Goal: Task Accomplishment & Management: Use online tool/utility

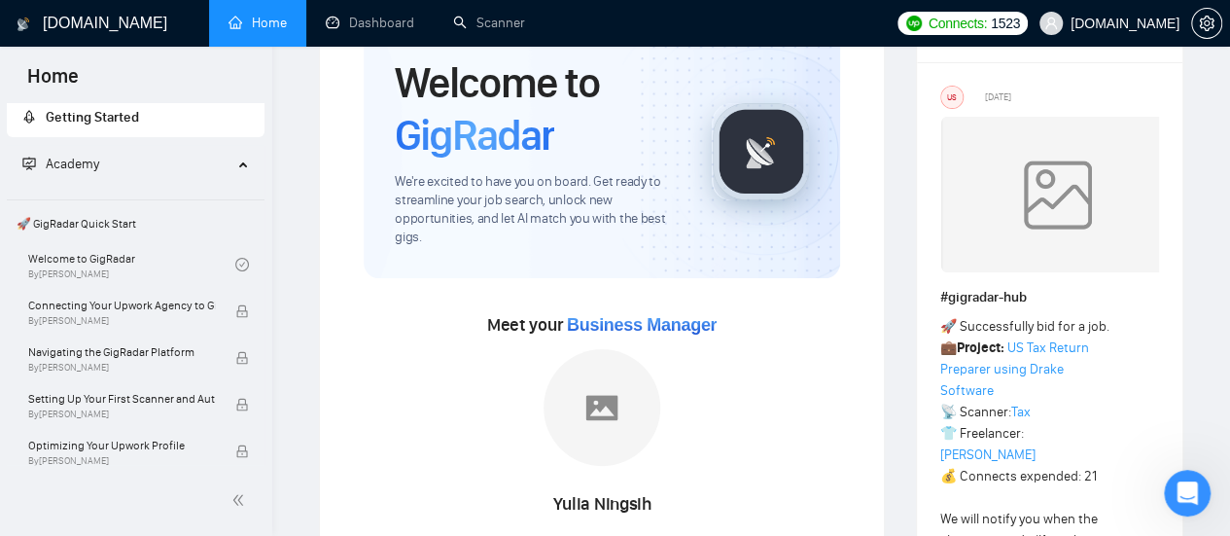
scroll to position [195, 0]
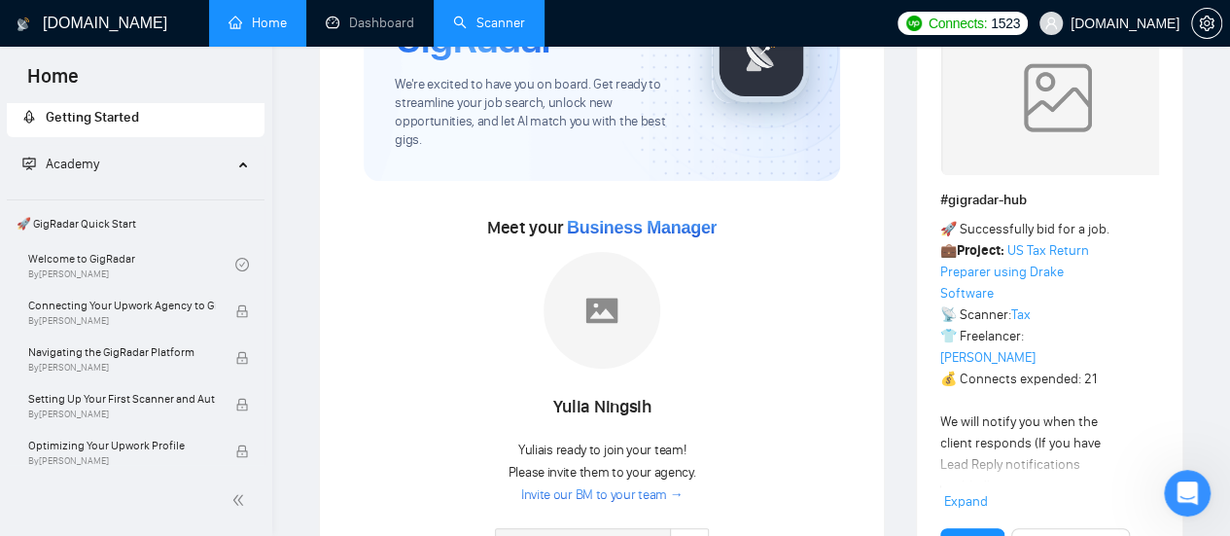
click at [517, 30] on link "Scanner" at bounding box center [489, 23] width 72 height 17
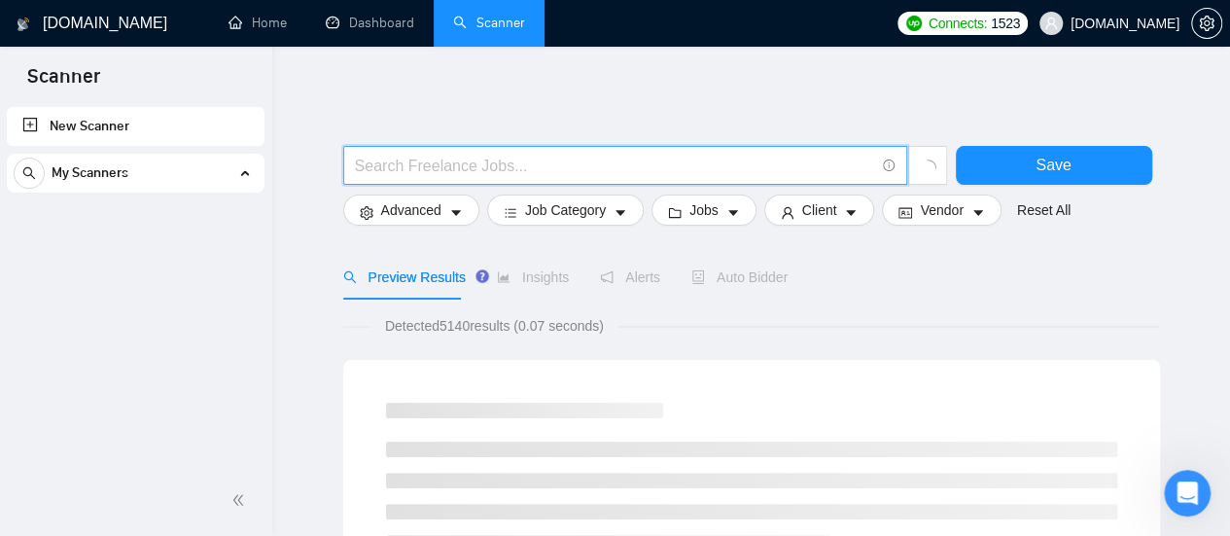
click at [489, 171] on input "text" at bounding box center [614, 166] width 519 height 24
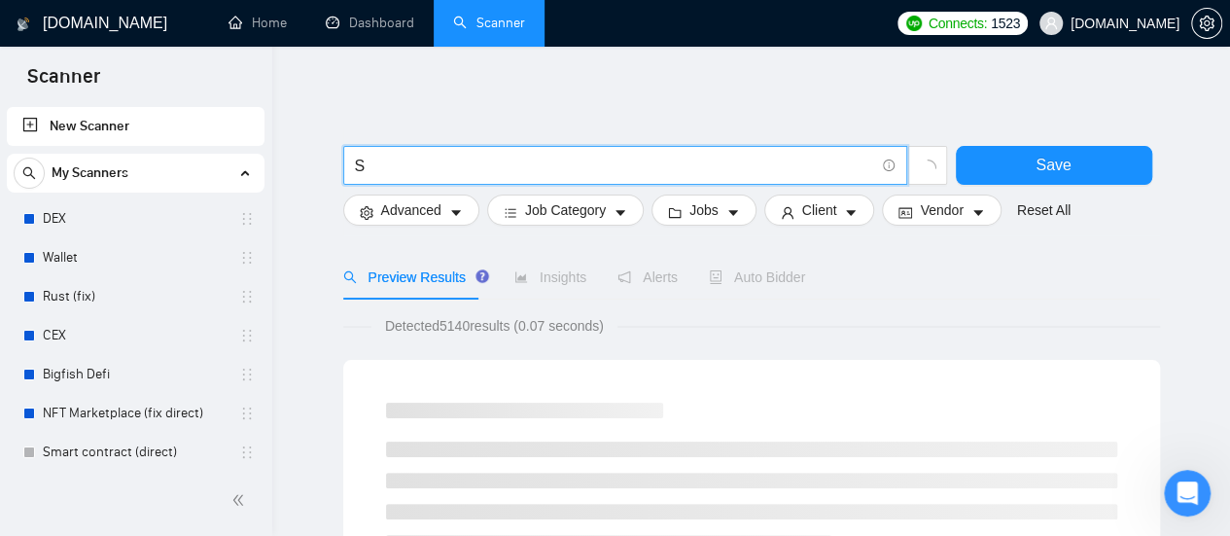
type input "SEO | "Search Engine Optimization" | "Search Optimization" | "Search Engine Mar…"
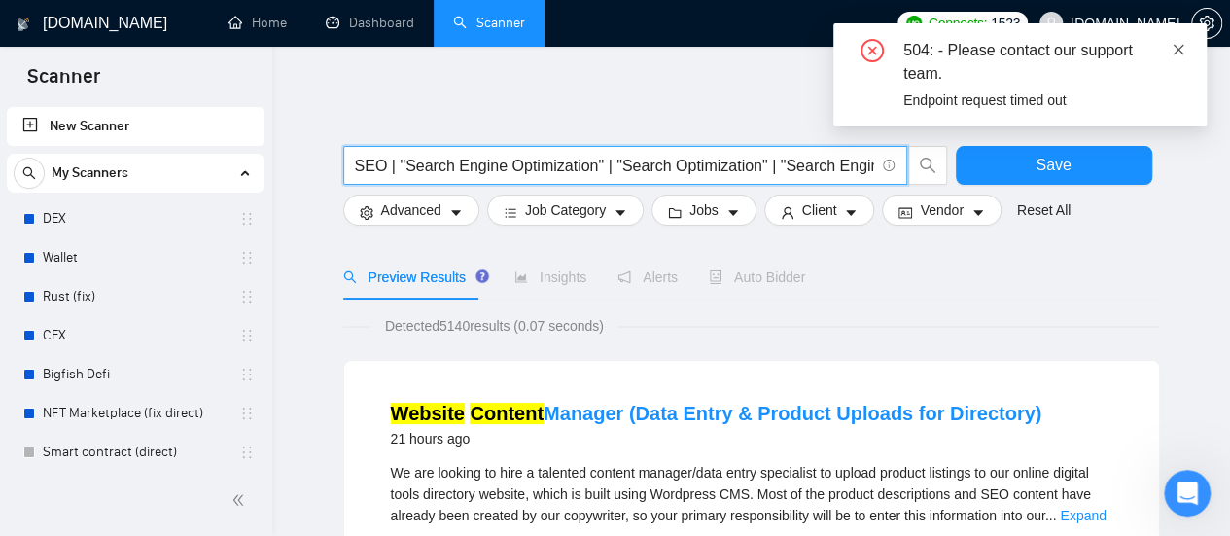
click at [1182, 53] on icon "close" at bounding box center [1179, 49] width 11 height 11
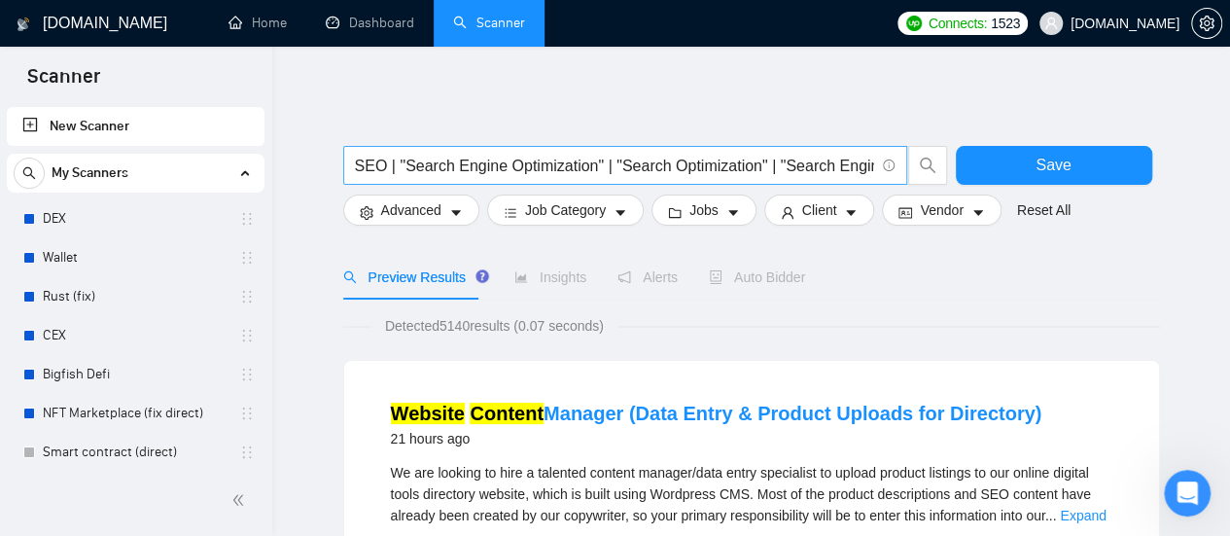
click at [789, 162] on input "SEO | "Search Engine Optimization" | "Search Optimization" | "Search Engine Mar…" at bounding box center [614, 166] width 519 height 24
click at [376, 164] on input "SEO | "Search Engine Optimization" | "Search Optimization" | "Search Engine Mar…" at bounding box center [614, 166] width 519 height 24
click at [418, 169] on input "SEO | "Search Engine Optimization" | "Search Optimization" | "Search Engine Mar…" at bounding box center [614, 166] width 519 height 24
click at [446, 217] on button "Advanced" at bounding box center [411, 210] width 136 height 31
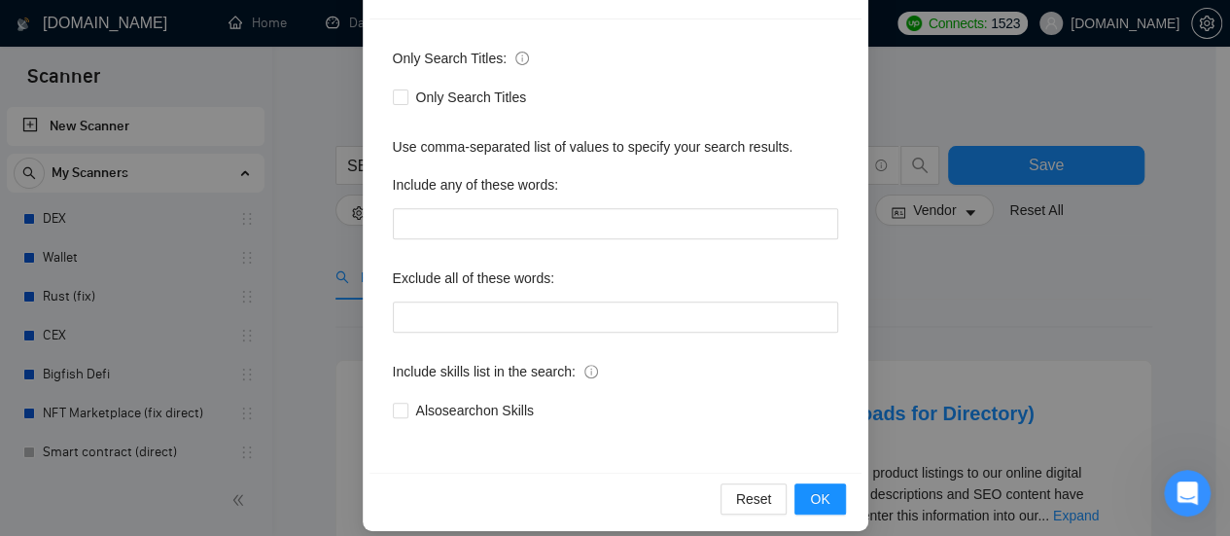
scroll to position [272, 0]
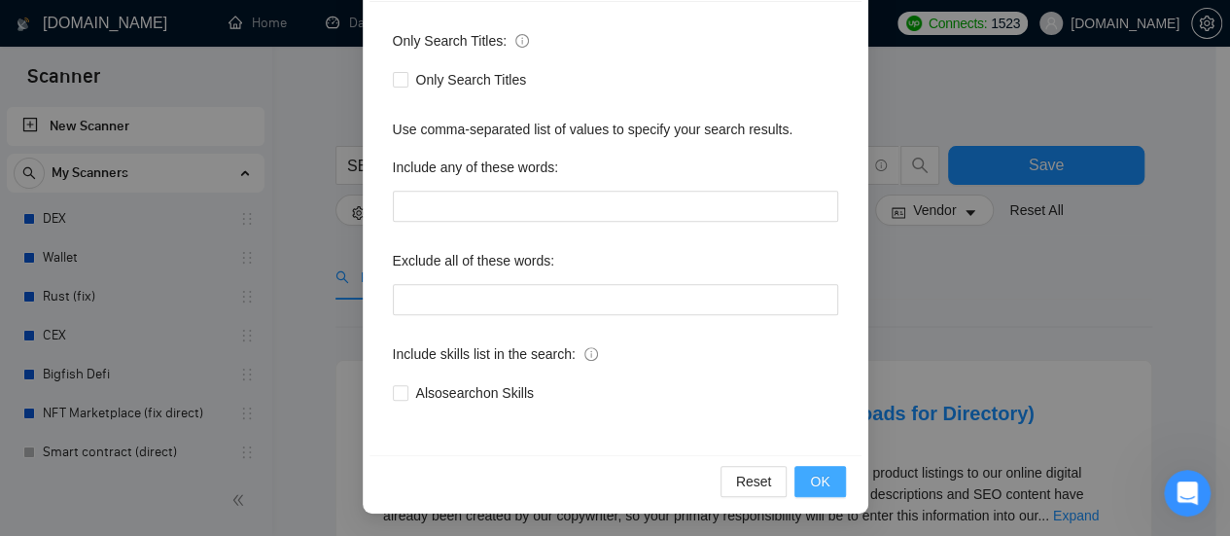
click at [820, 482] on span "OK" at bounding box center [819, 481] width 19 height 21
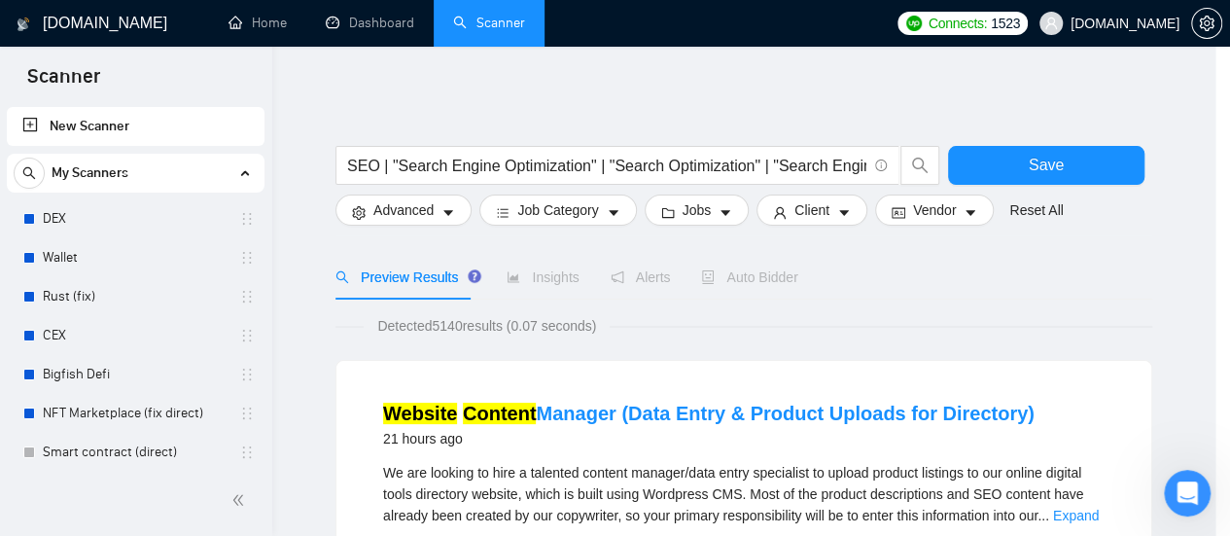
scroll to position [175, 0]
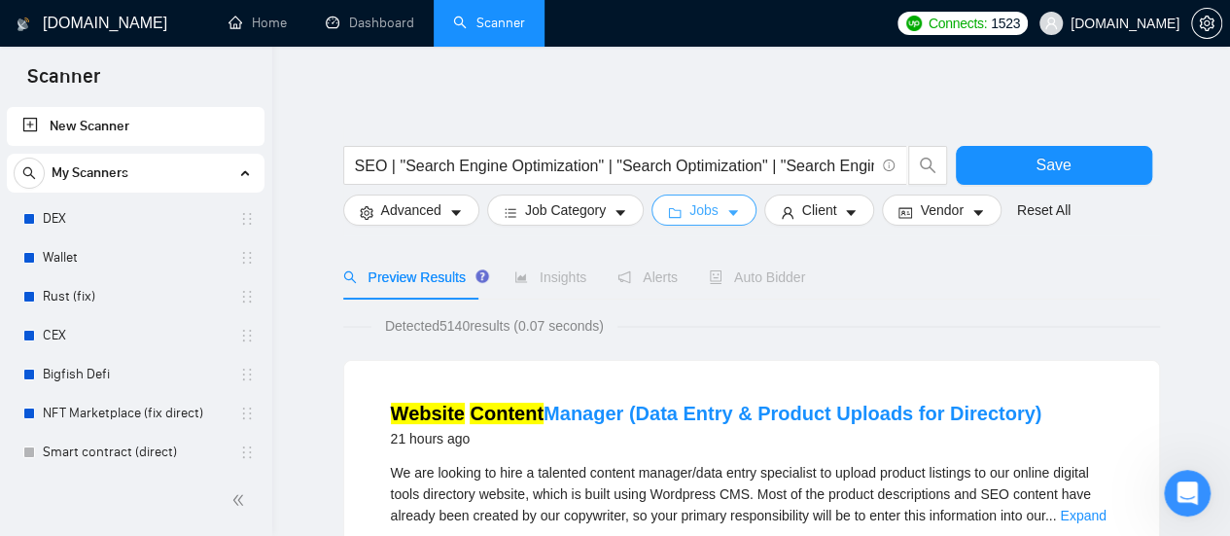
click at [710, 211] on span "Jobs" at bounding box center [704, 209] width 29 height 21
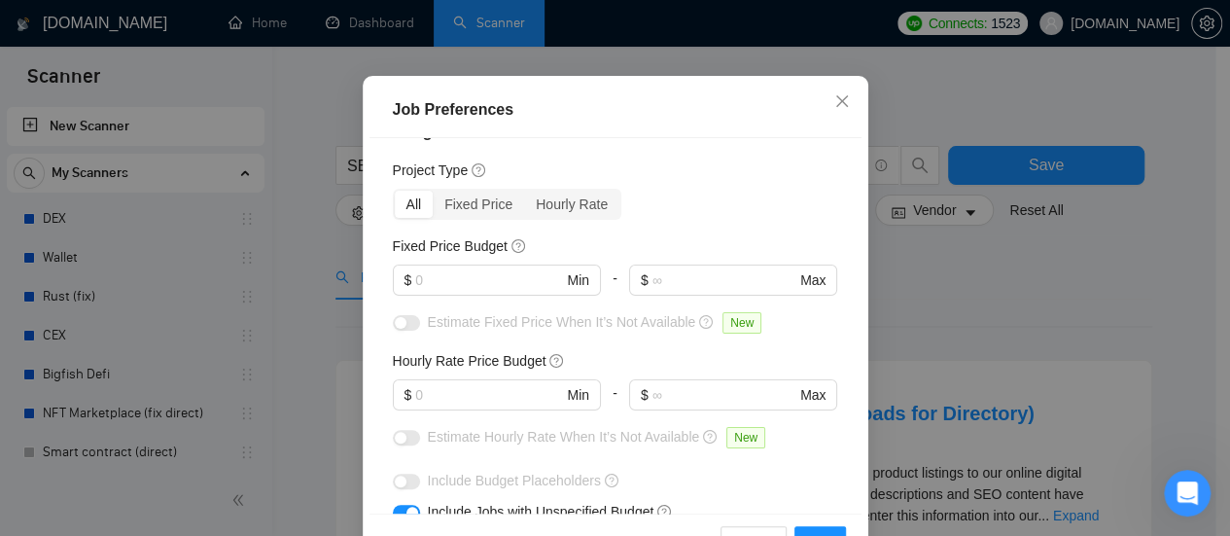
scroll to position [0, 0]
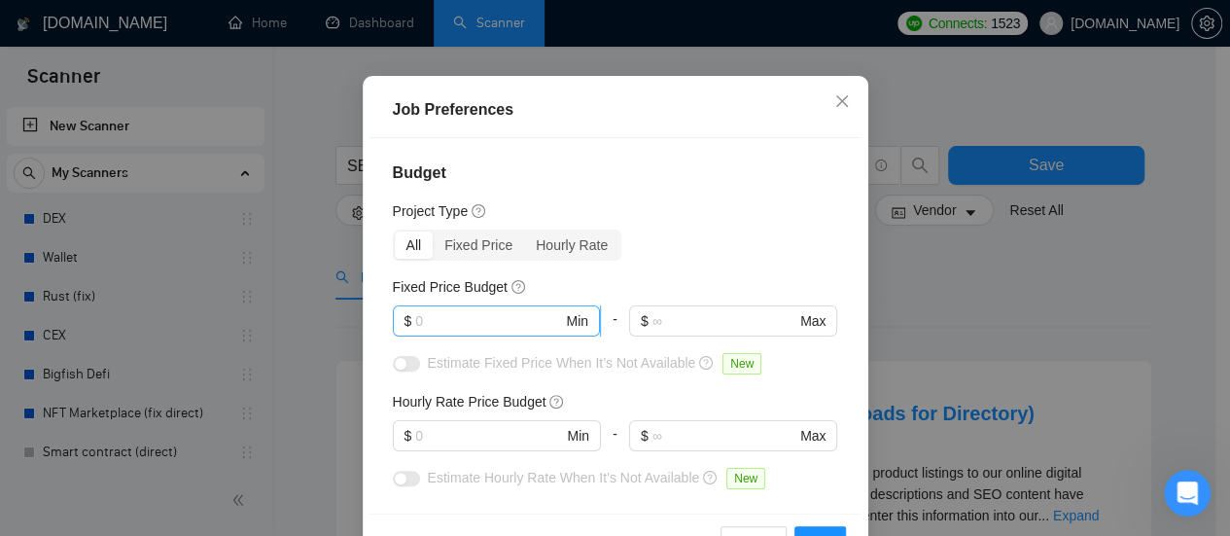
click at [472, 328] on input "text" at bounding box center [488, 320] width 147 height 21
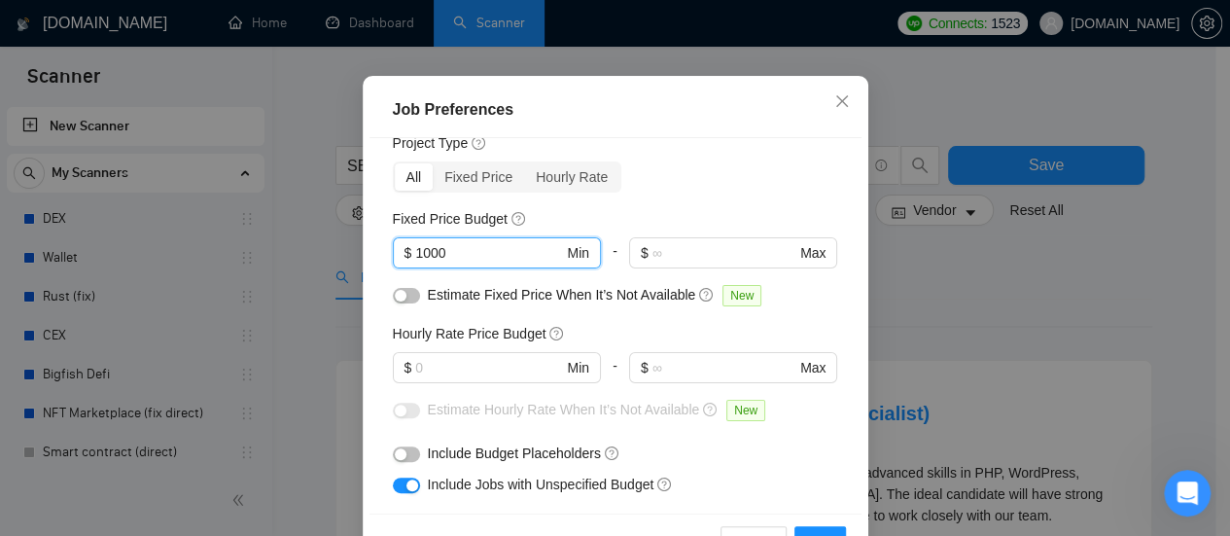
scroll to position [97, 0]
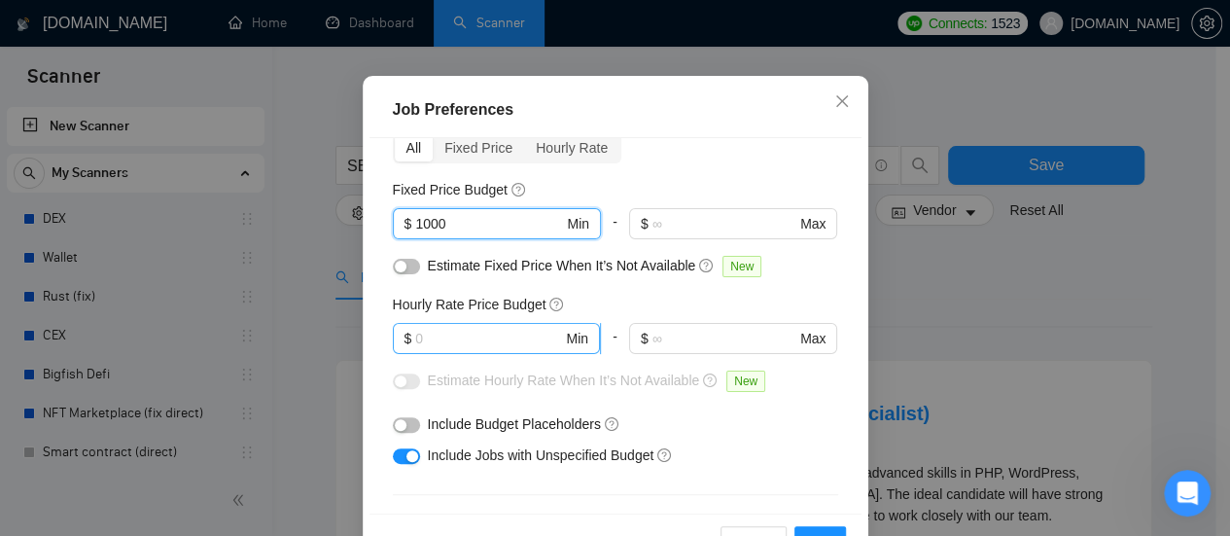
type input "1000"
click at [455, 343] on input "text" at bounding box center [488, 338] width 147 height 21
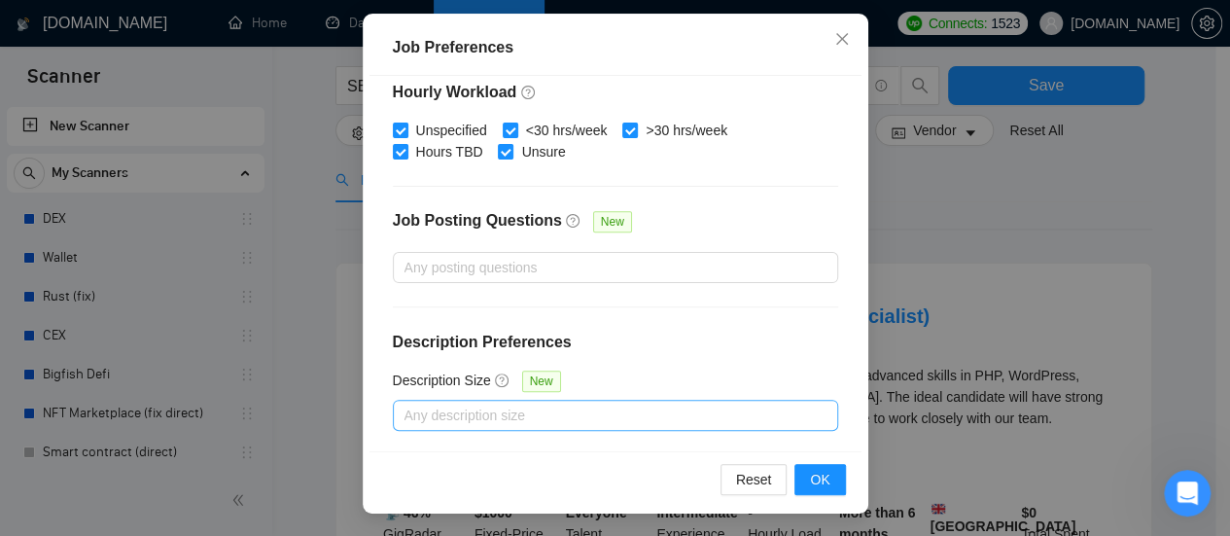
click at [498, 425] on div "Any description size" at bounding box center [615, 415] width 445 height 31
type input "35"
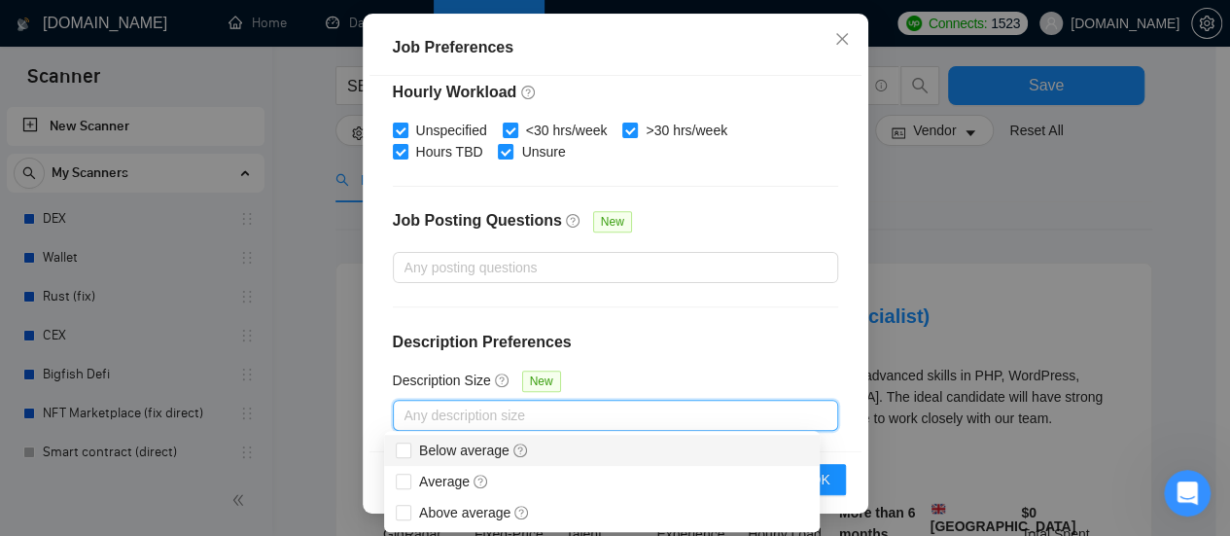
click at [781, 360] on div "Budget Project Type All Fixed Price Hourly Rate Fixed Price Budget $ 1000 Min -…" at bounding box center [616, 263] width 492 height 375
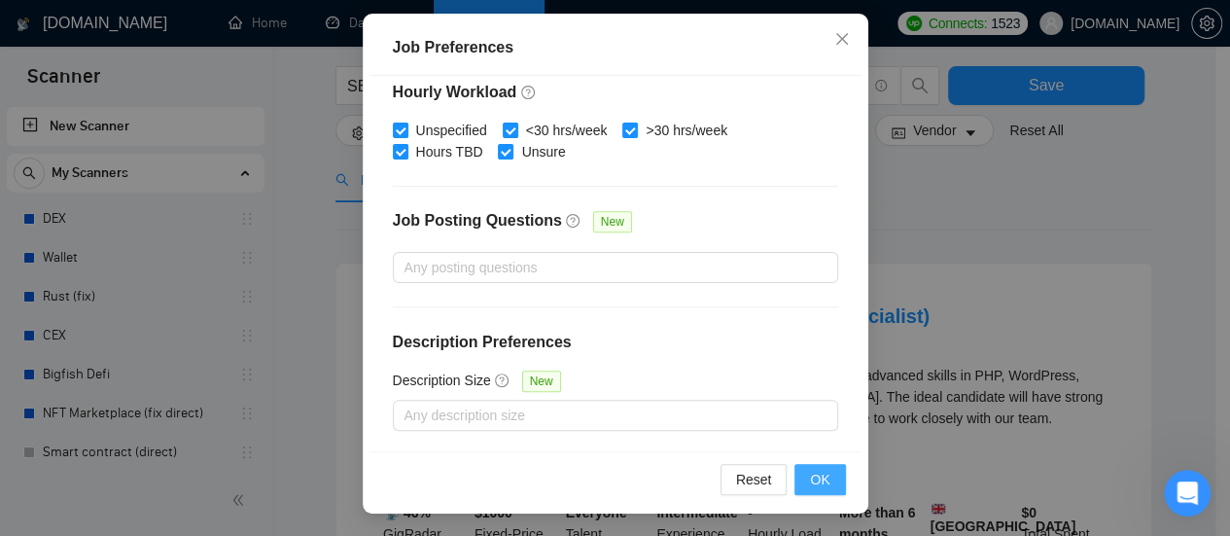
click at [813, 477] on span "OK" at bounding box center [819, 479] width 19 height 21
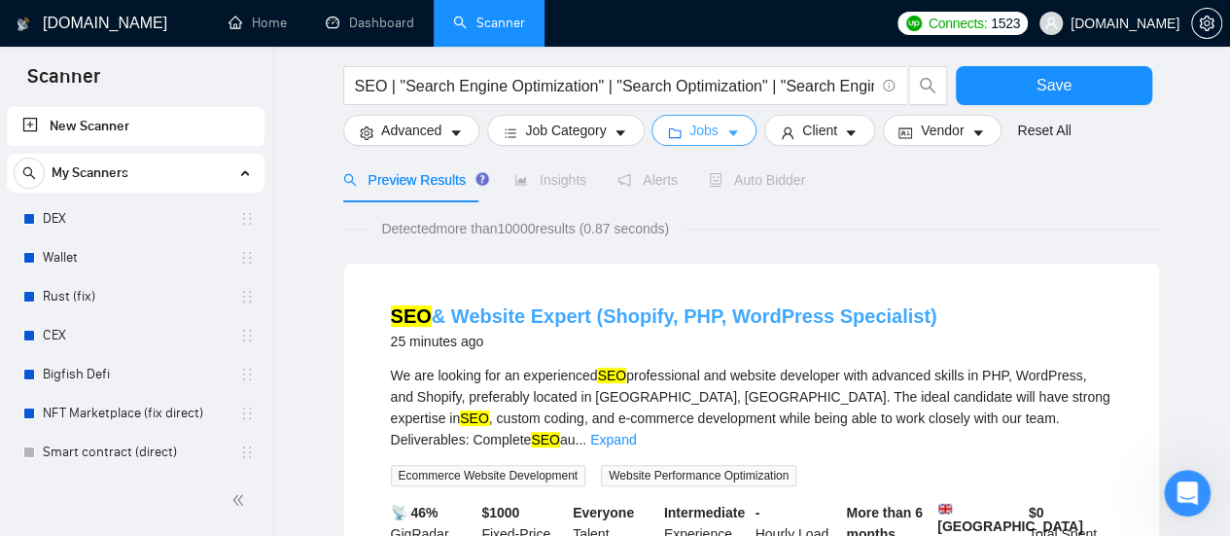
scroll to position [0, 0]
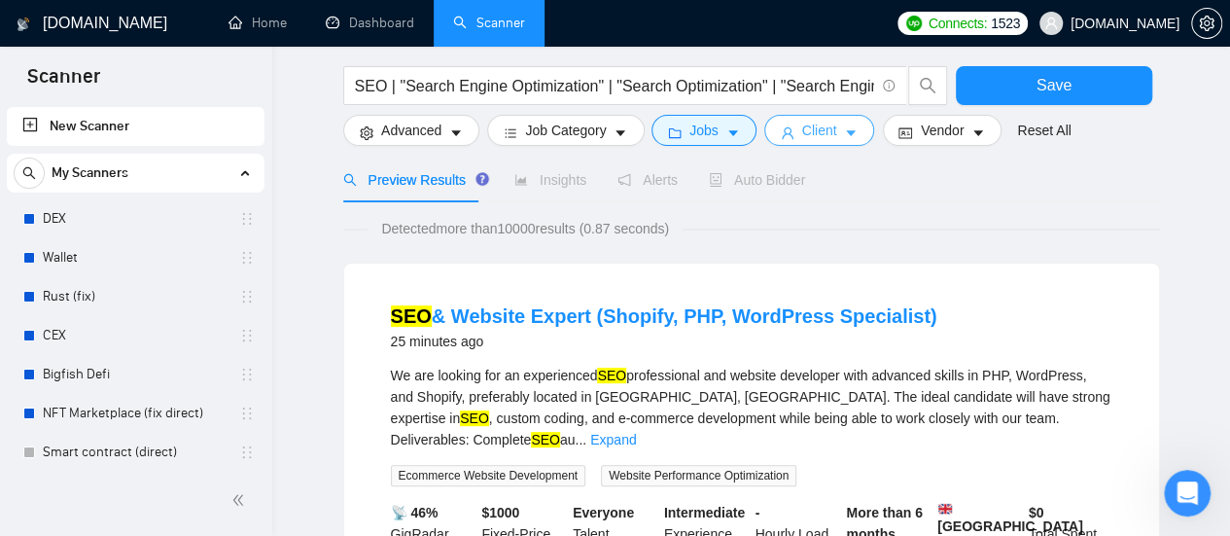
drag, startPoint x: 823, startPoint y: 129, endPoint x: 861, endPoint y: 260, distance: 135.7
click at [822, 129] on span "Client" at bounding box center [819, 130] width 35 height 21
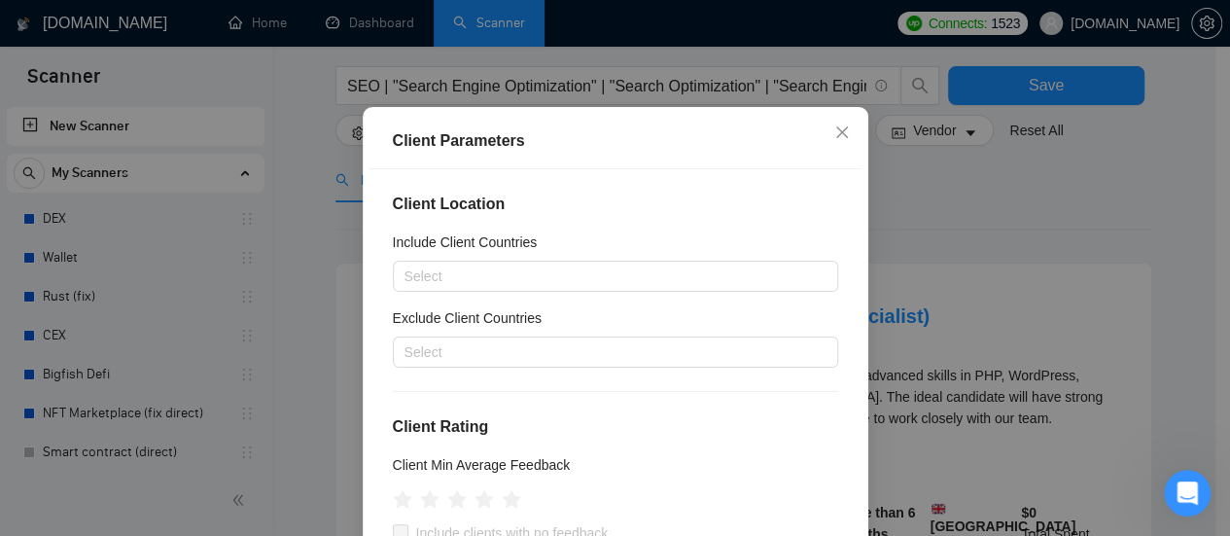
scroll to position [97, 0]
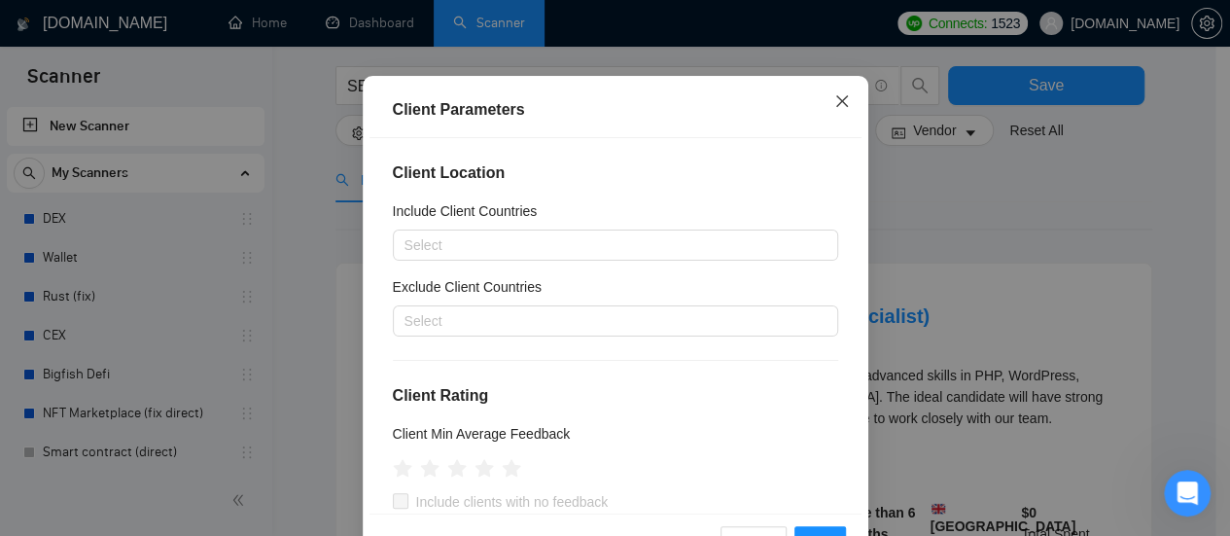
click at [842, 100] on span "Close" at bounding box center [842, 102] width 53 height 53
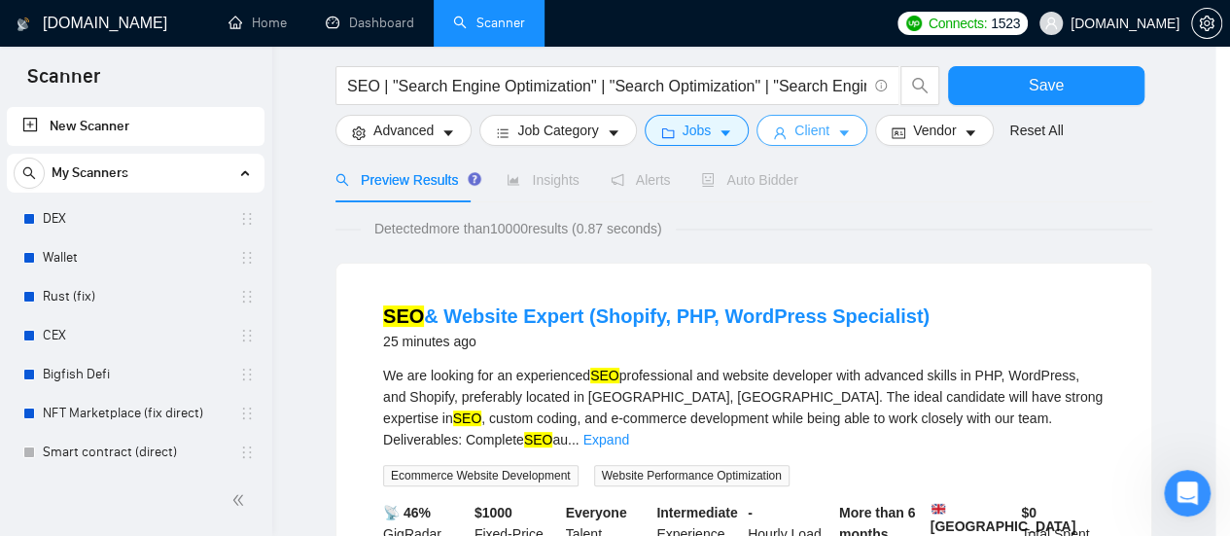
scroll to position [0, 0]
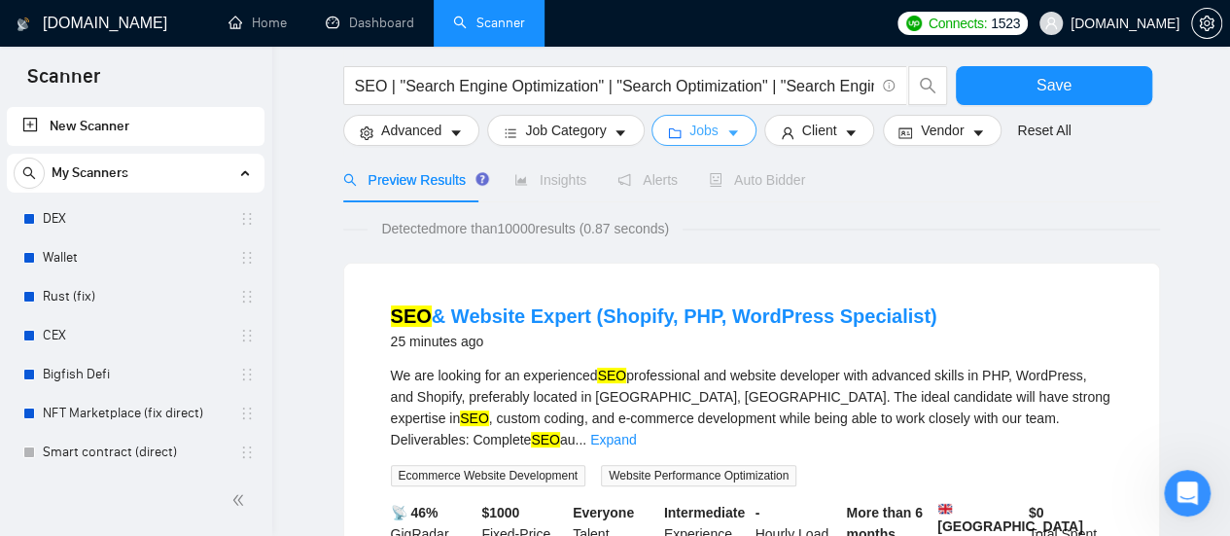
click at [727, 129] on icon "caret-down" at bounding box center [734, 133] width 14 height 14
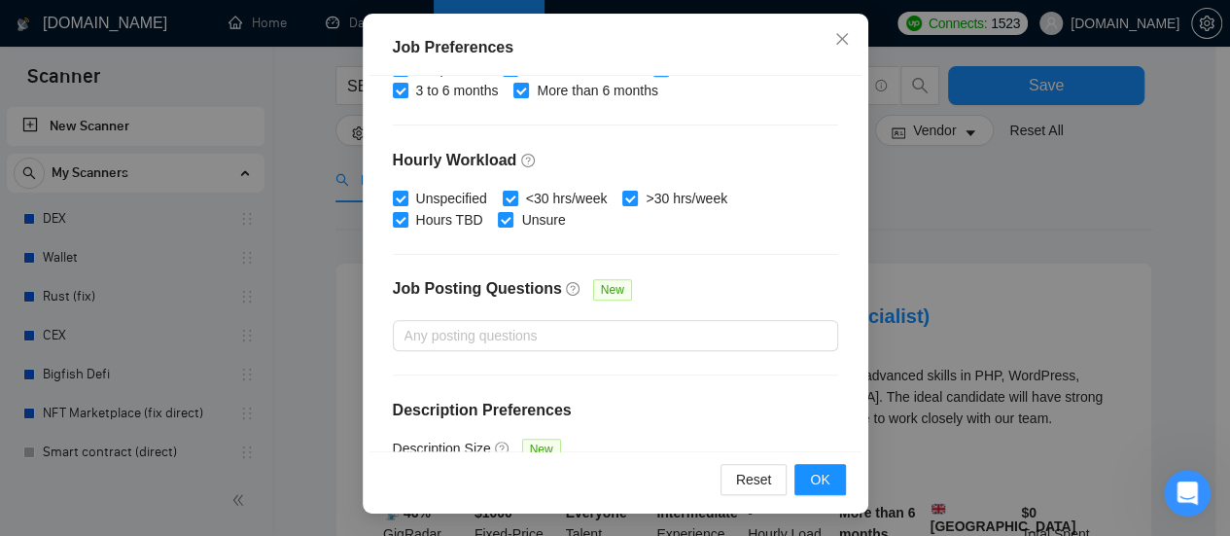
scroll to position [681, 0]
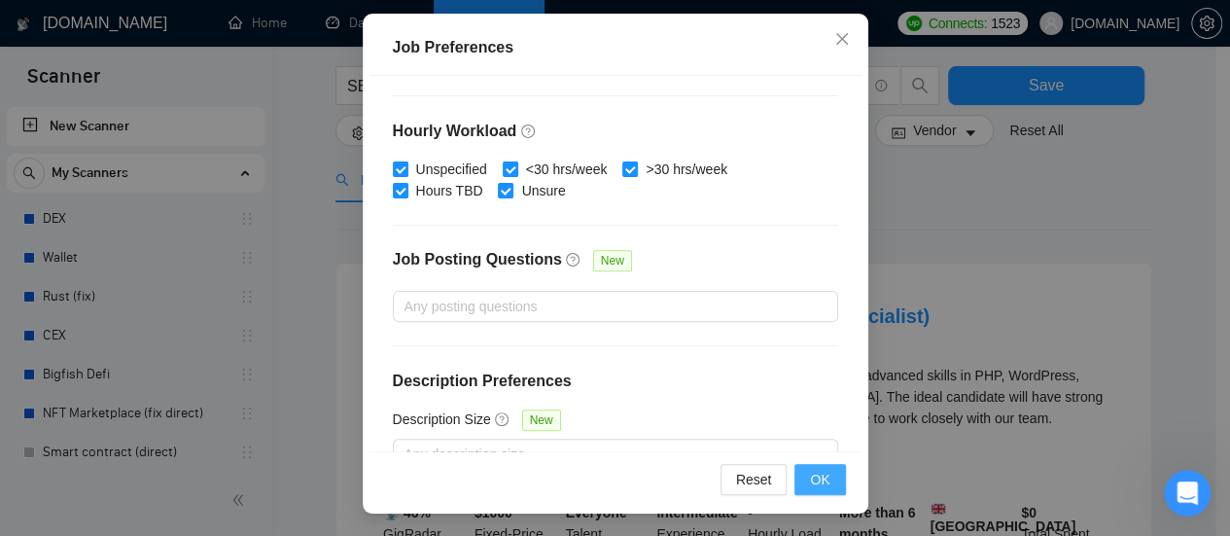
click at [827, 479] on button "OK" at bounding box center [820, 479] width 51 height 31
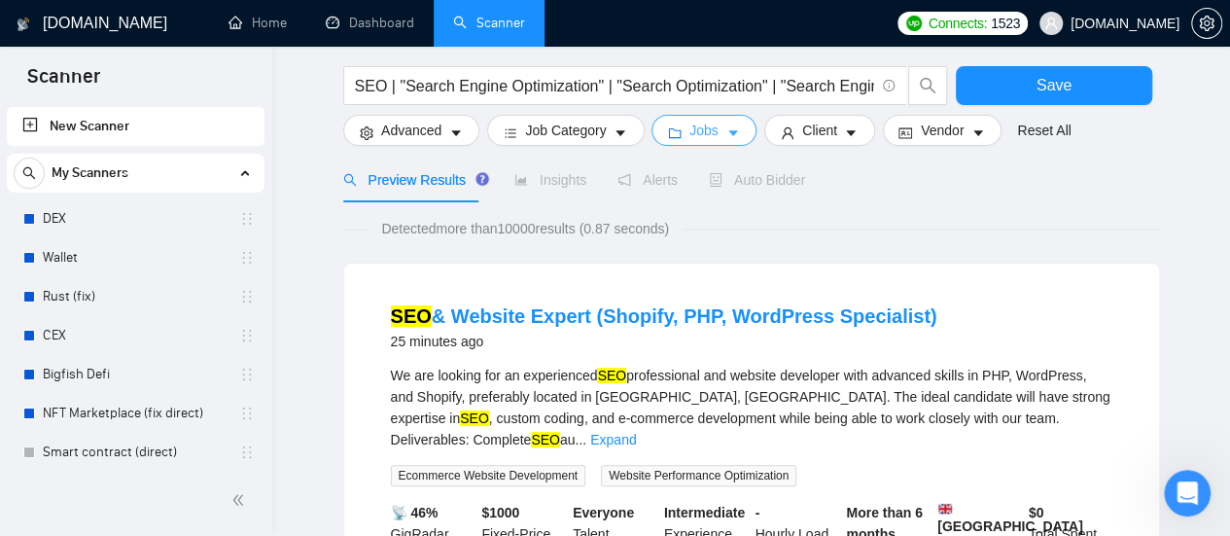
scroll to position [0, 0]
click at [834, 124] on button "Client" at bounding box center [819, 130] width 111 height 31
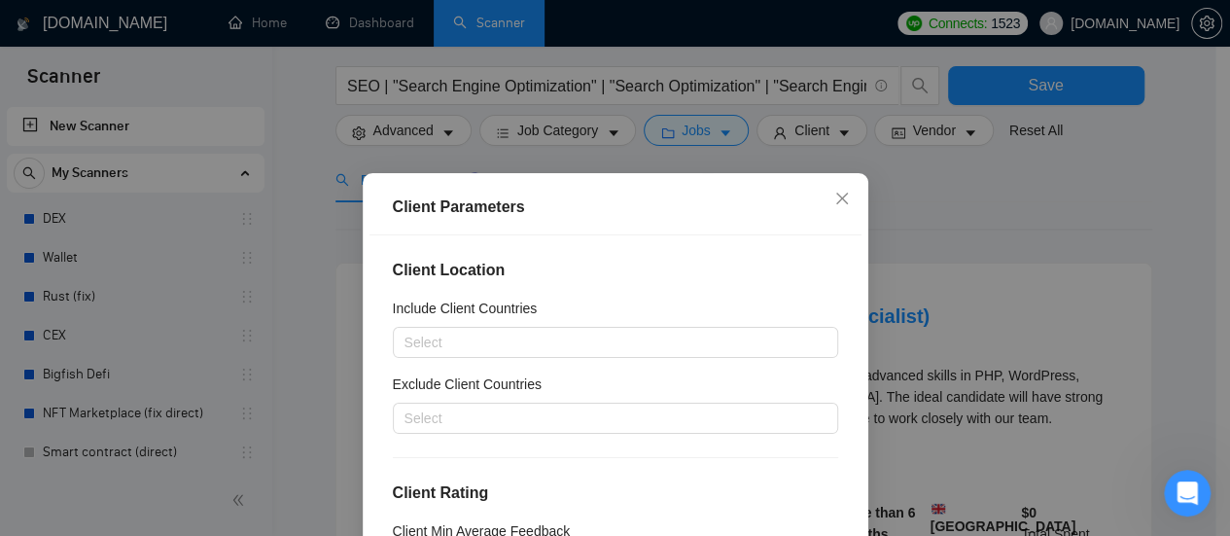
scroll to position [97, 0]
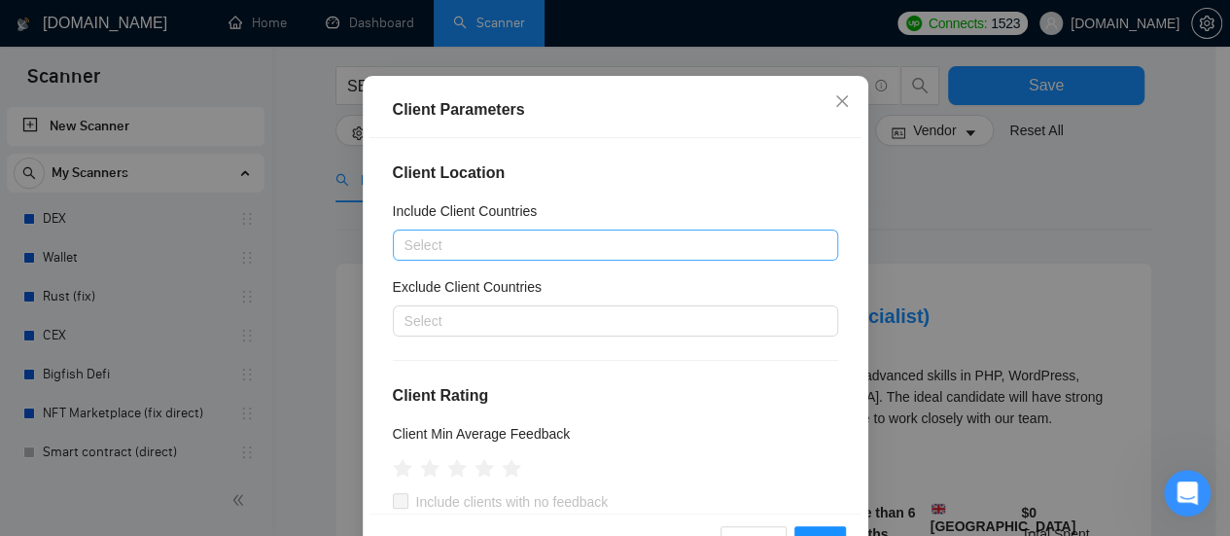
click at [621, 249] on div at bounding box center [606, 244] width 416 height 23
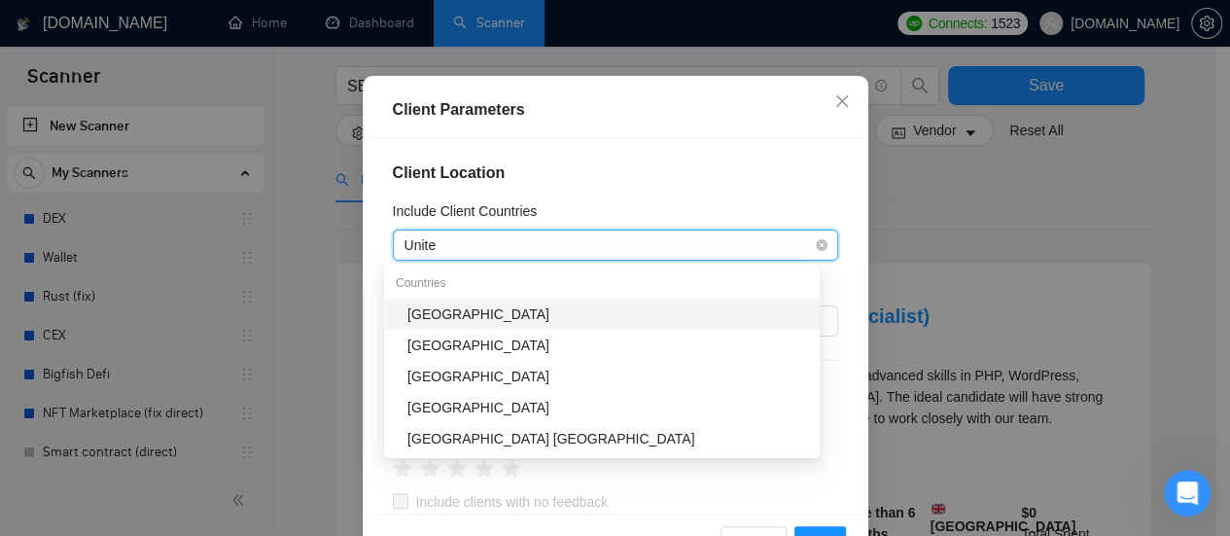
type input "United"
click at [479, 314] on div "[GEOGRAPHIC_DATA]" at bounding box center [608, 313] width 401 height 21
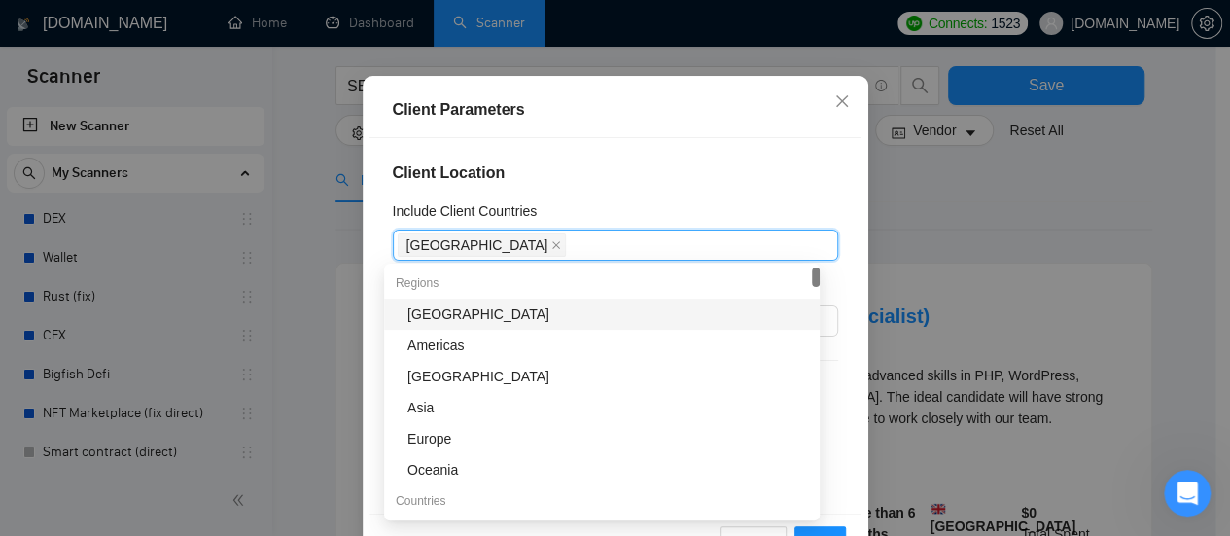
click at [655, 195] on div "Client Location Include Client Countries [GEOGRAPHIC_DATA] [GEOGRAPHIC_DATA] Ex…" at bounding box center [616, 325] width 492 height 375
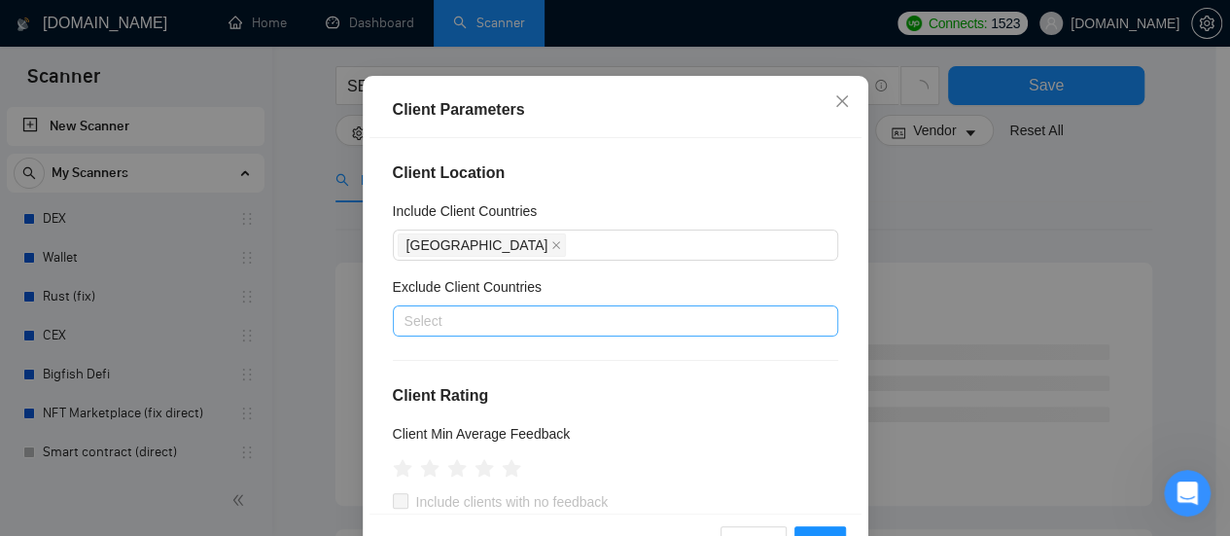
click at [476, 319] on div at bounding box center [606, 320] width 416 height 23
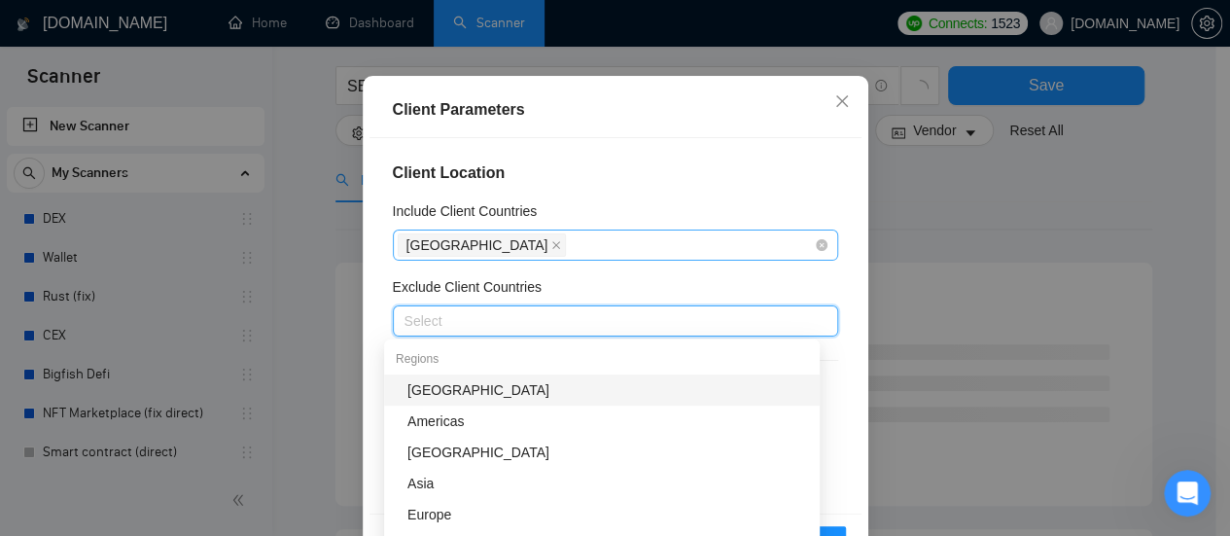
click at [576, 248] on div "[GEOGRAPHIC_DATA]" at bounding box center [606, 244] width 416 height 27
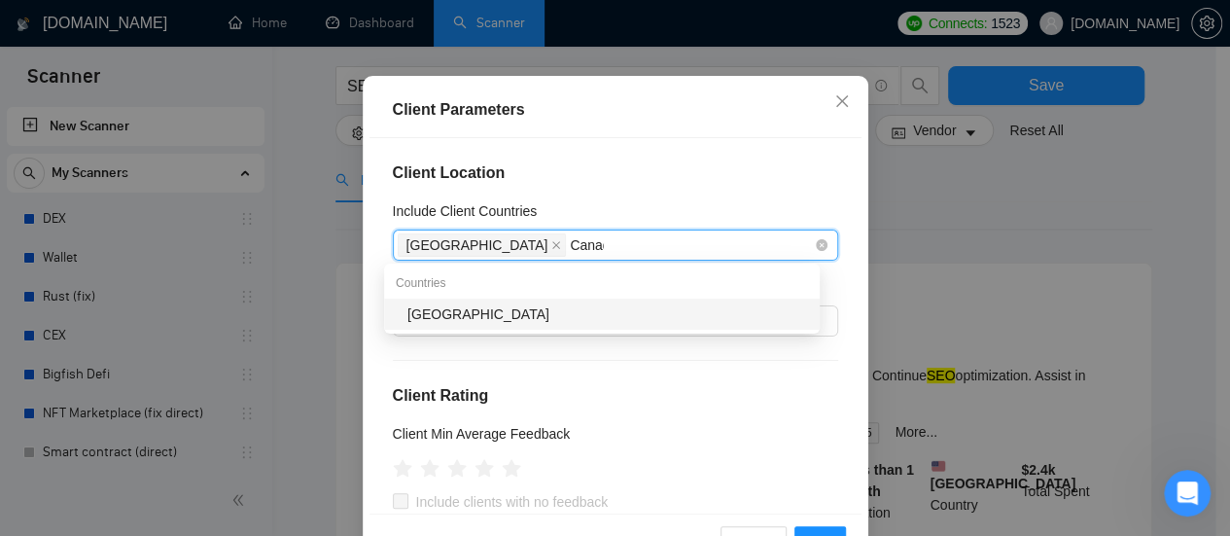
type input "[GEOGRAPHIC_DATA]"
click at [464, 310] on div "[GEOGRAPHIC_DATA]" at bounding box center [608, 313] width 401 height 21
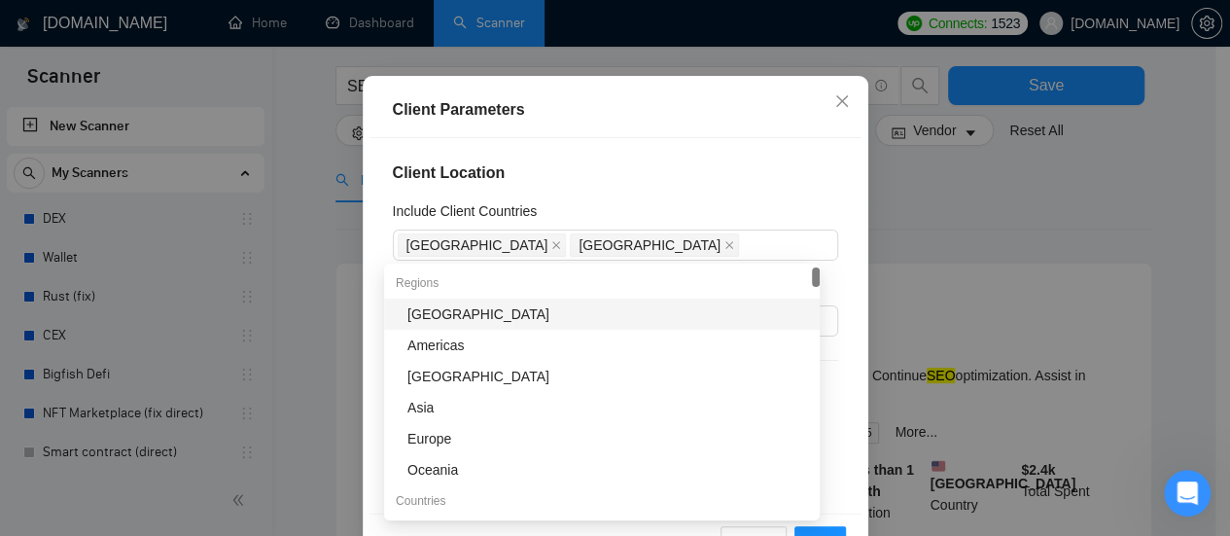
click at [646, 180] on h4 "Client Location" at bounding box center [615, 172] width 445 height 23
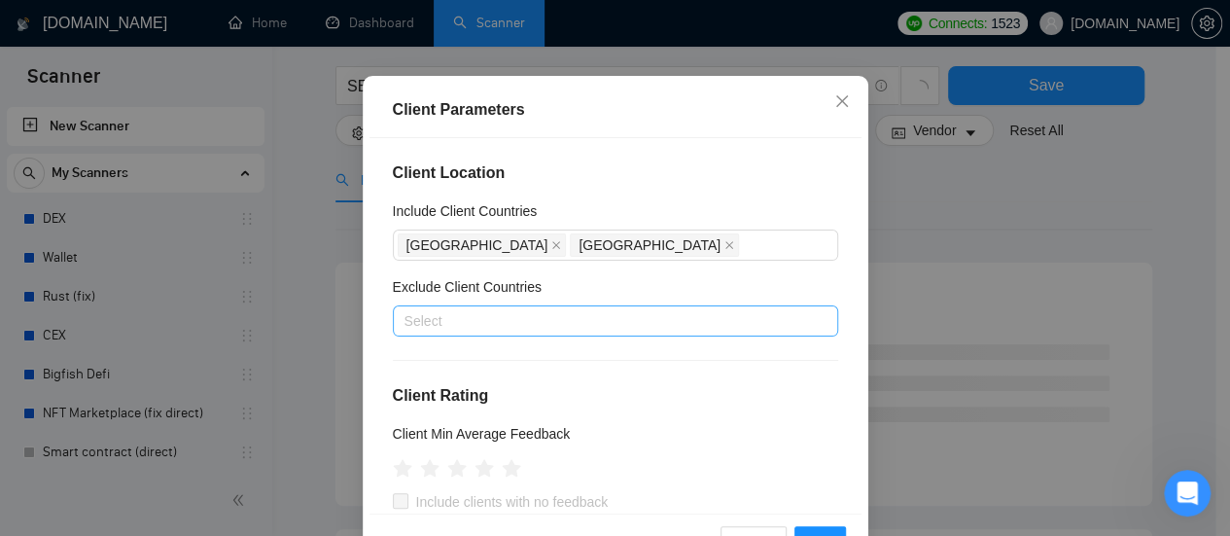
click at [480, 326] on div at bounding box center [606, 320] width 416 height 23
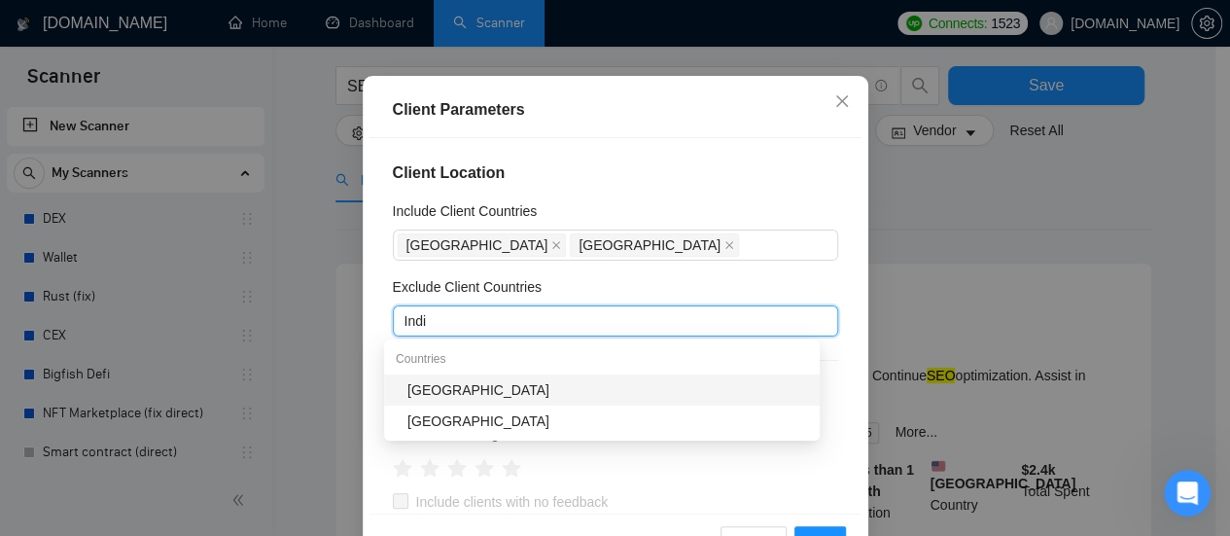
type input "[GEOGRAPHIC_DATA]"
click at [432, 401] on div "[GEOGRAPHIC_DATA]" at bounding box center [602, 389] width 436 height 31
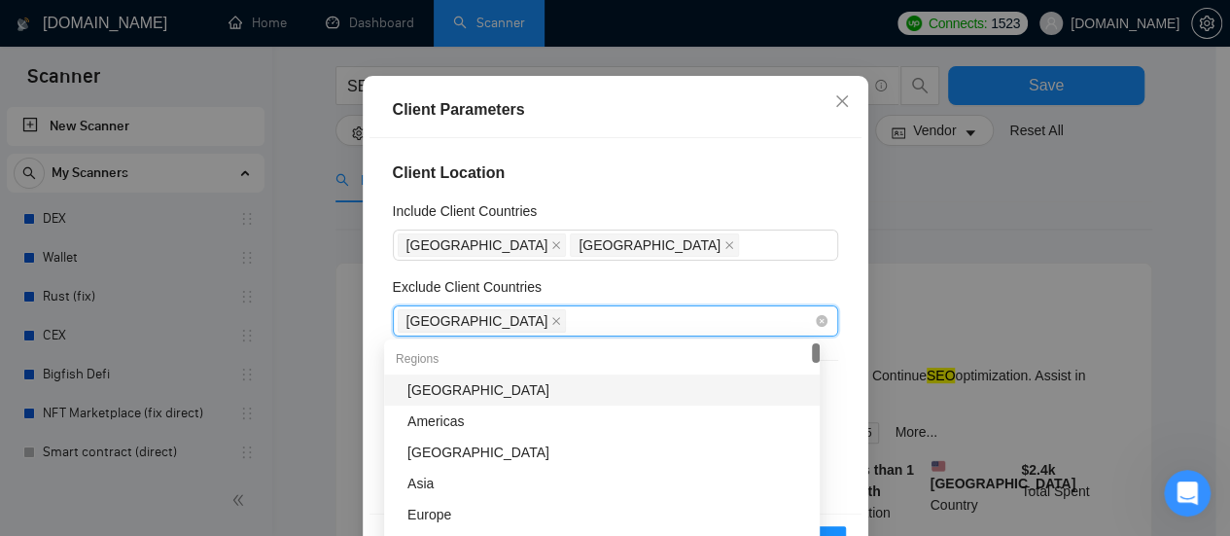
click at [552, 318] on div "[GEOGRAPHIC_DATA]" at bounding box center [606, 320] width 416 height 27
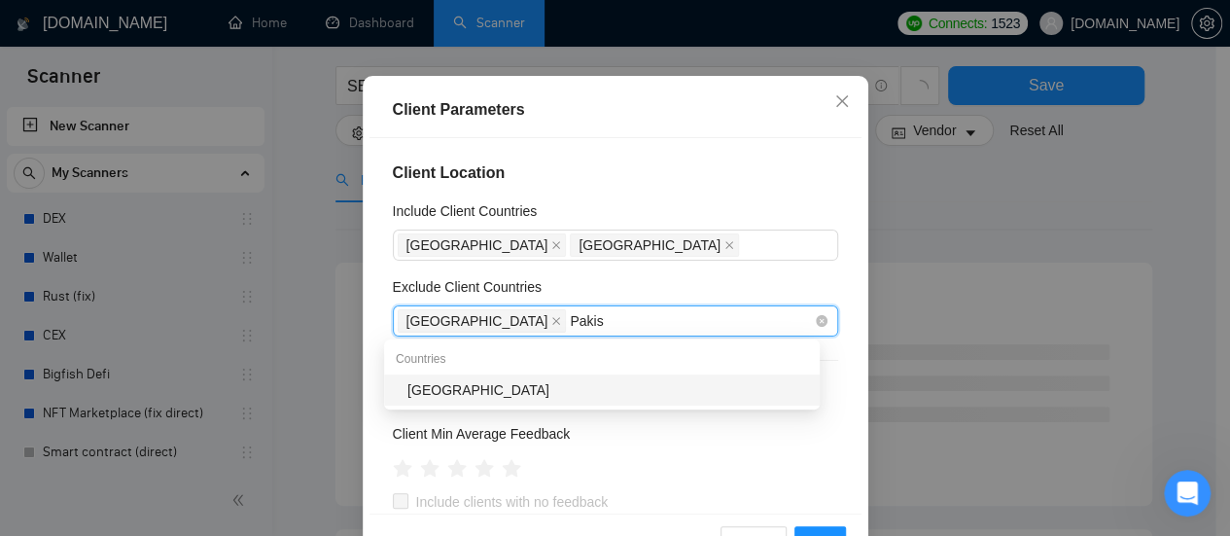
type input "Pakista"
click at [411, 398] on div "[GEOGRAPHIC_DATA]" at bounding box center [608, 389] width 401 height 21
click at [702, 275] on div "Client Location Include Client Countries [GEOGRAPHIC_DATA] [GEOGRAPHIC_DATA] Ex…" at bounding box center [616, 325] width 492 height 375
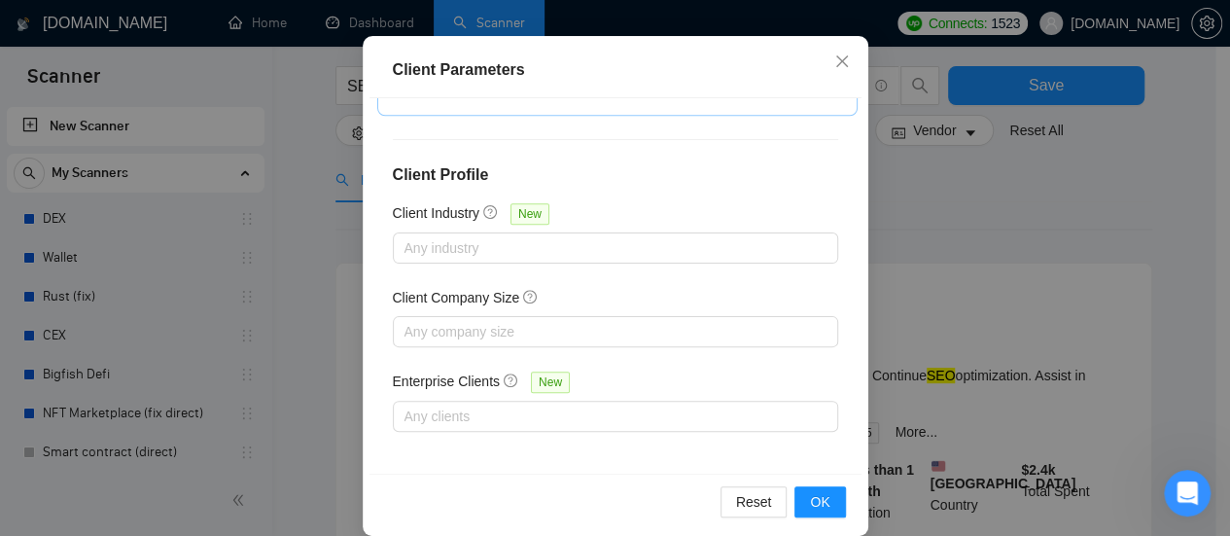
scroll to position [160, 0]
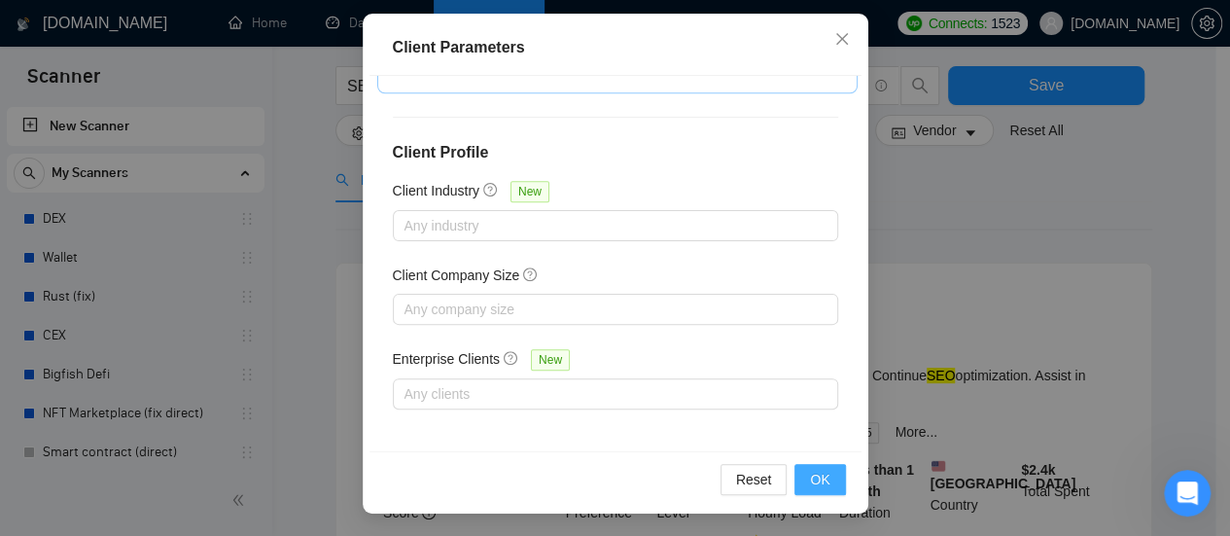
click at [813, 479] on span "OK" at bounding box center [819, 479] width 19 height 21
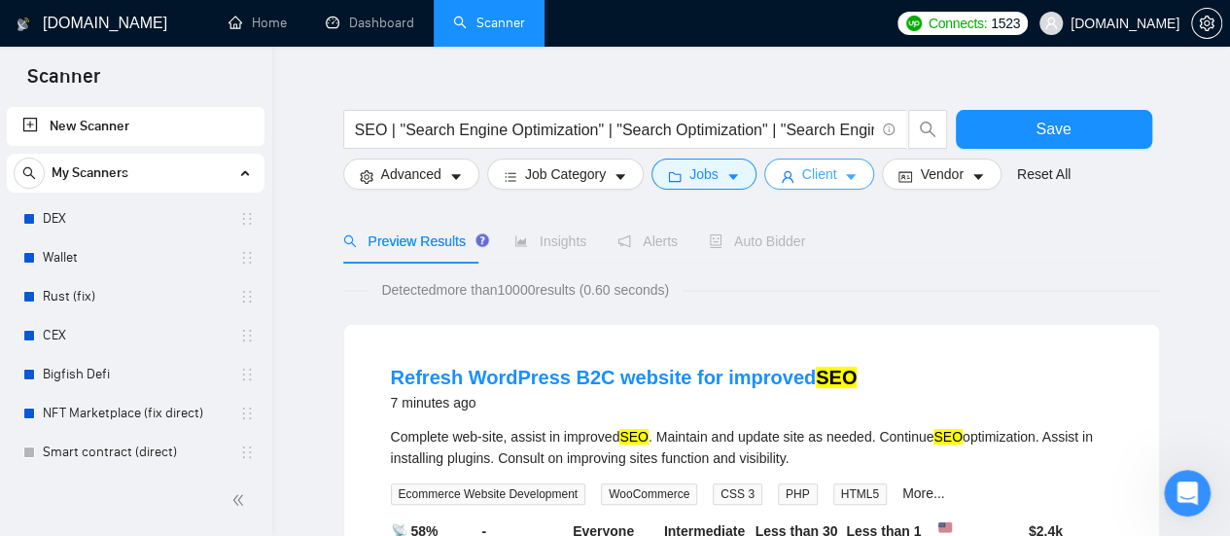
scroll to position [0, 0]
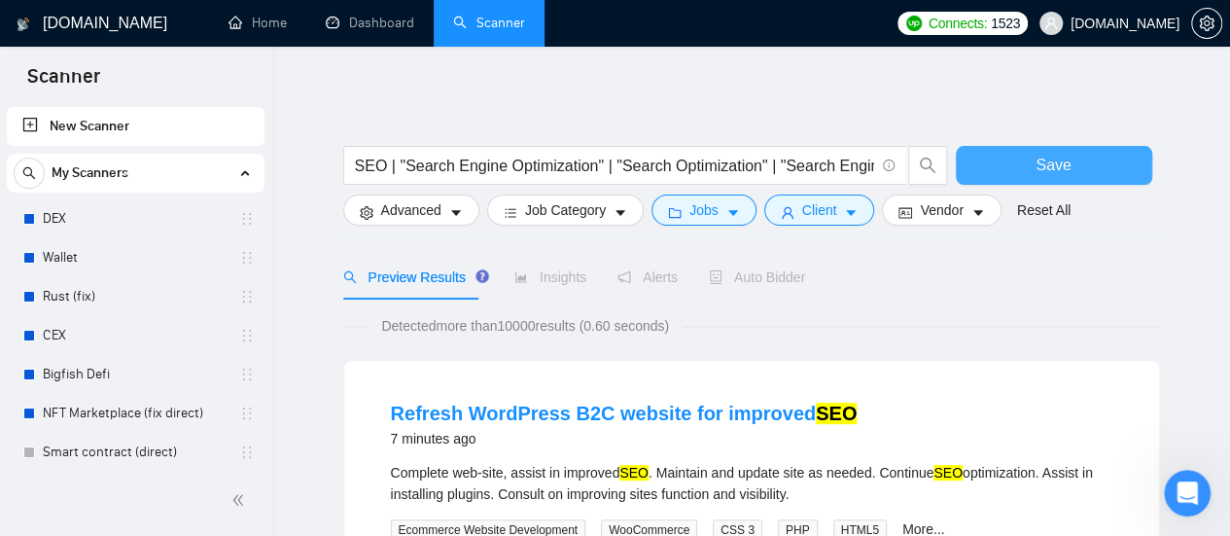
click at [1048, 170] on span "Save" at bounding box center [1053, 165] width 35 height 24
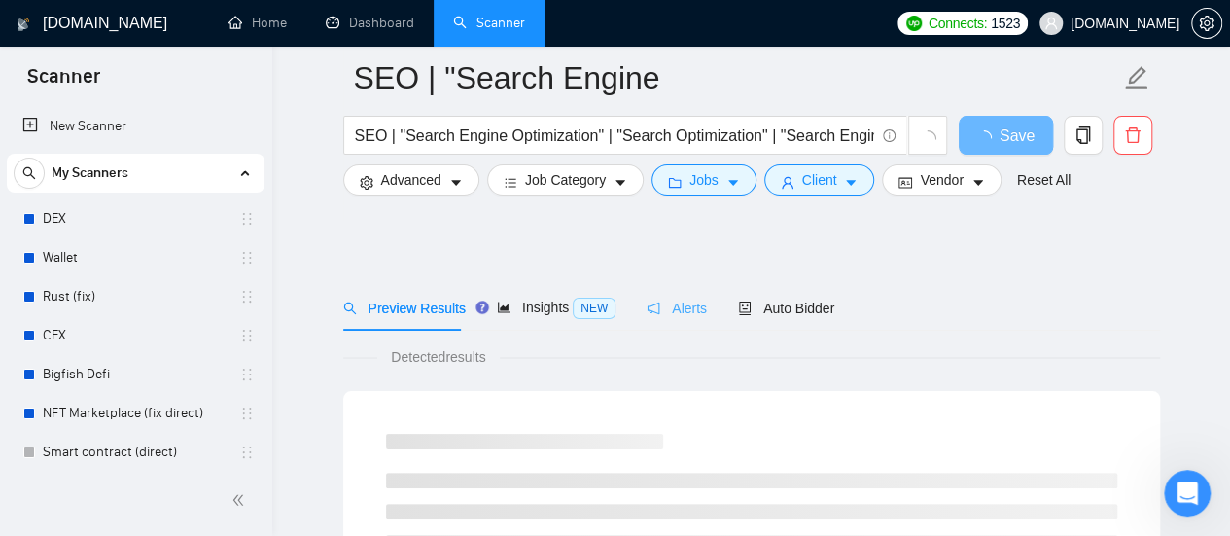
scroll to position [97, 0]
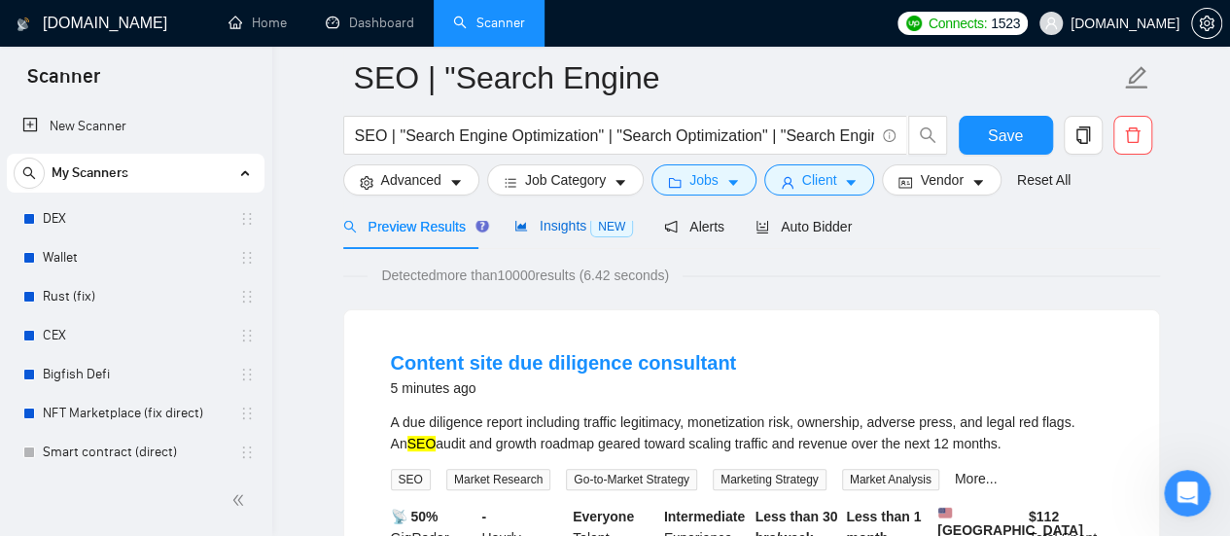
click at [566, 231] on span "Insights NEW" at bounding box center [574, 226] width 119 height 16
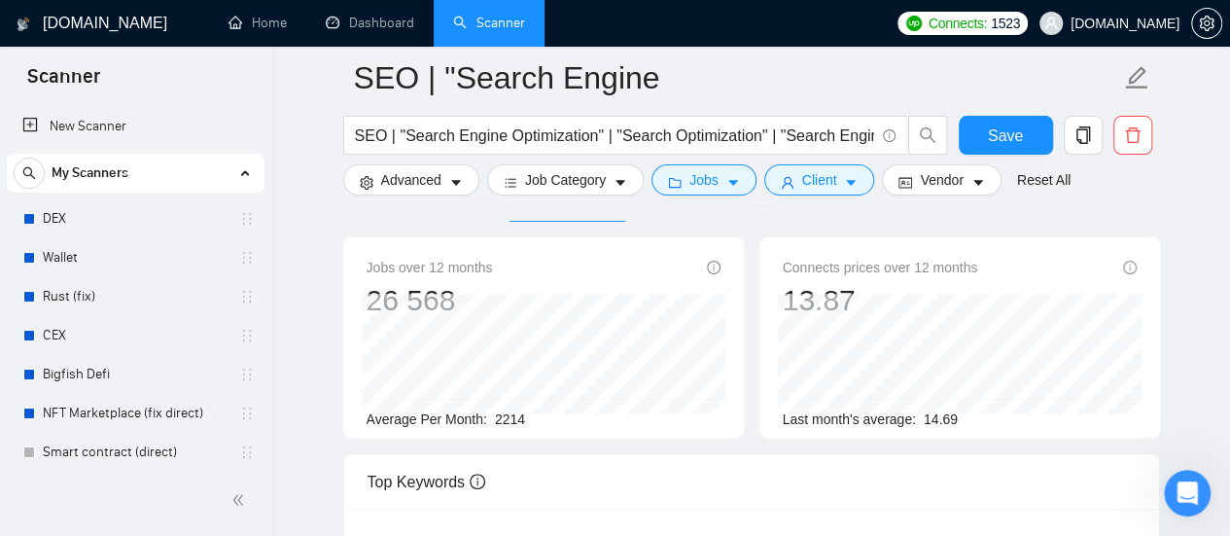
scroll to position [97, 0]
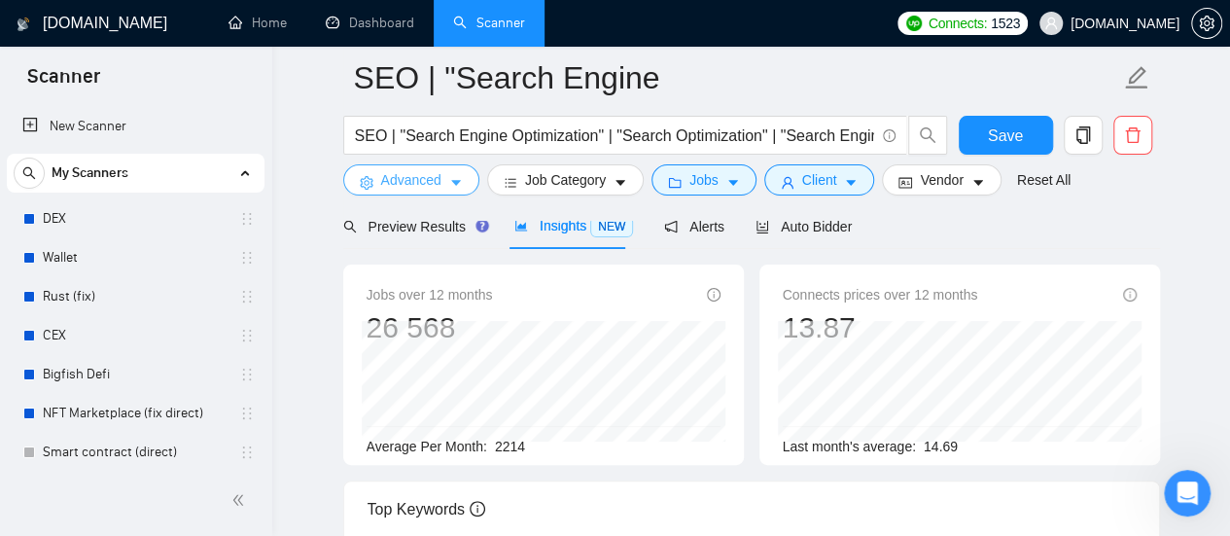
click at [450, 180] on icon "caret-down" at bounding box center [456, 183] width 14 height 14
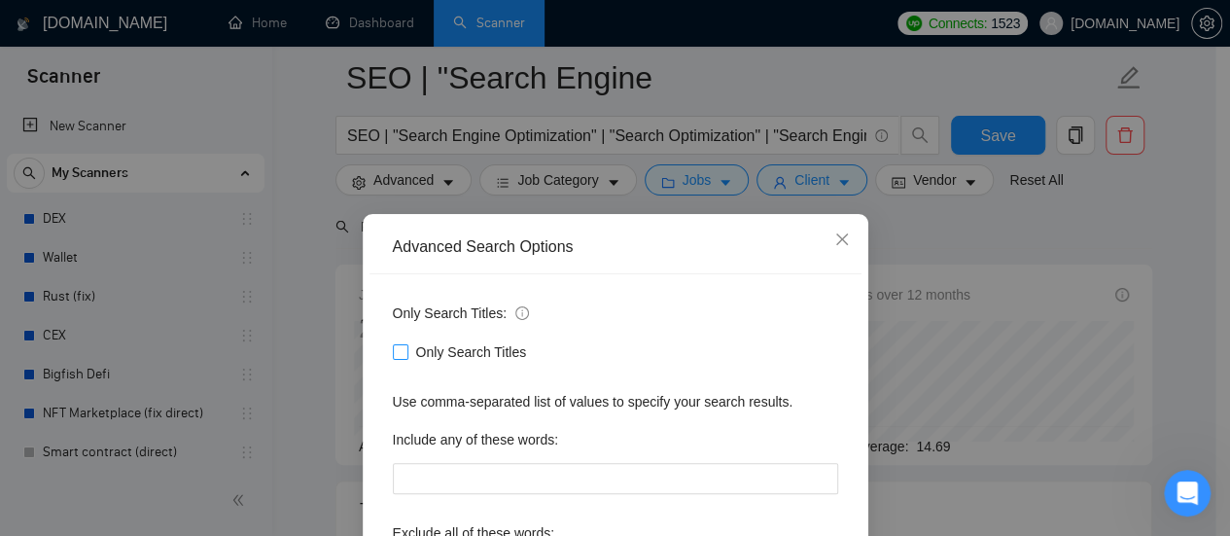
click at [393, 356] on input "Only Search Titles" at bounding box center [400, 351] width 14 height 14
checkbox input "true"
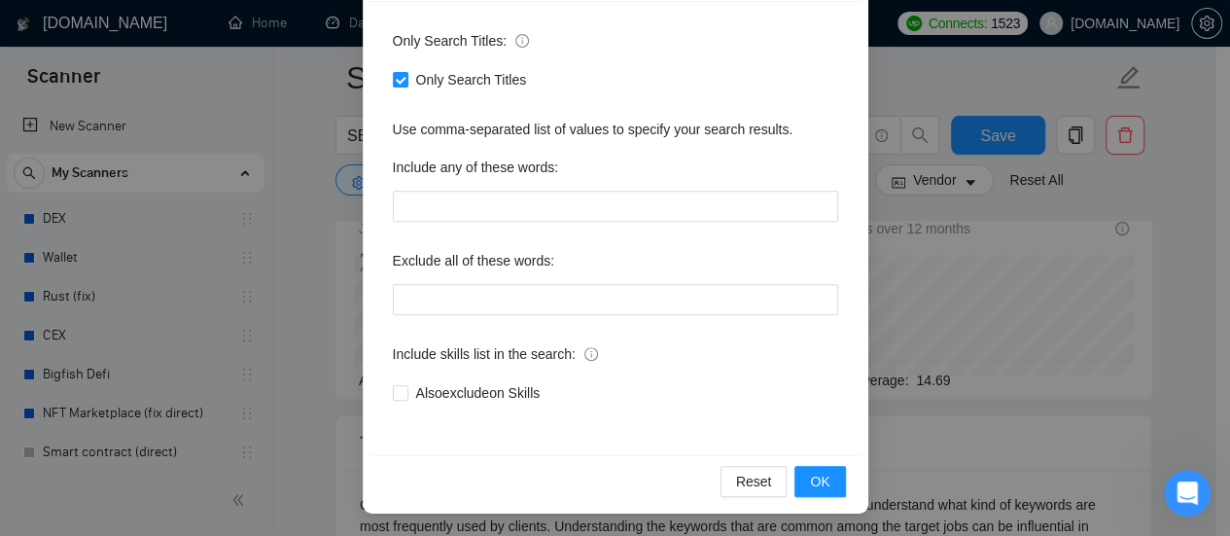
scroll to position [195, 0]
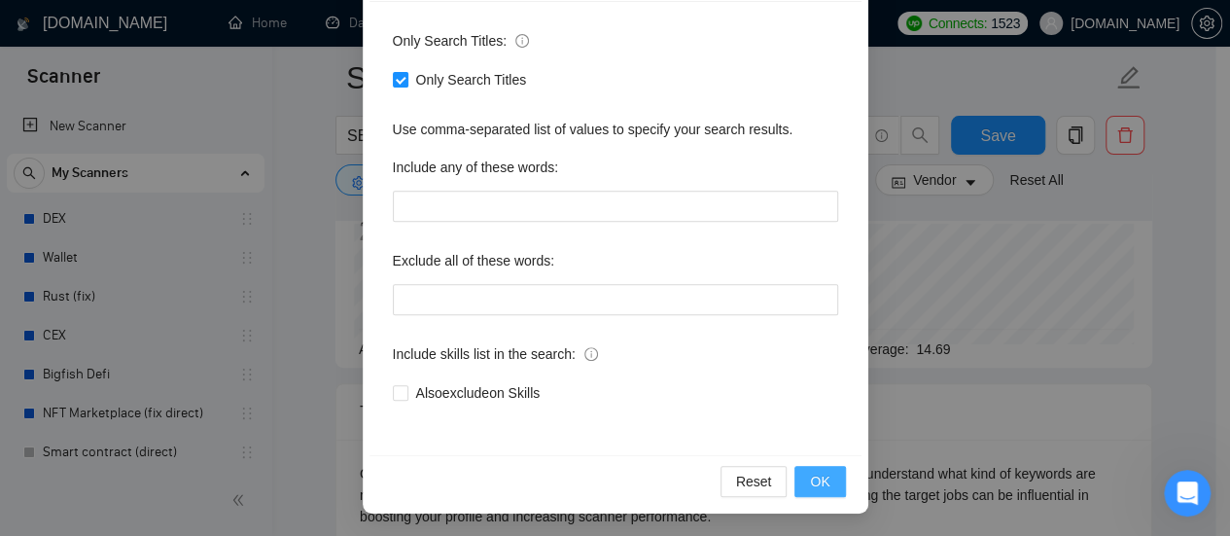
click at [810, 478] on span "OK" at bounding box center [819, 481] width 19 height 21
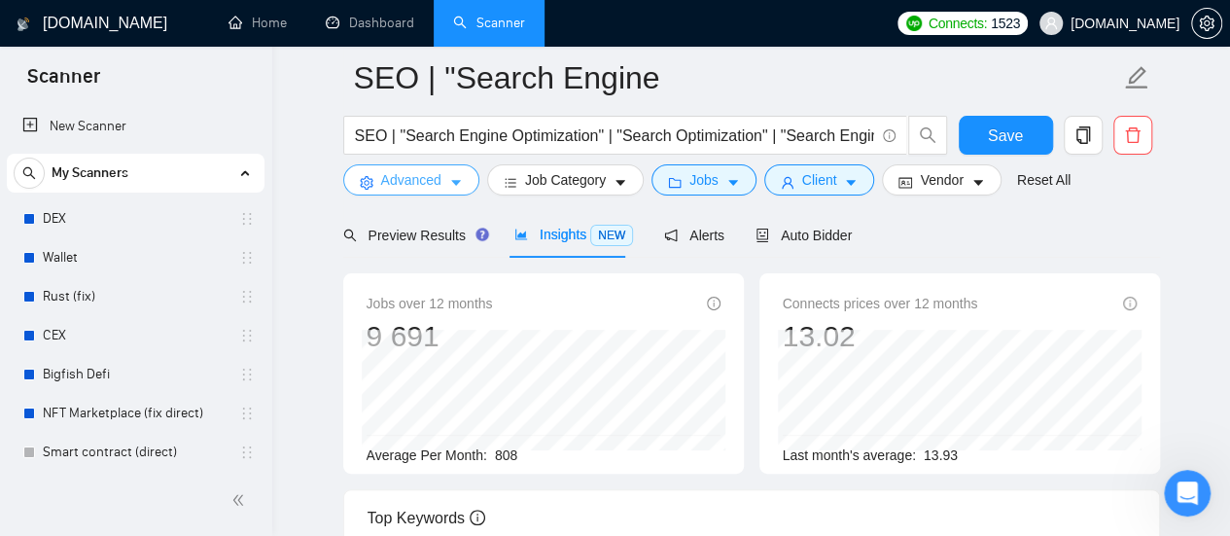
scroll to position [97, 0]
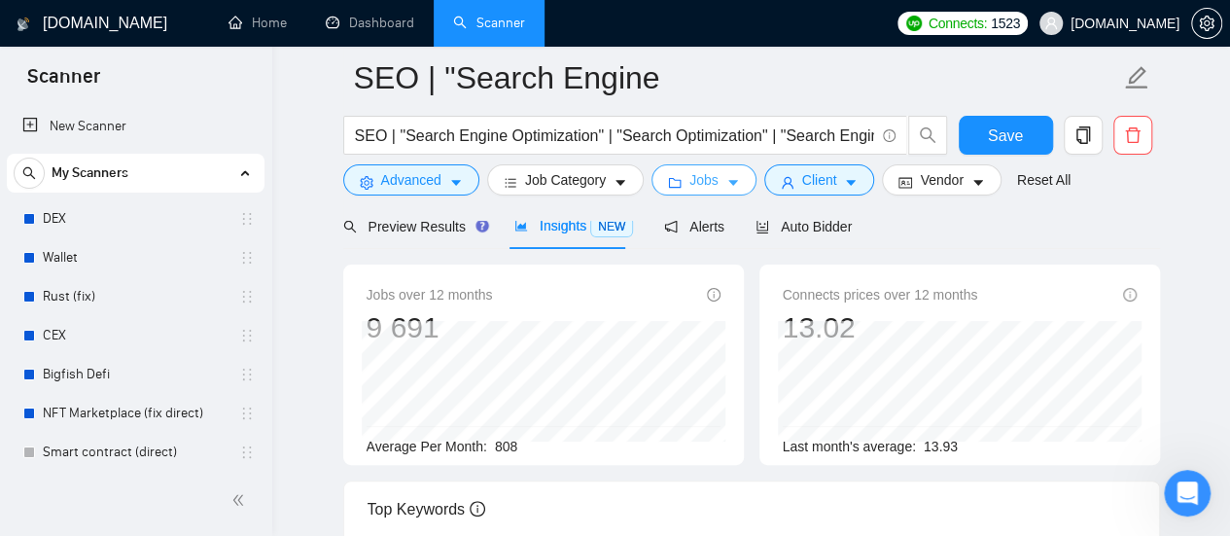
click at [704, 181] on span "Jobs" at bounding box center [704, 179] width 29 height 21
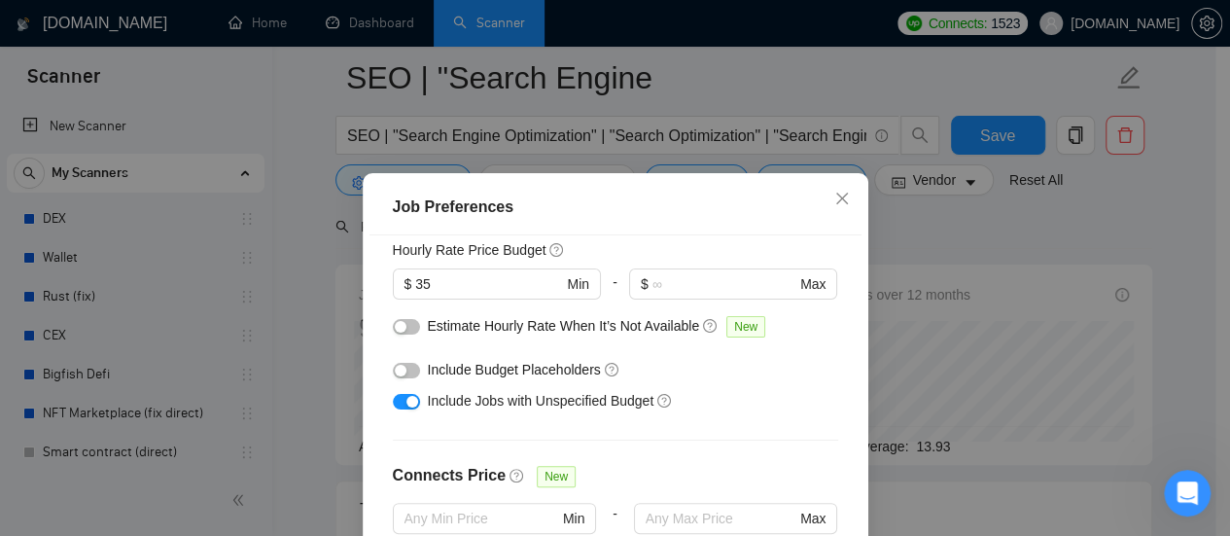
scroll to position [292, 0]
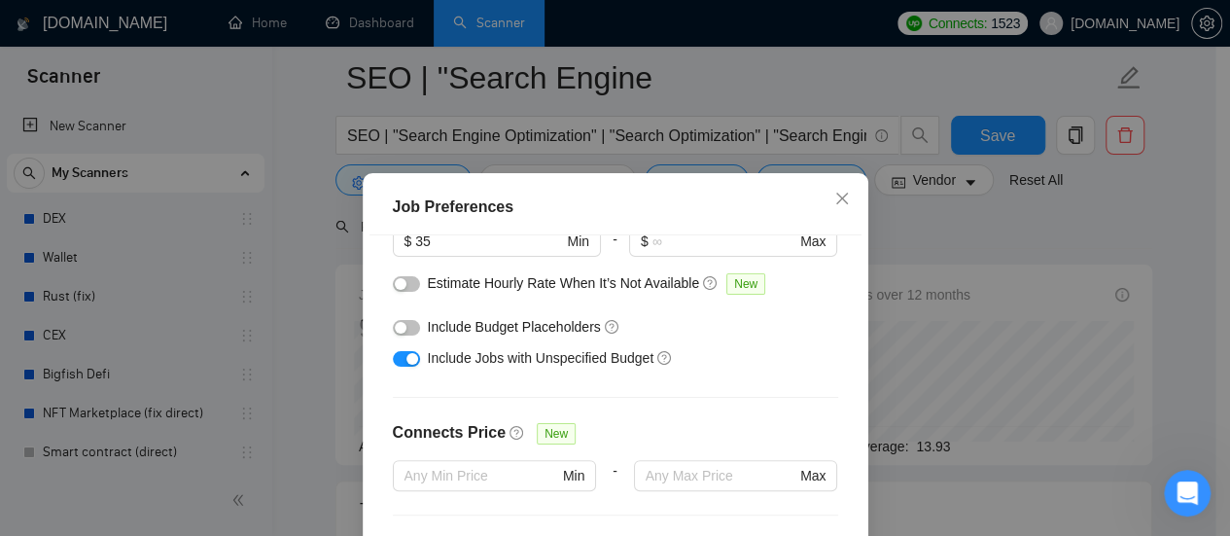
click at [913, 227] on div "Job Preferences Budget Project Type All Fixed Price Hourly Rate Fixed Price Bud…" at bounding box center [615, 268] width 1230 height 536
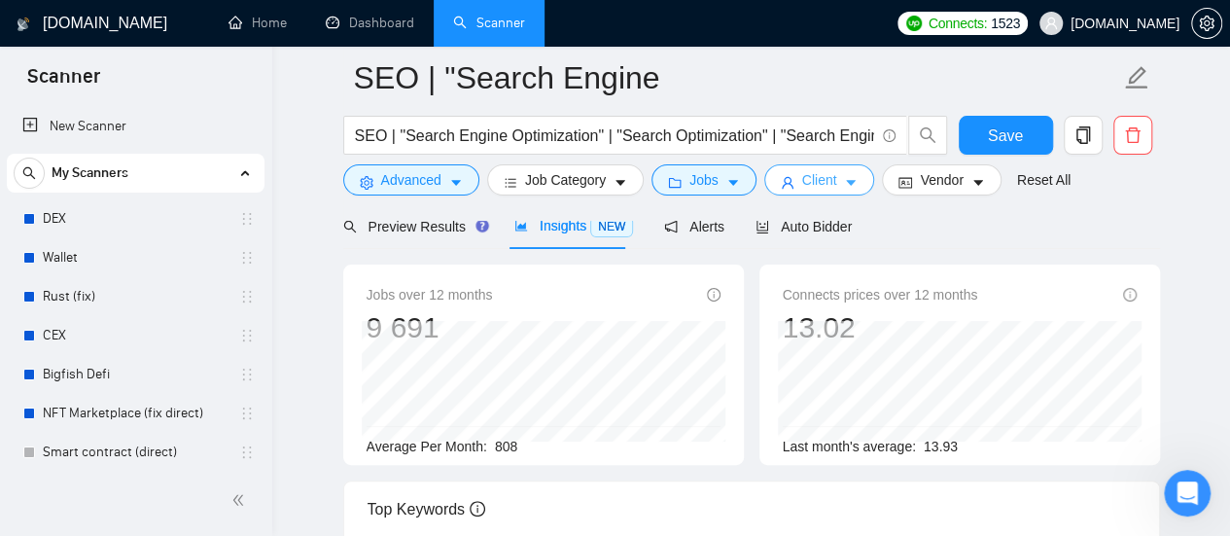
click at [816, 186] on span "Client" at bounding box center [819, 179] width 35 height 21
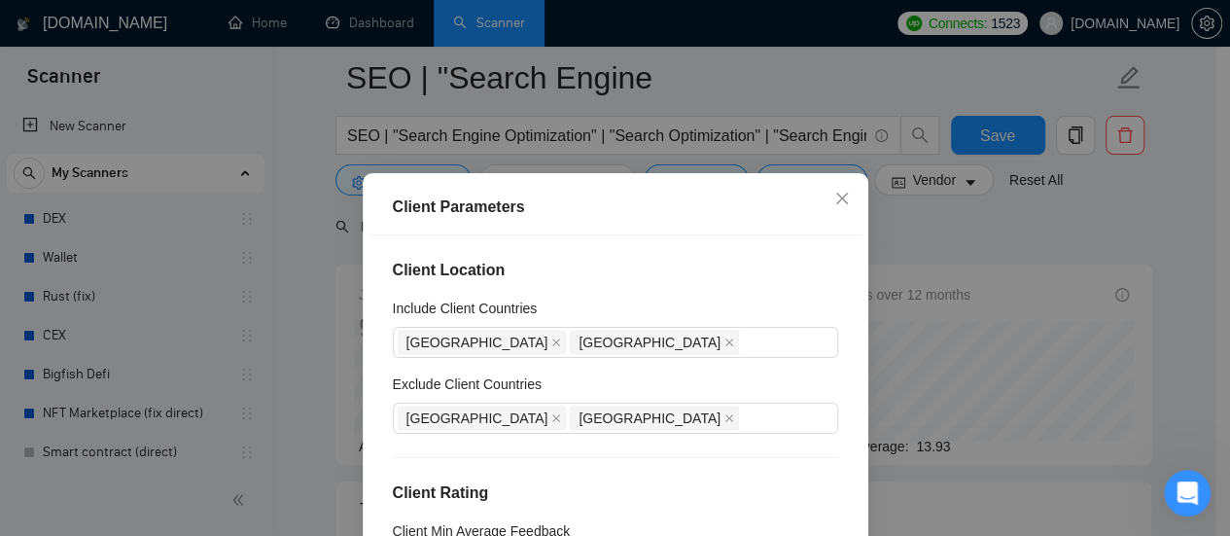
drag, startPoint x: 977, startPoint y: 234, endPoint x: 881, endPoint y: 274, distance: 103.3
click at [973, 232] on div "Client Parameters Client Location Include Client Countries [GEOGRAPHIC_DATA] [G…" at bounding box center [615, 268] width 1230 height 536
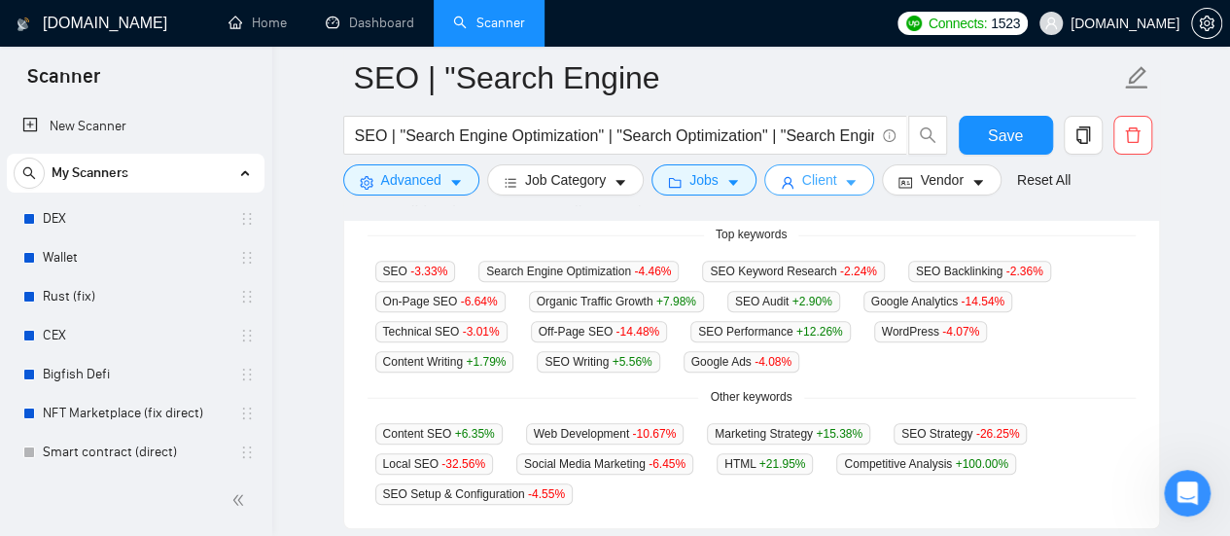
scroll to position [486, 0]
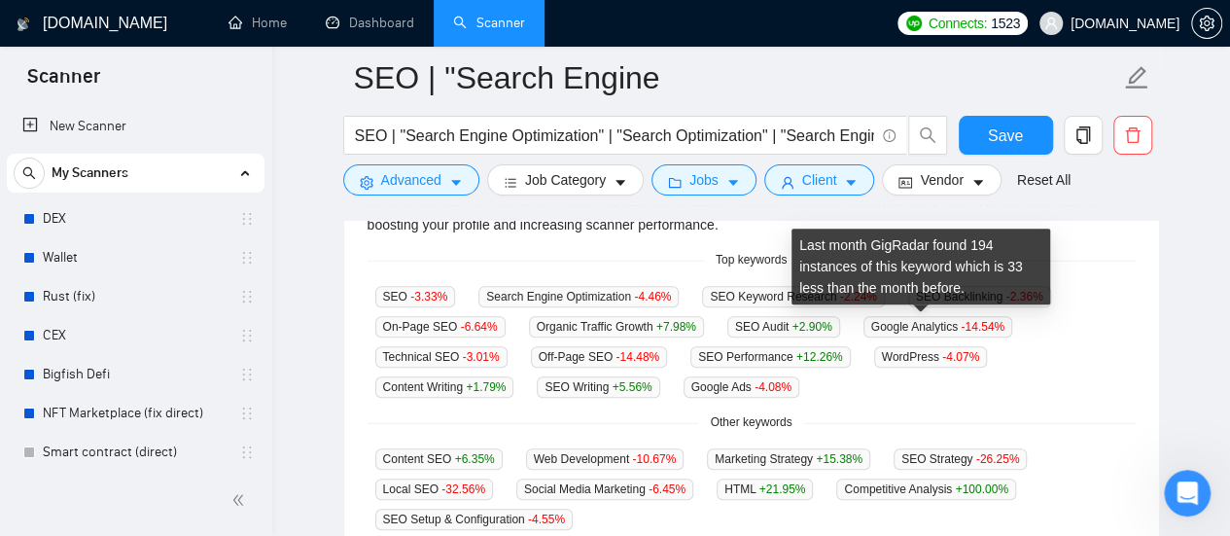
drag, startPoint x: 955, startPoint y: 332, endPoint x: 941, endPoint y: 285, distance: 48.6
drag, startPoint x: 941, startPoint y: 284, endPoint x: 1133, endPoint y: 231, distance: 198.7
click at [1137, 225] on div "GigRadar analyses the keywords used in the jobs found by this scanner to help y…" at bounding box center [751, 351] width 815 height 406
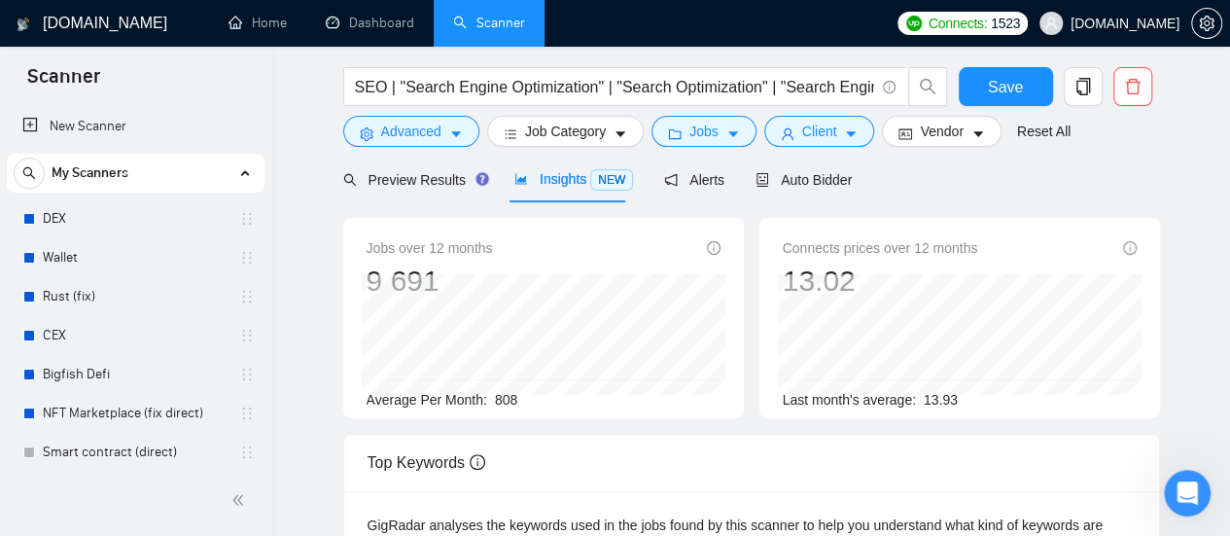
scroll to position [0, 0]
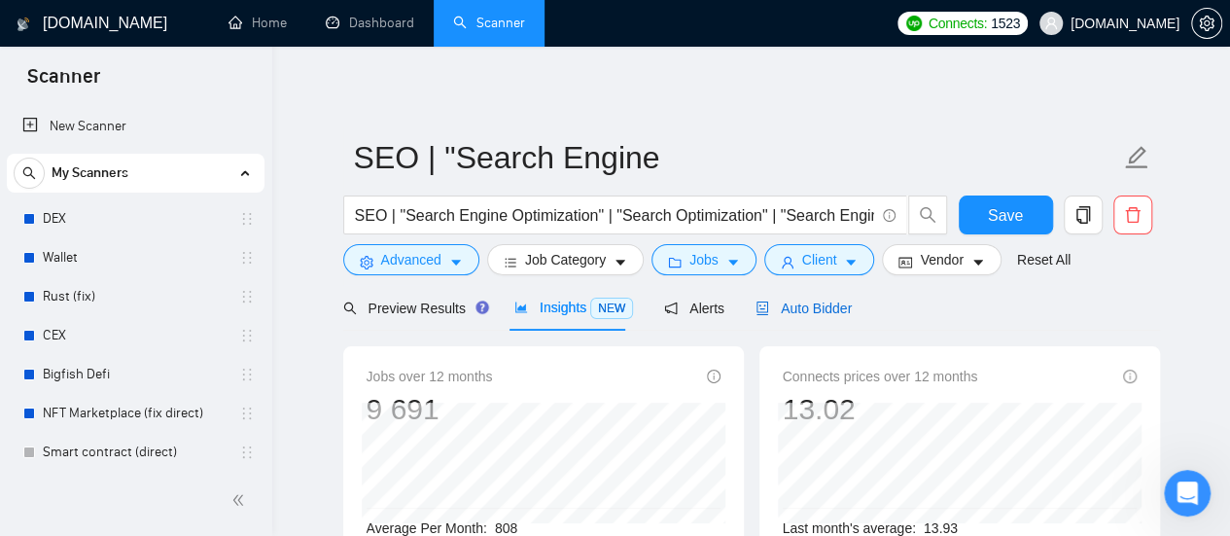
click at [821, 303] on span "Auto Bidder" at bounding box center [804, 309] width 96 height 16
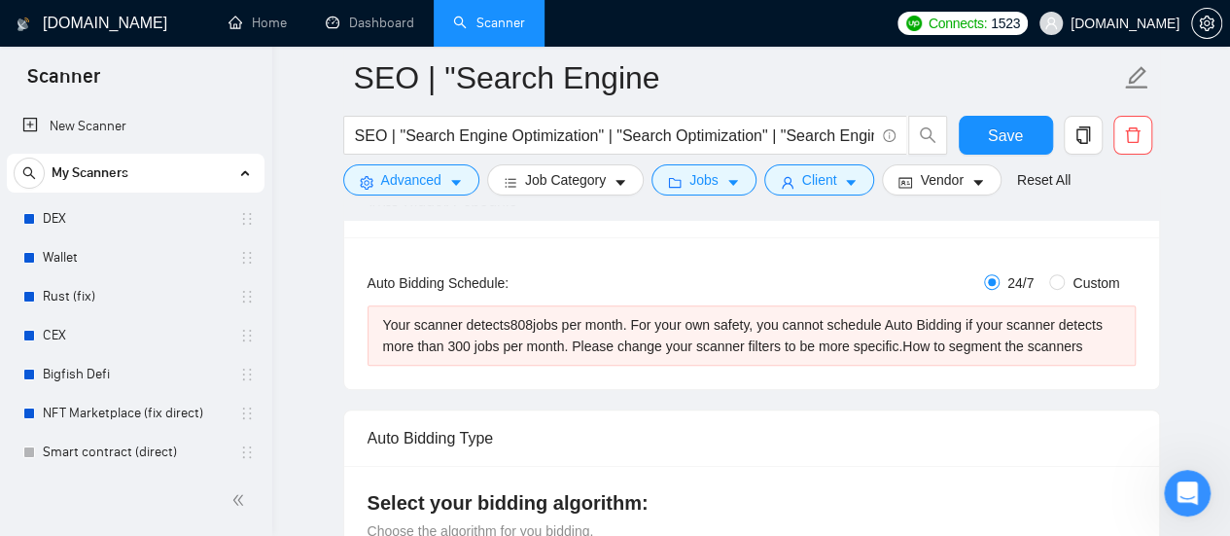
scroll to position [195, 0]
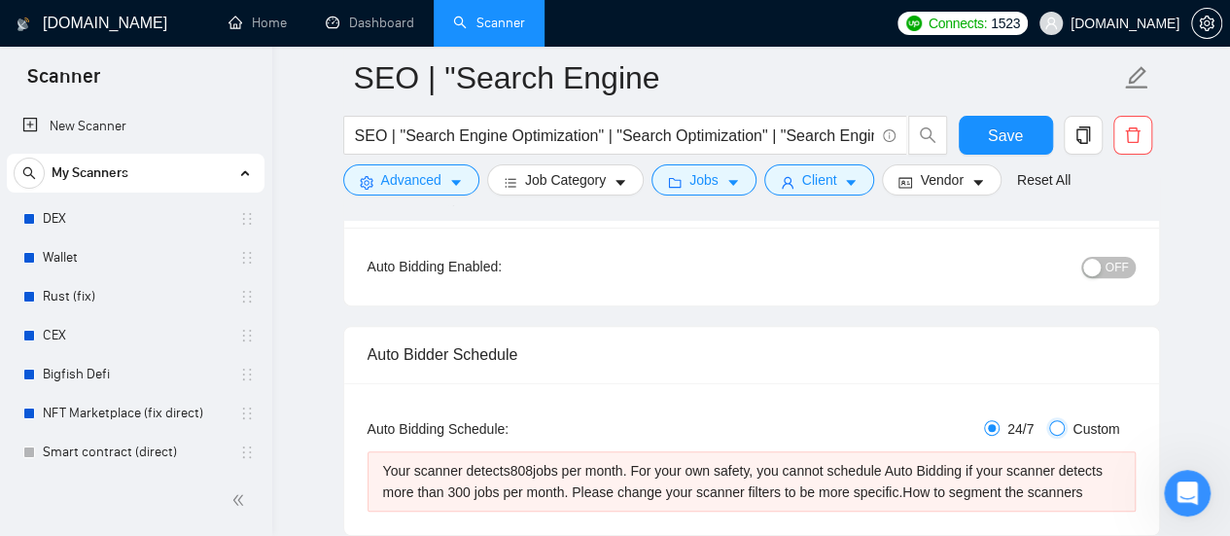
click at [1064, 421] on input "Custom" at bounding box center [1057, 428] width 16 height 16
radio input "true"
radio input "false"
checkbox input "true"
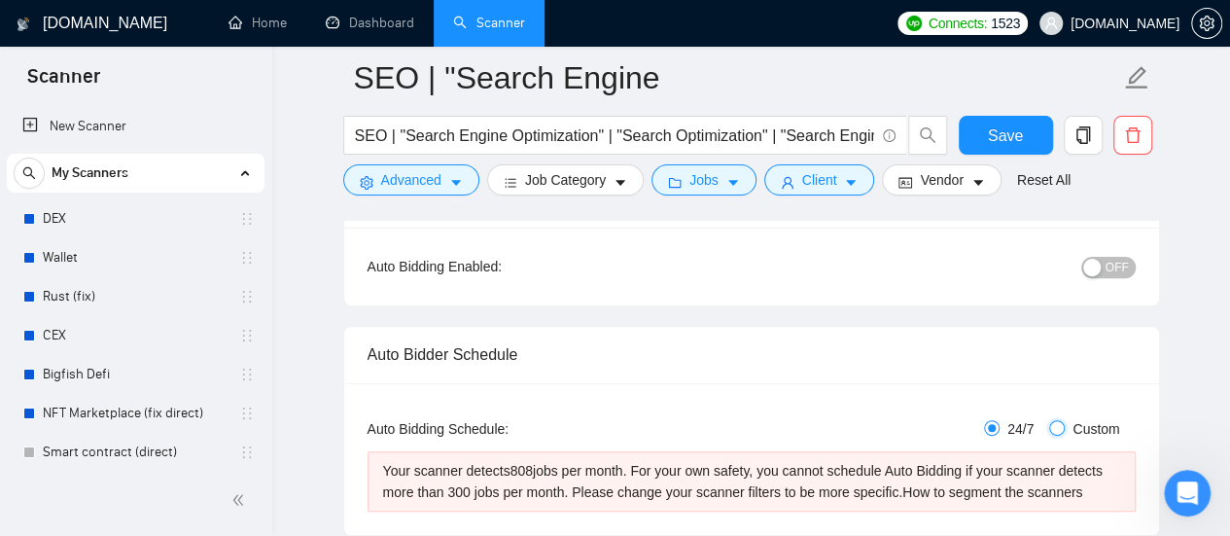
checkbox input "true"
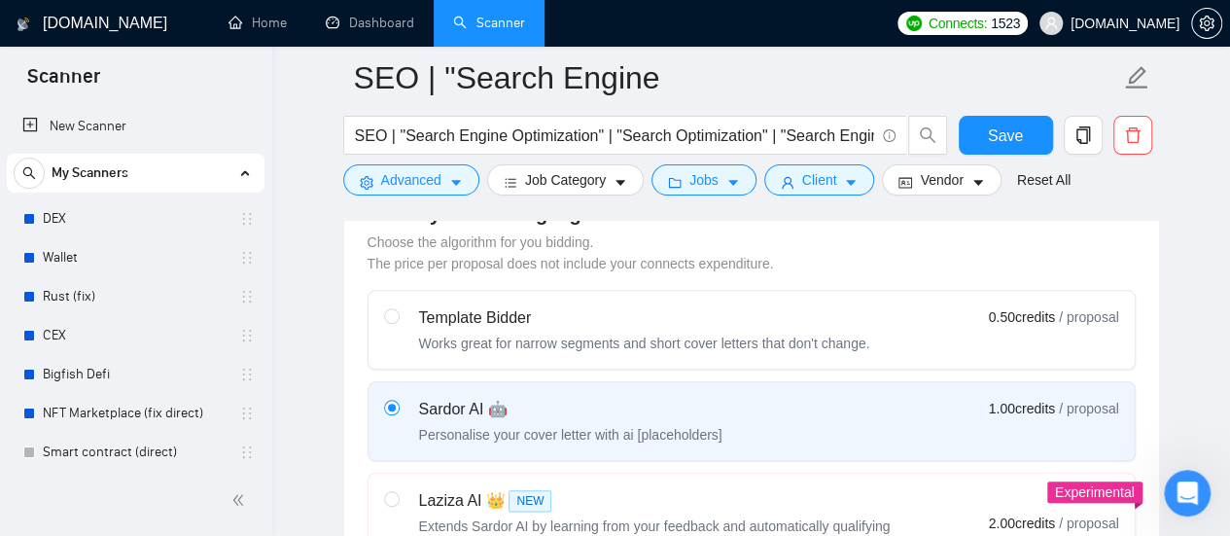
scroll to position [973, 0]
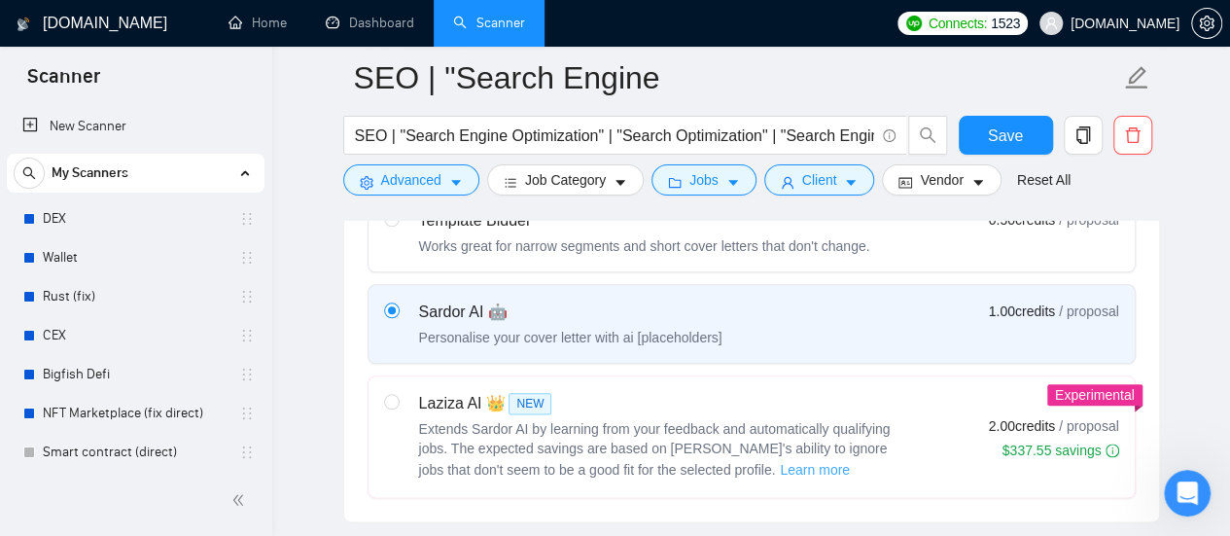
click at [780, 461] on span "Learn more" at bounding box center [815, 469] width 70 height 21
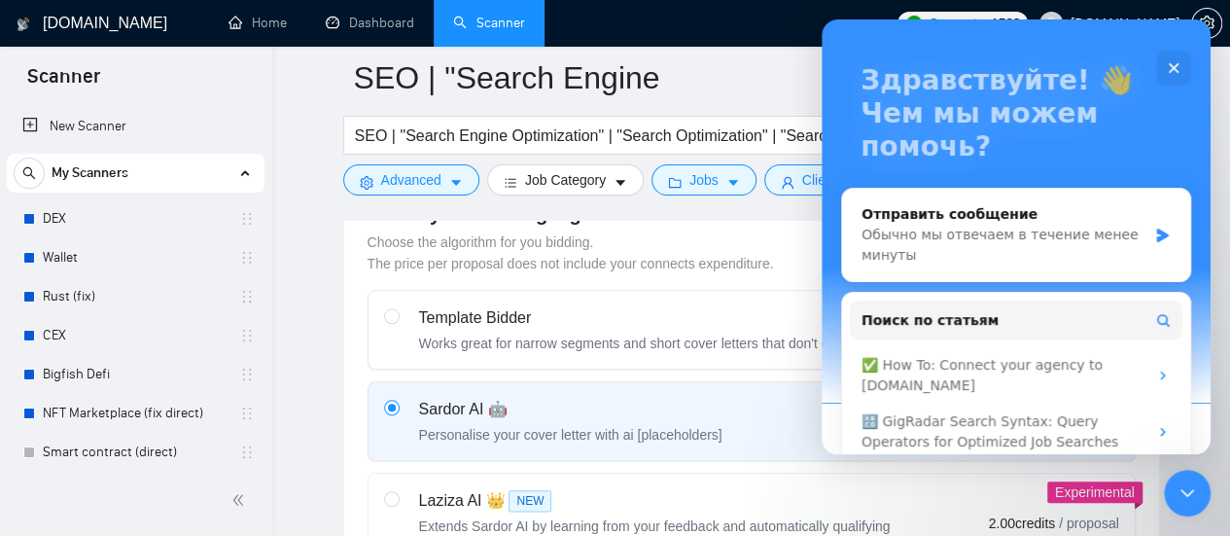
scroll to position [90, 0]
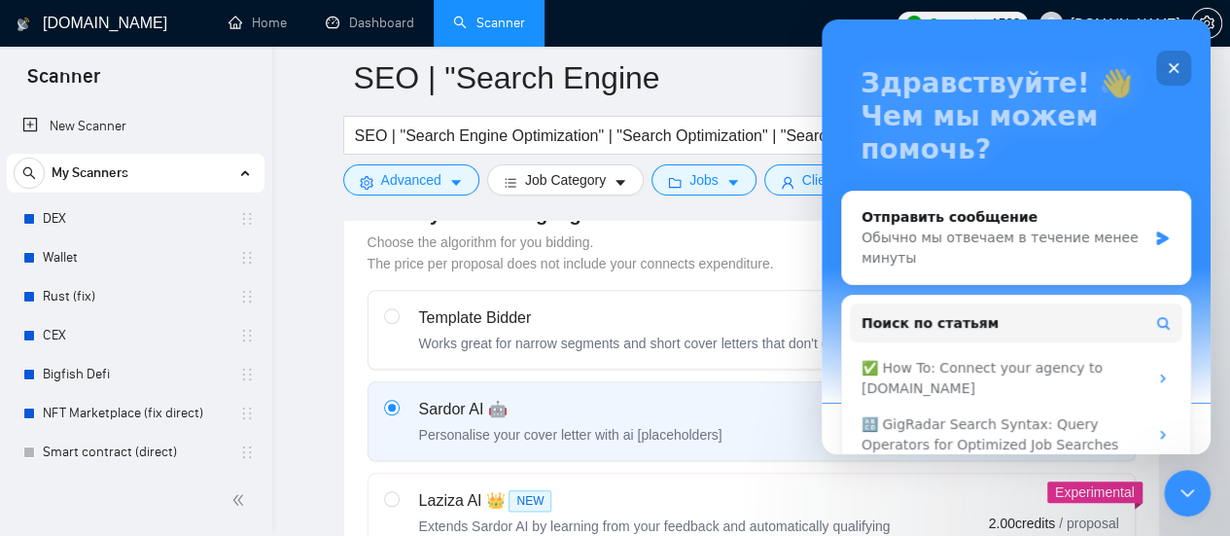
click at [1178, 60] on div "Закрыть" at bounding box center [1173, 68] width 35 height 35
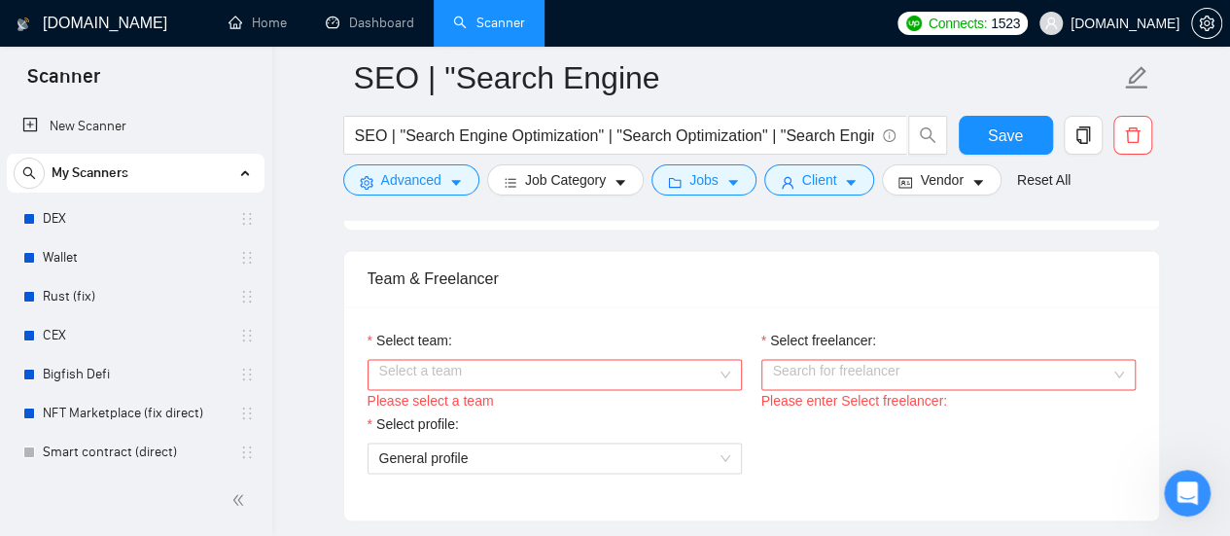
scroll to position [1362, 0]
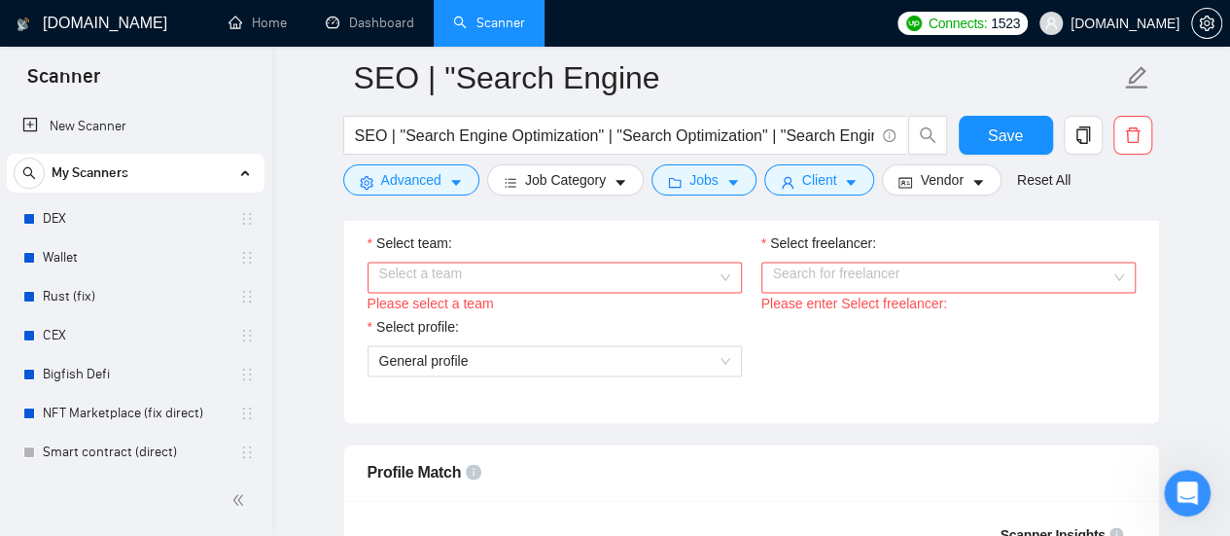
click at [620, 263] on input "Select team:" at bounding box center [547, 277] width 337 height 29
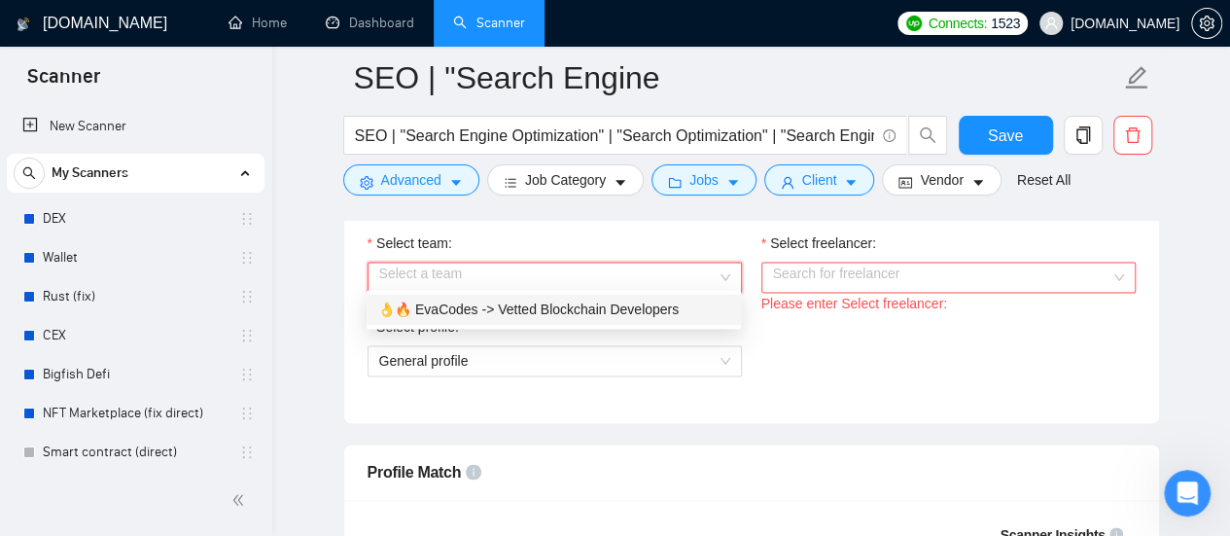
click at [557, 315] on div "👌🔥 EvaCodes -> Vetted Blockchain Developers" at bounding box center [553, 309] width 351 height 21
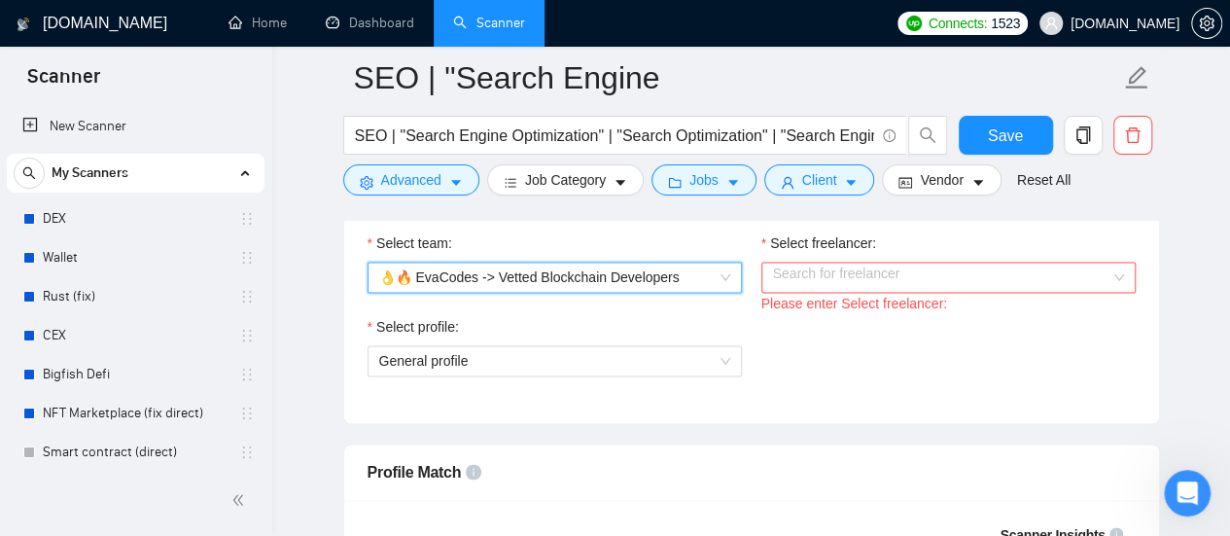
click at [885, 273] on input "Select freelancer:" at bounding box center [941, 277] width 337 height 29
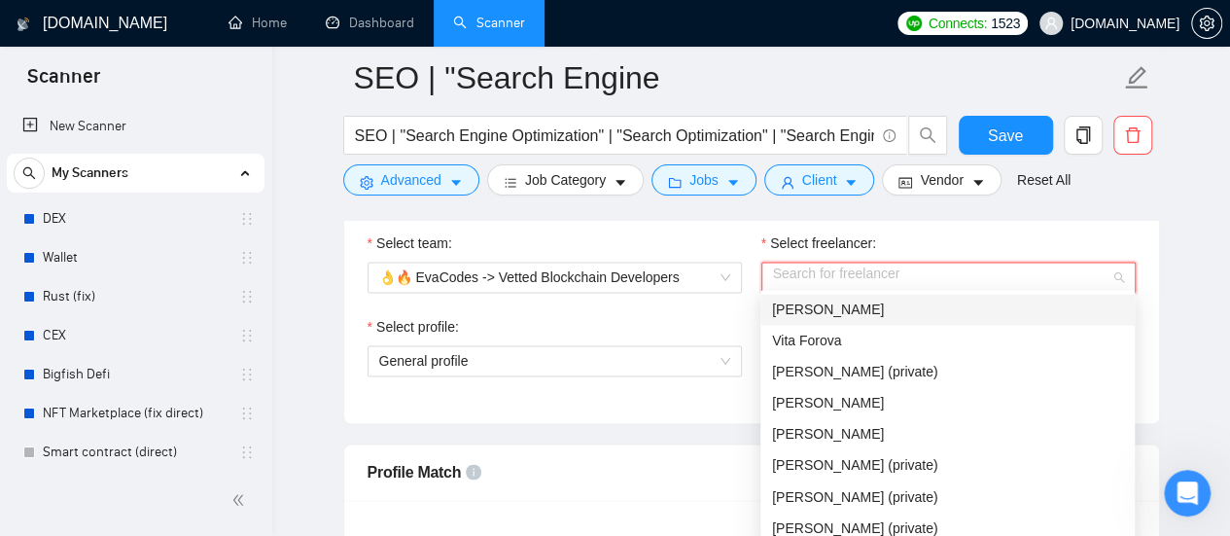
click at [997, 232] on div "Select freelancer:" at bounding box center [949, 246] width 374 height 29
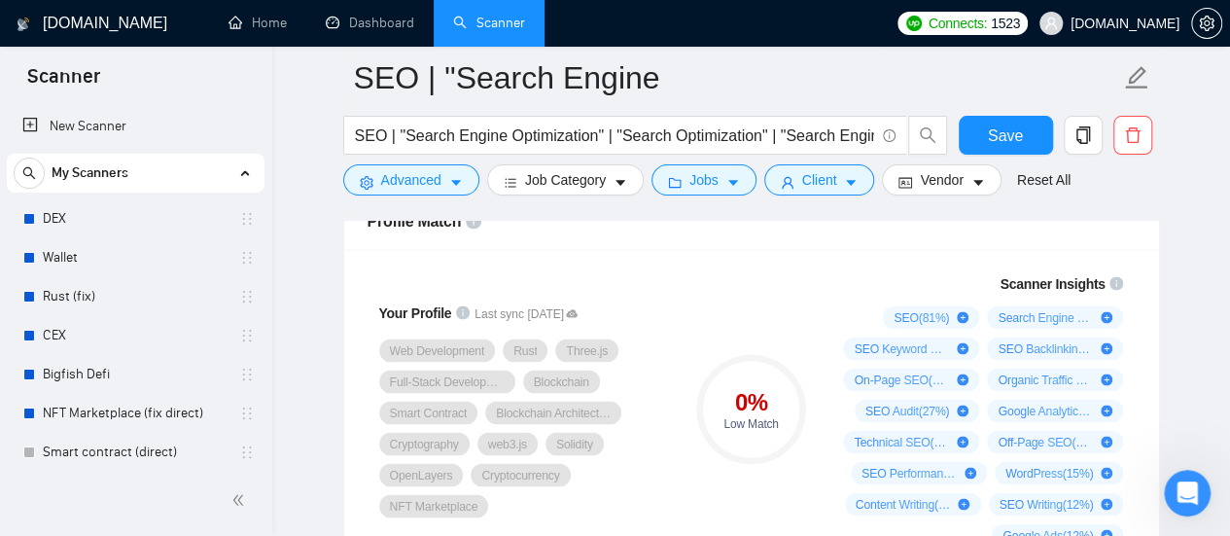
scroll to position [1653, 0]
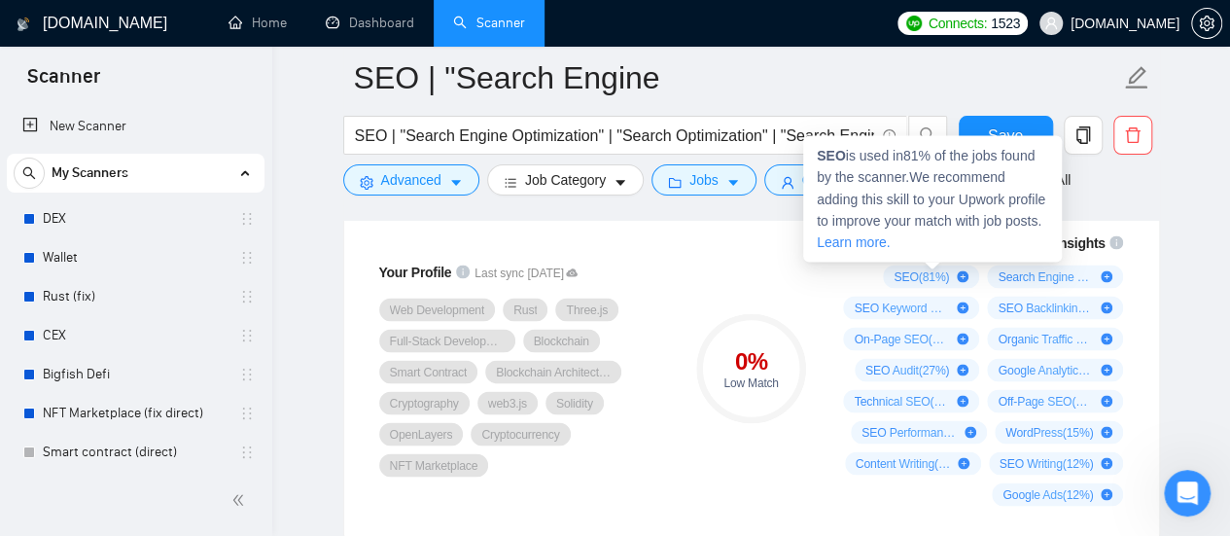
click at [966, 270] on icon "plus-circle" at bounding box center [963, 276] width 12 height 12
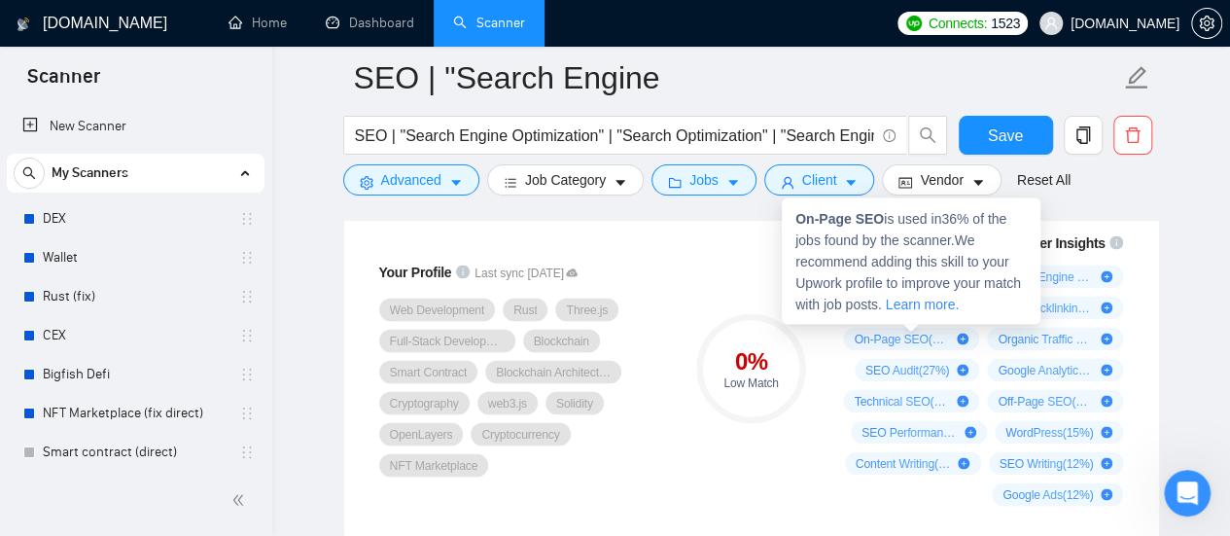
click at [965, 333] on icon "plus-circle" at bounding box center [963, 339] width 12 height 12
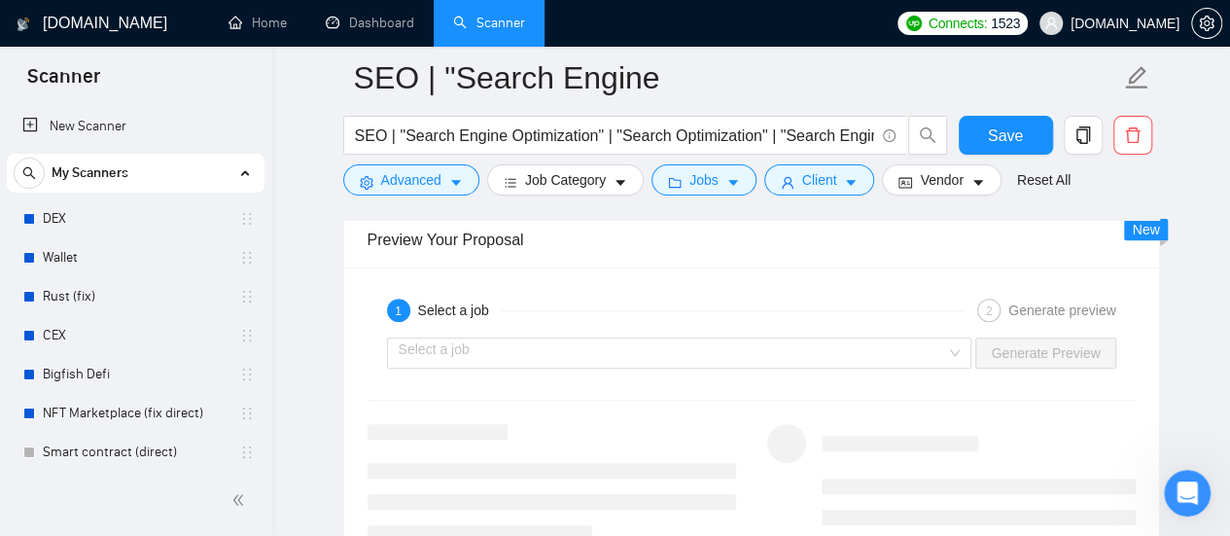
scroll to position [3988, 0]
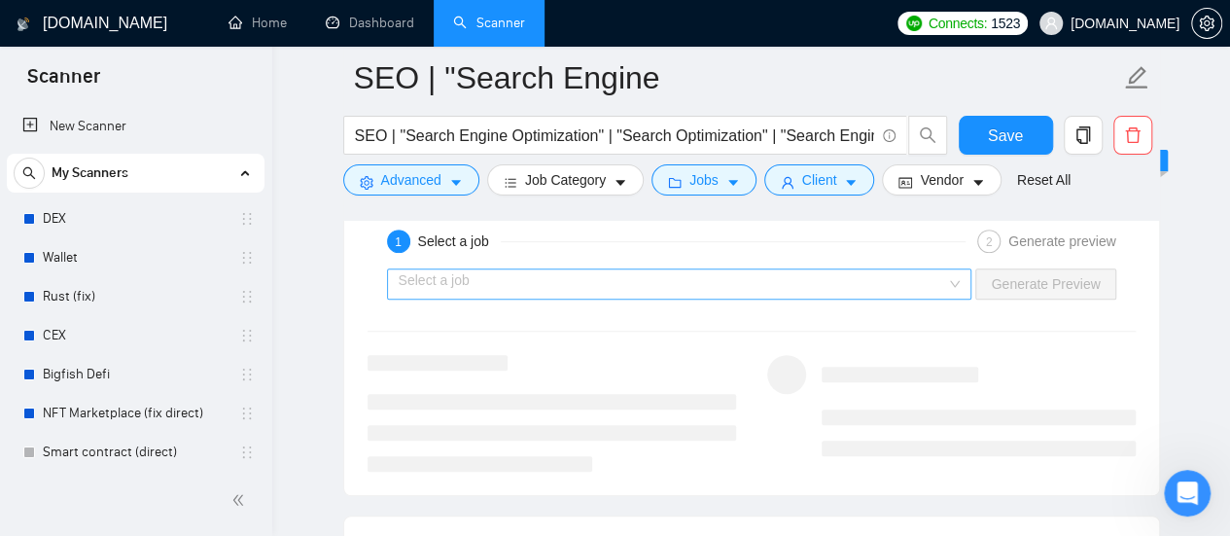
click at [718, 279] on input "search" at bounding box center [673, 283] width 549 height 29
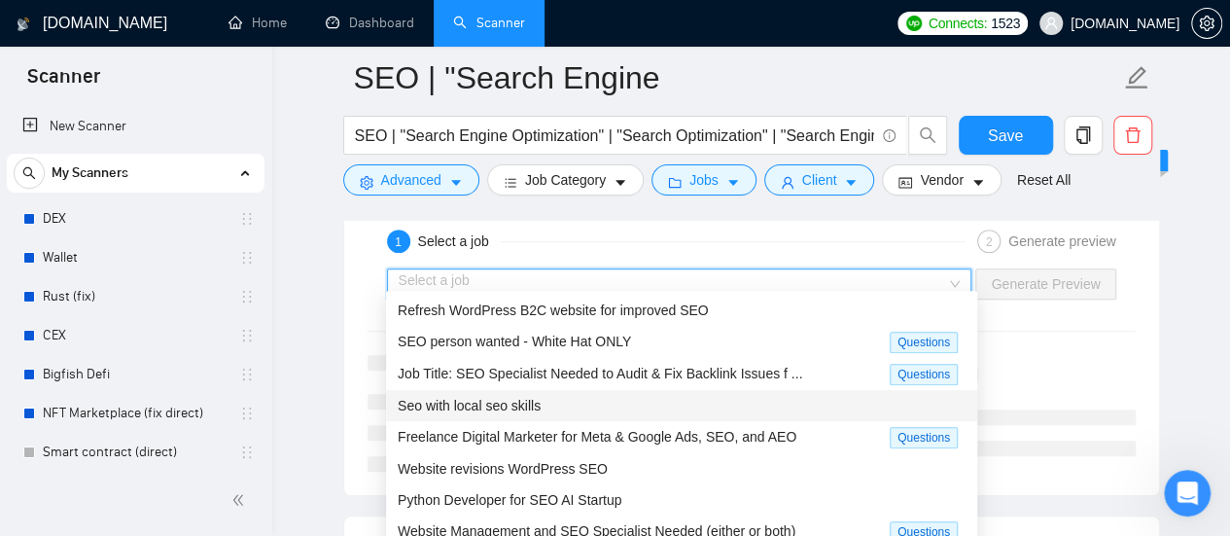
click at [436, 405] on span "Seo with local seo skills" at bounding box center [469, 406] width 143 height 16
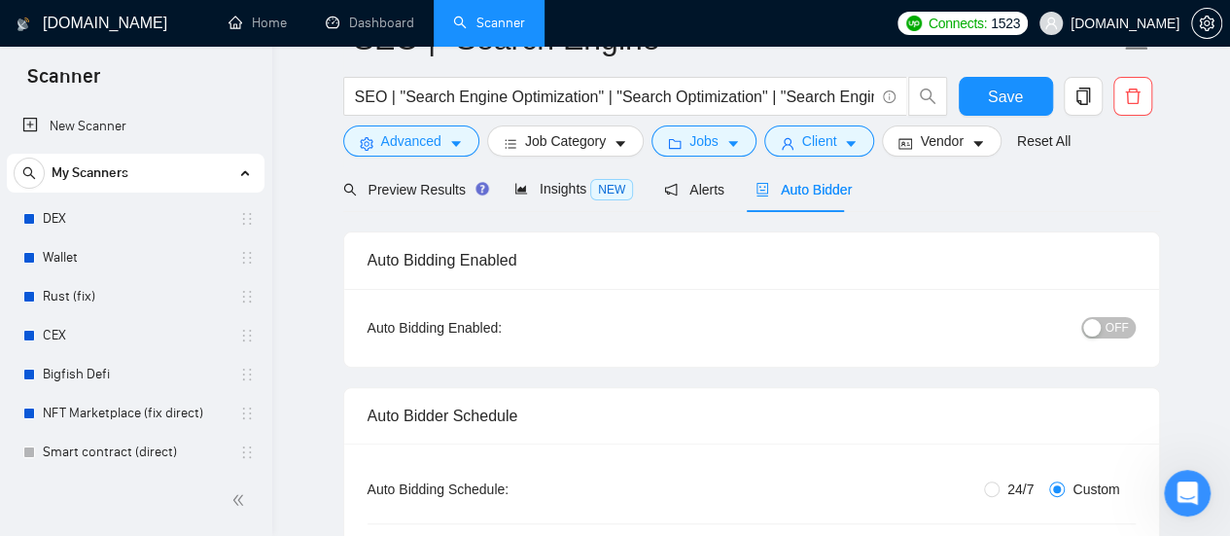
scroll to position [0, 0]
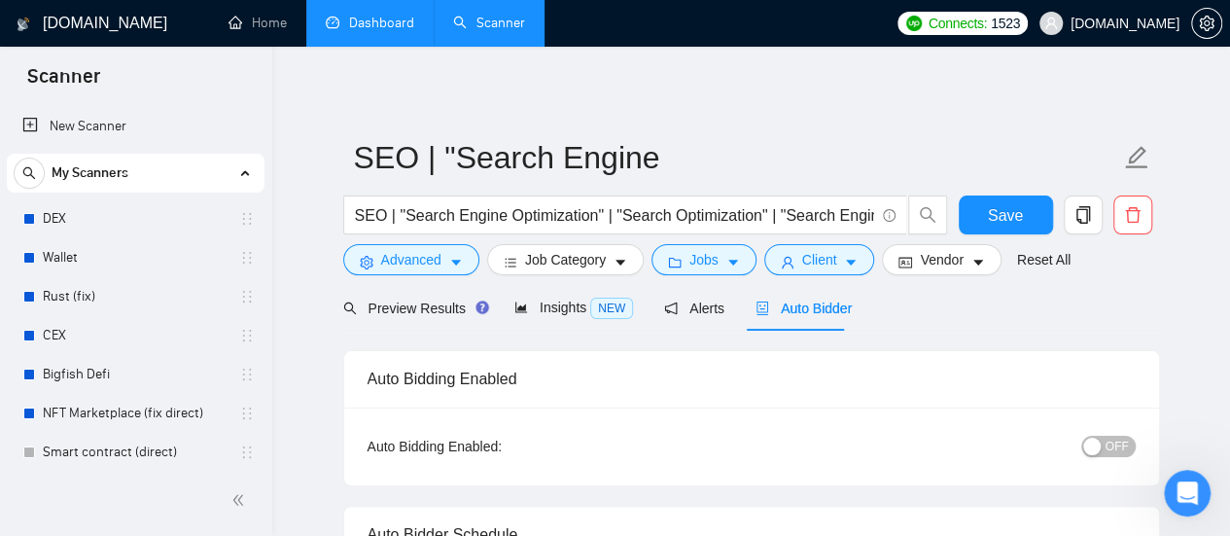
click at [381, 31] on link "Dashboard" at bounding box center [370, 23] width 89 height 17
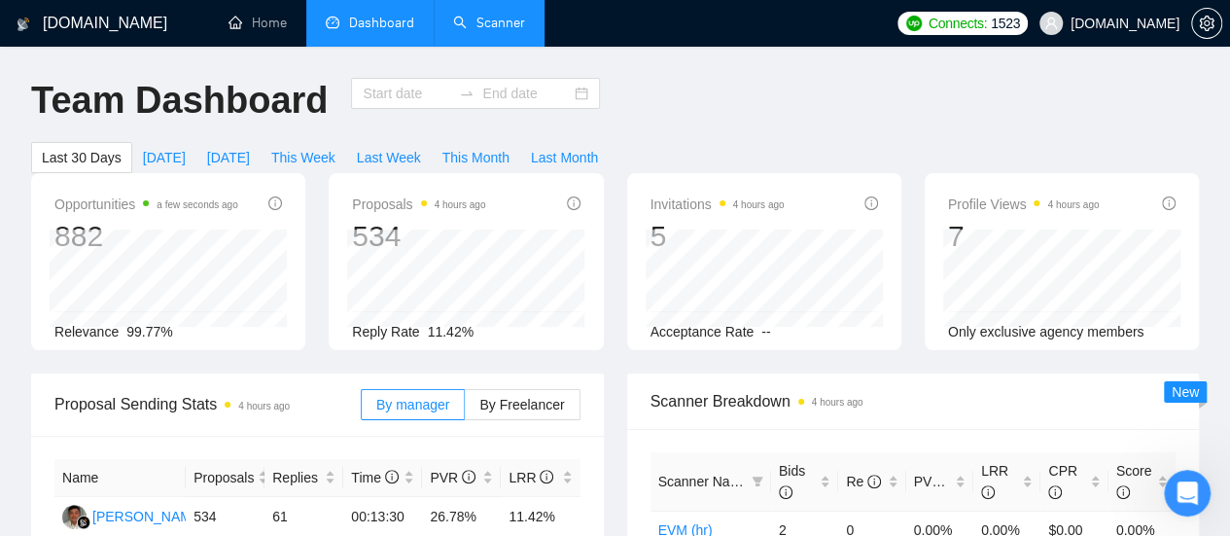
type input "[DATE]"
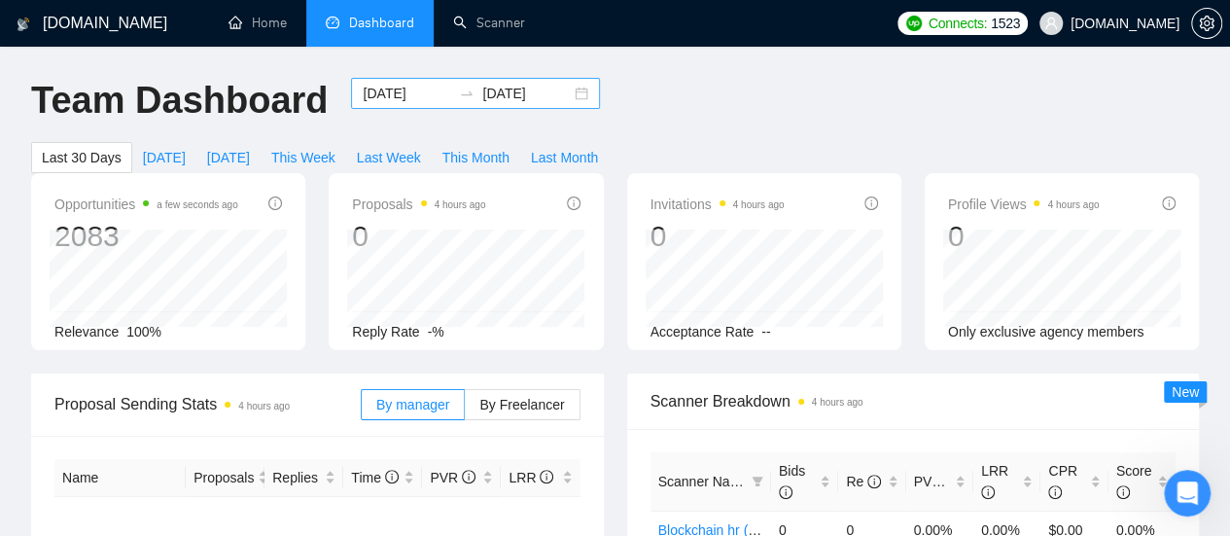
click at [374, 86] on input "[DATE]" at bounding box center [407, 93] width 89 height 21
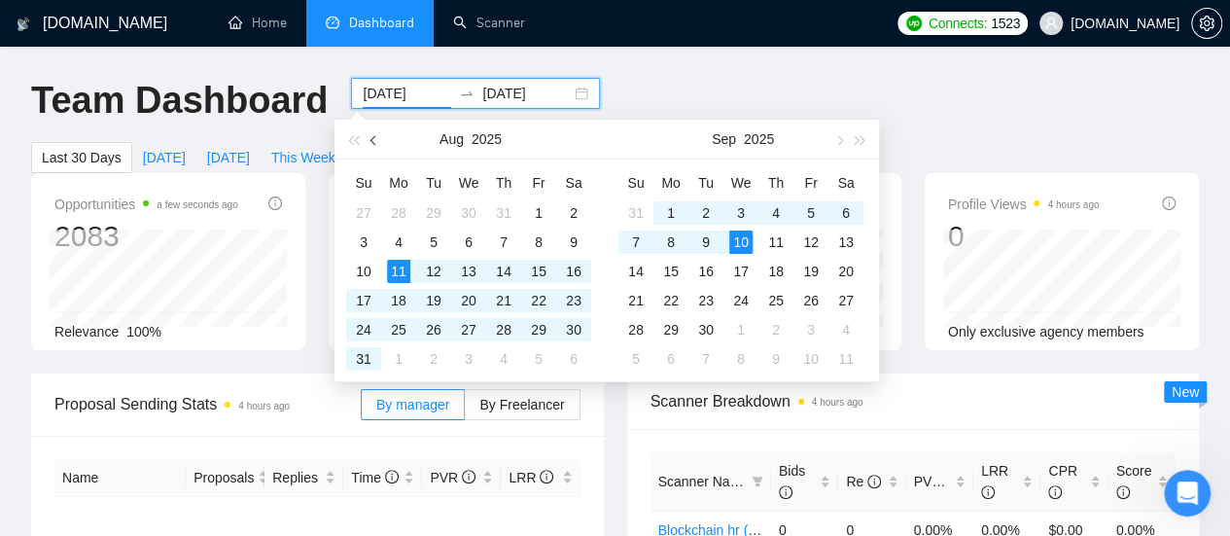
click at [373, 143] on span "button" at bounding box center [376, 140] width 10 height 10
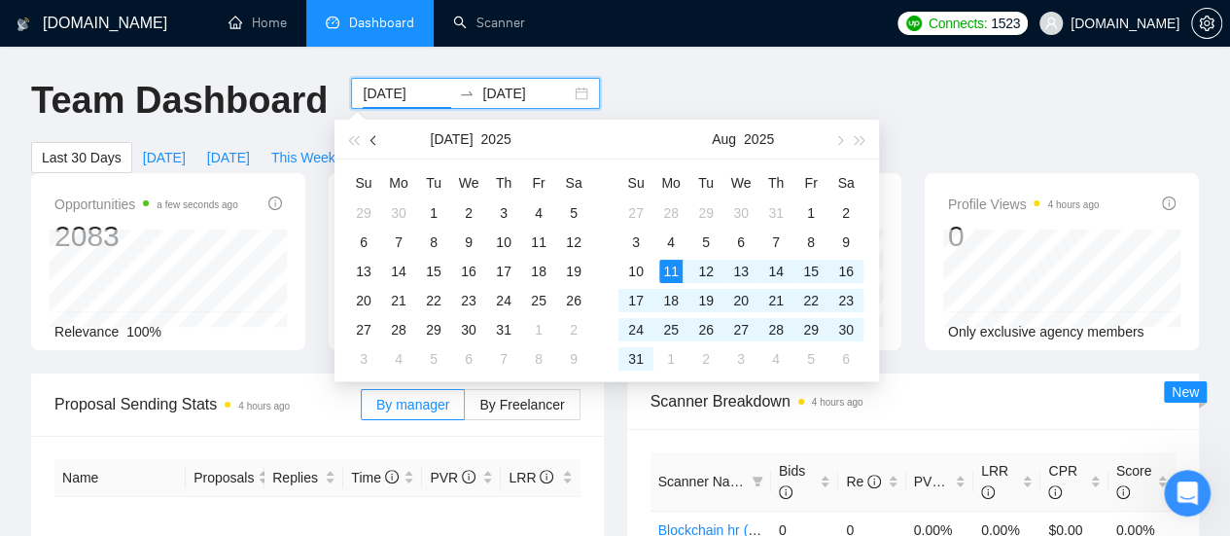
click at [373, 143] on span "button" at bounding box center [376, 140] width 10 height 10
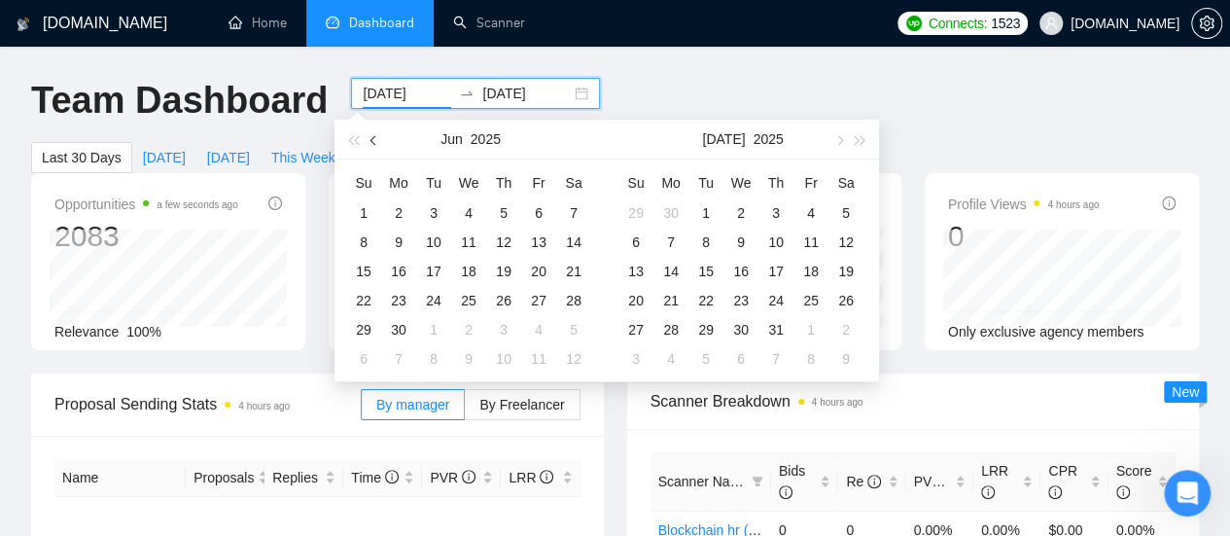
click at [373, 143] on span "button" at bounding box center [376, 140] width 10 height 10
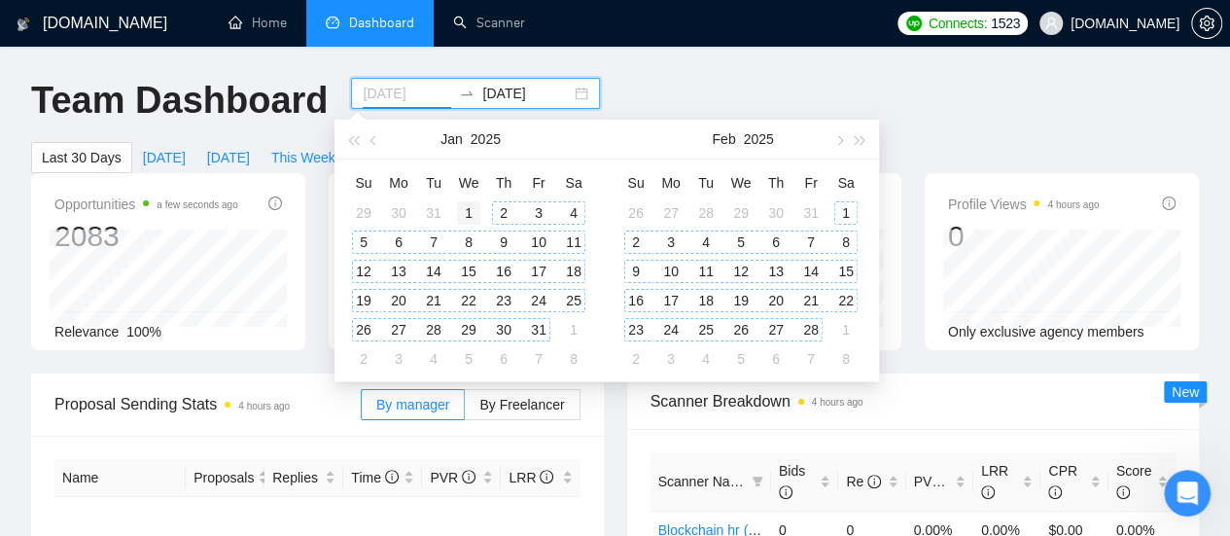
type input "[DATE]"
click at [473, 206] on div "1" at bounding box center [468, 212] width 23 height 23
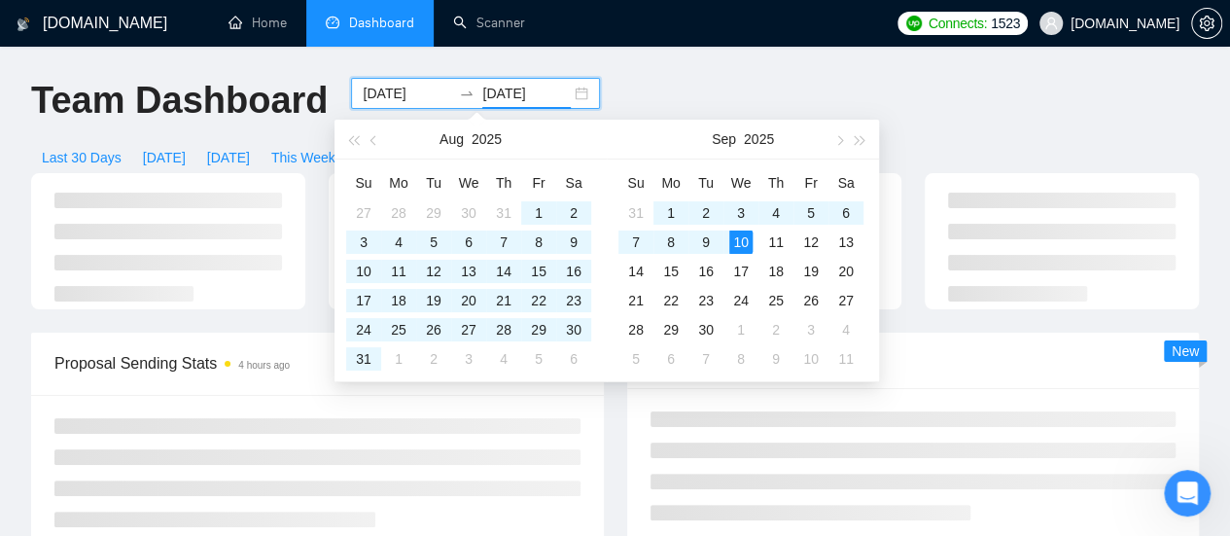
click at [500, 92] on input "[DATE]" at bounding box center [526, 93] width 89 height 21
click at [375, 143] on span "button" at bounding box center [376, 140] width 10 height 10
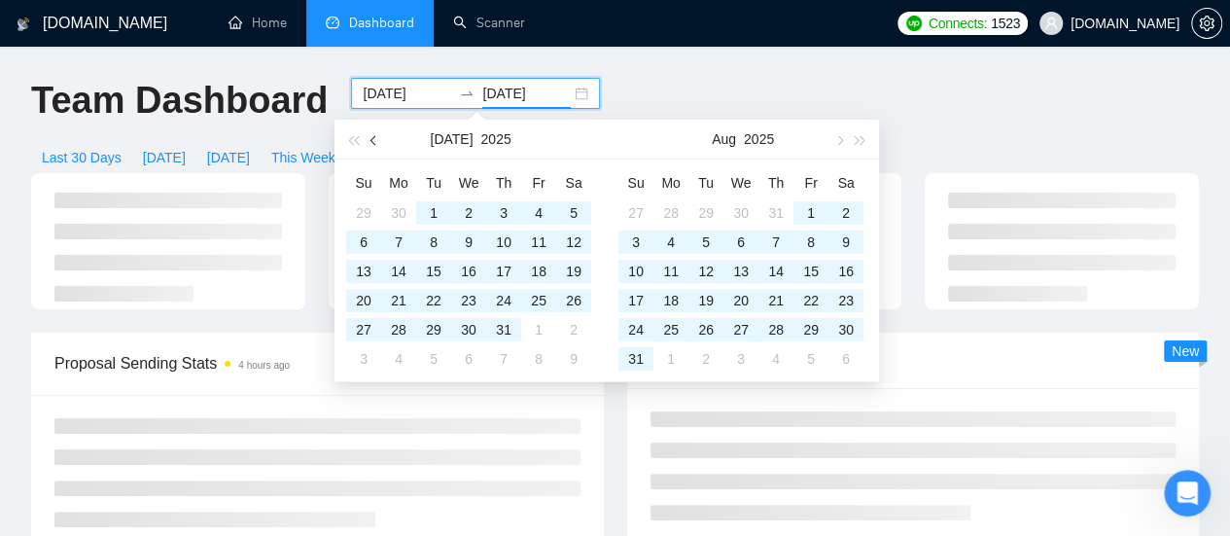
click at [373, 144] on button "button" at bounding box center [374, 139] width 21 height 39
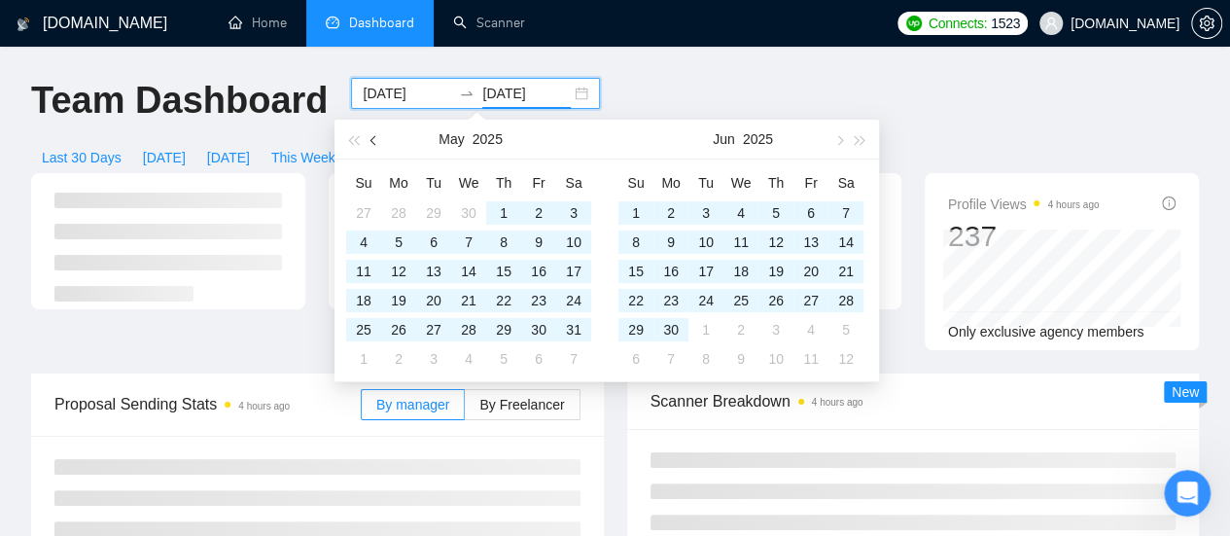
click at [373, 144] on button "button" at bounding box center [374, 139] width 21 height 39
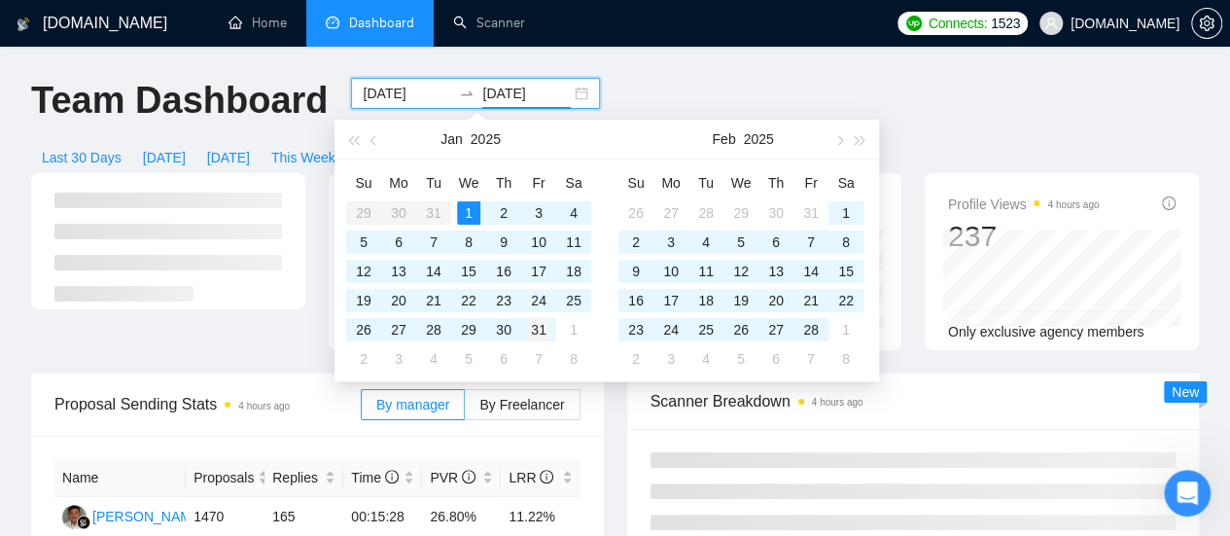
type input "[DATE]"
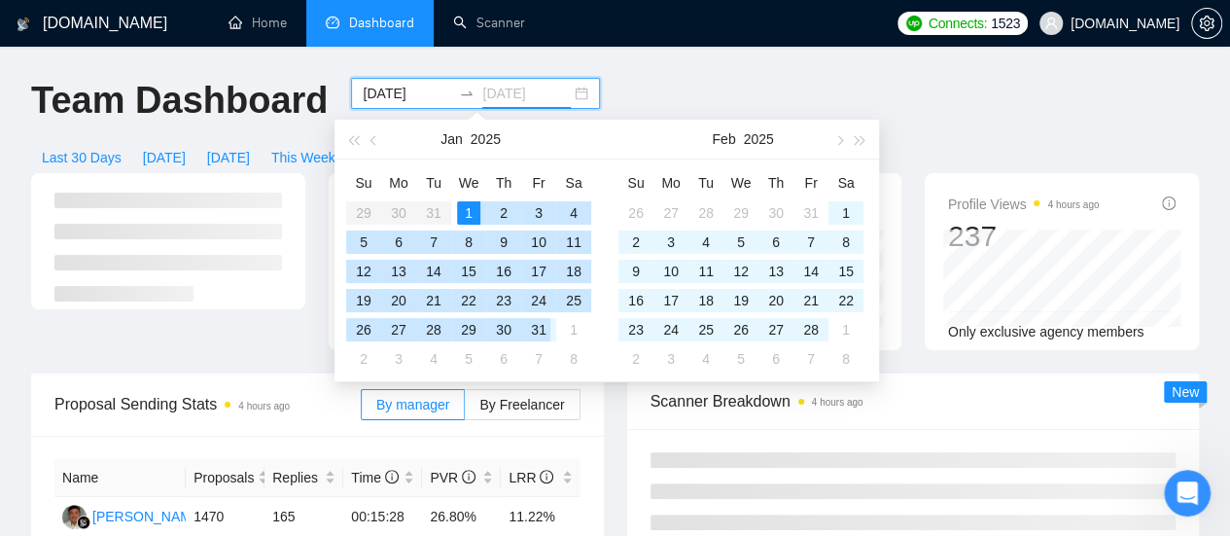
click at [539, 326] on div "31" at bounding box center [538, 329] width 23 height 23
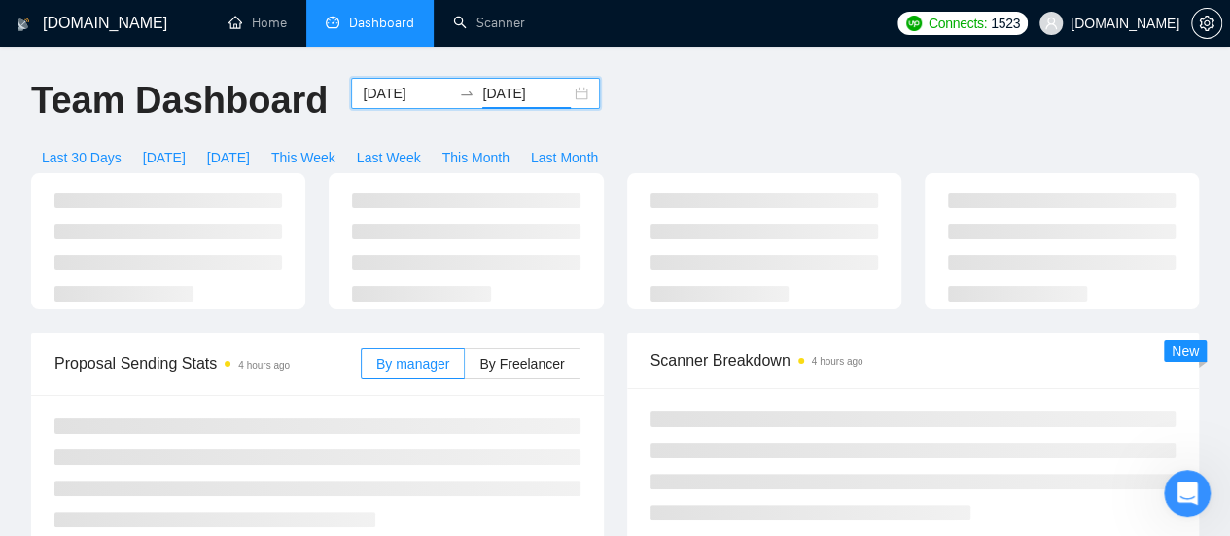
click at [621, 142] on div "Last 30 Days [DATE] [DATE] This Week Last Week This Month Last Month" at bounding box center [319, 157] width 601 height 31
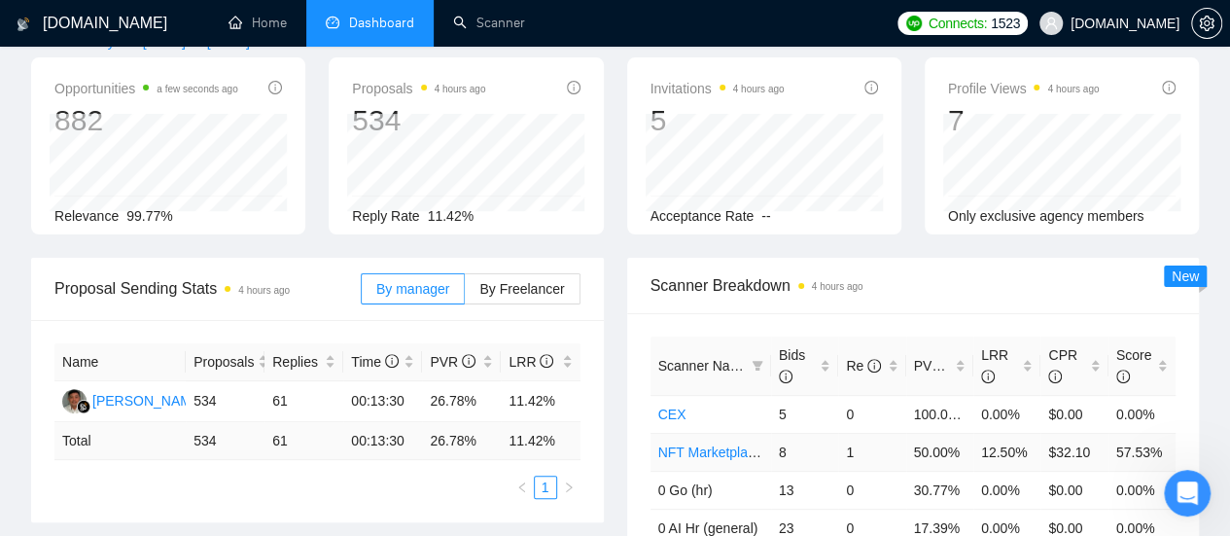
scroll to position [292, 0]
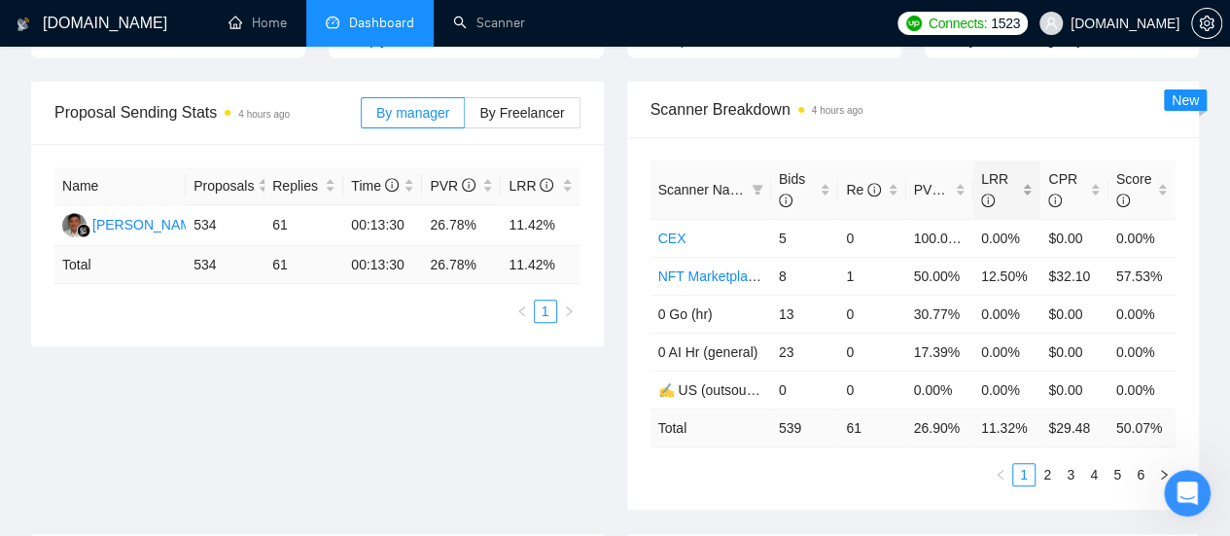
click at [1031, 168] on div "LRR" at bounding box center [1007, 189] width 52 height 43
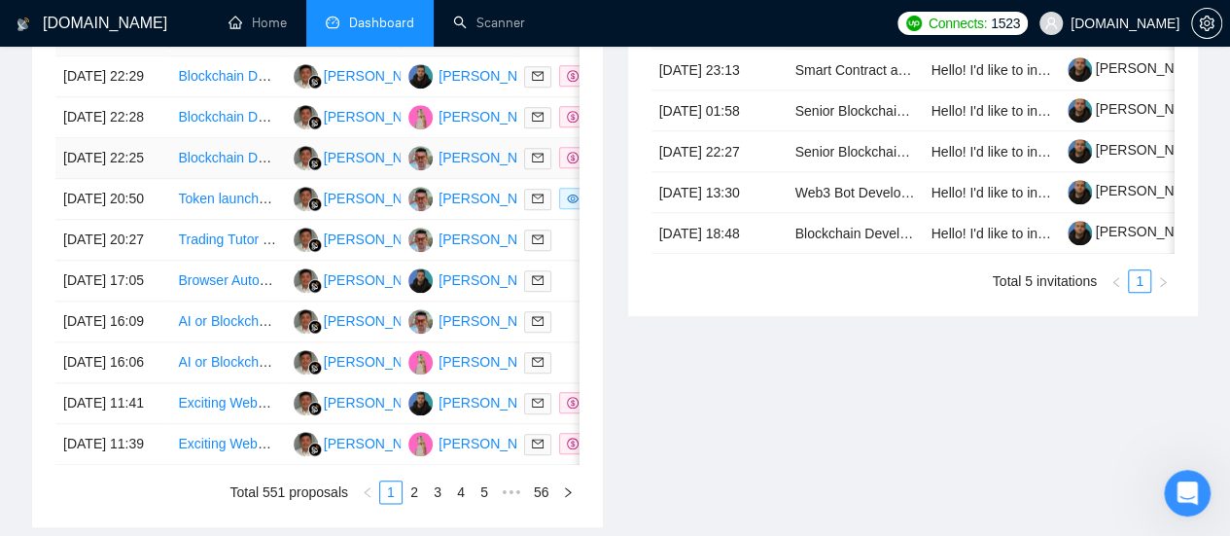
scroll to position [875, 0]
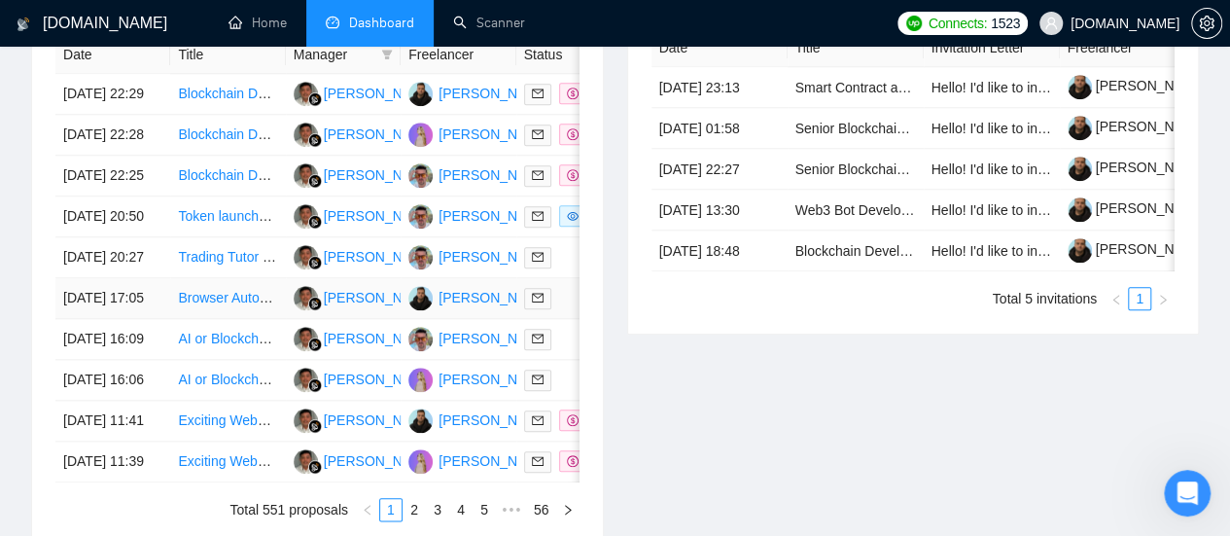
click at [215, 305] on link "Browser Automation Platform Needed (Fulltime / Large Project)" at bounding box center [368, 298] width 380 height 16
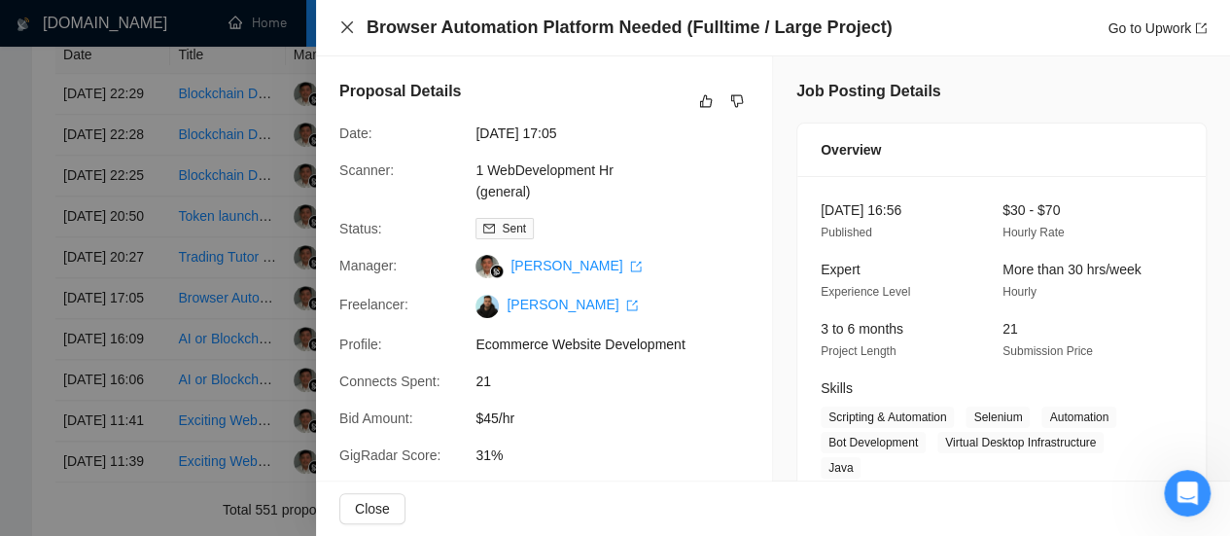
click at [348, 25] on icon "close" at bounding box center [347, 27] width 12 height 12
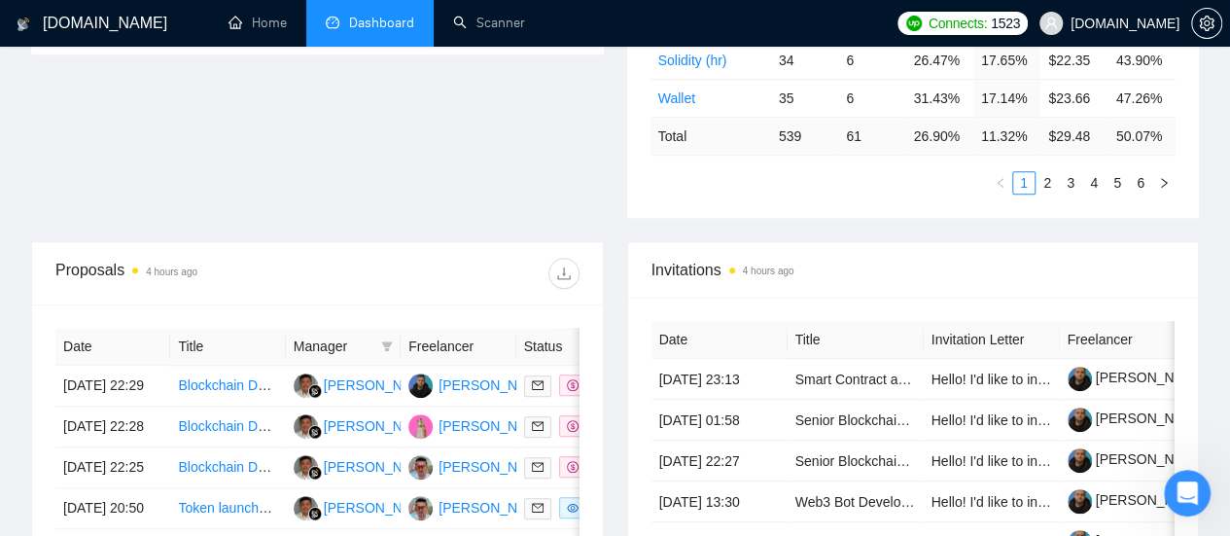
scroll to position [681, 0]
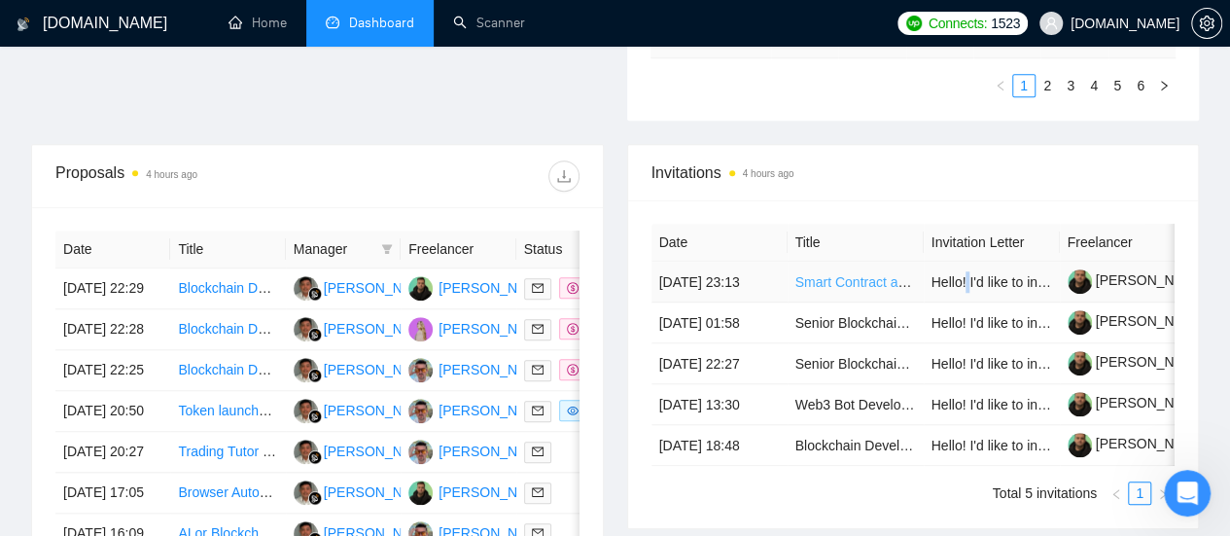
click at [889, 274] on link "Smart Contract and Backend Integration Developer" at bounding box center [950, 282] width 309 height 16
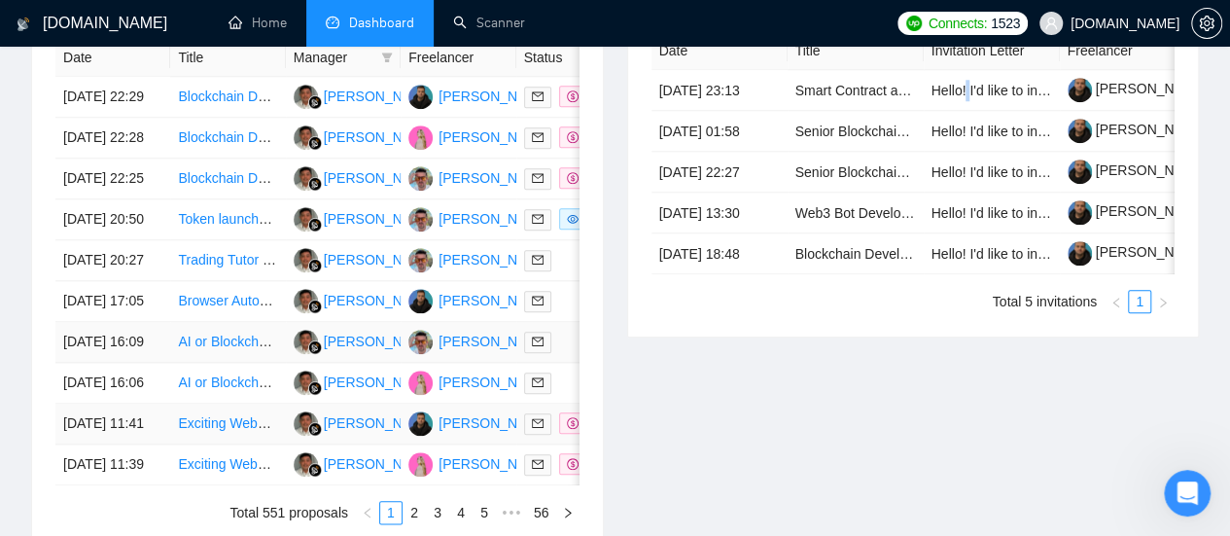
scroll to position [973, 0]
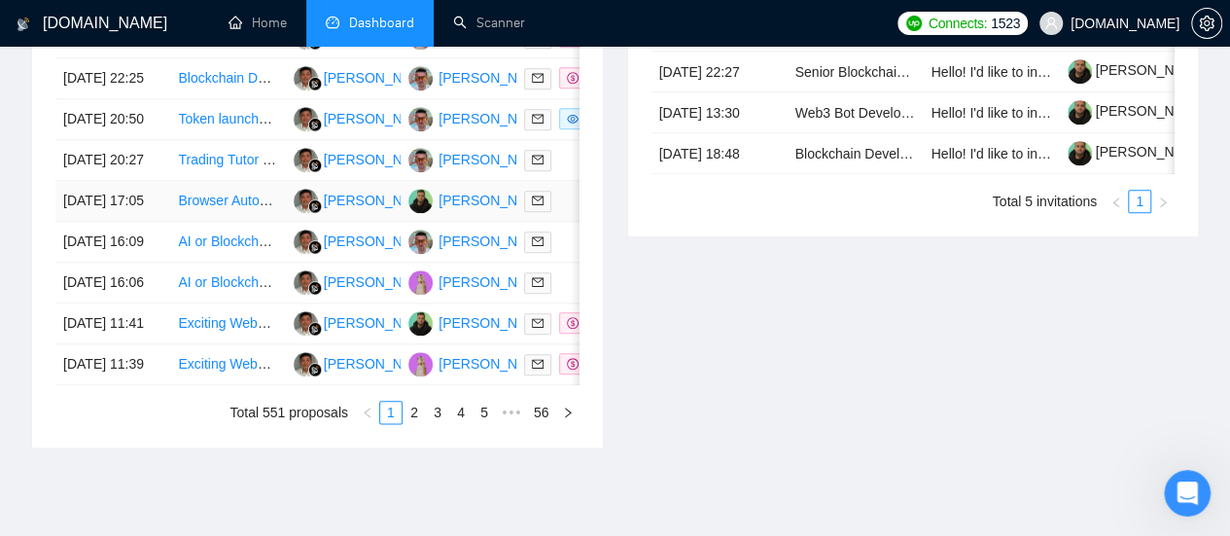
click at [214, 208] on link "Browser Automation Platform Needed (Fulltime / Large Project)" at bounding box center [368, 201] width 380 height 16
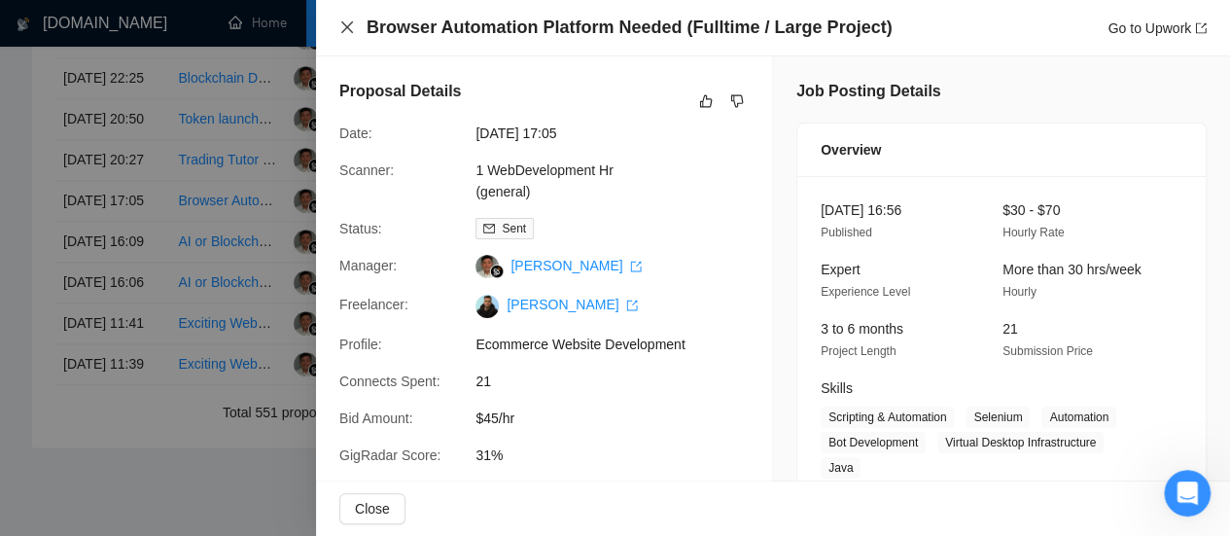
click at [340, 31] on icon "close" at bounding box center [347, 27] width 16 height 16
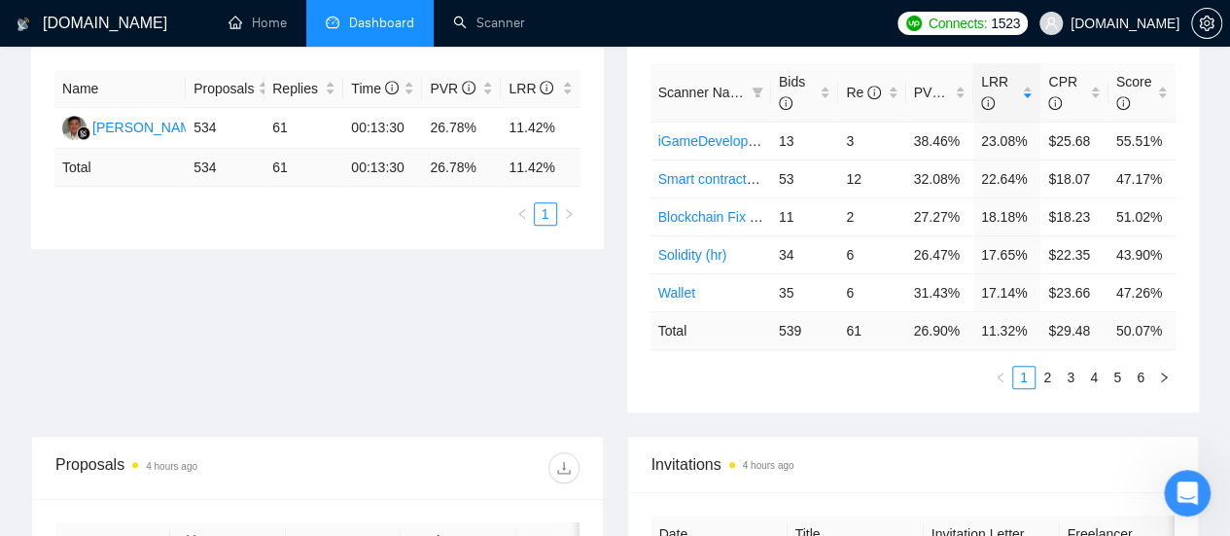
scroll to position [0, 0]
